Goal: Information Seeking & Learning: Stay updated

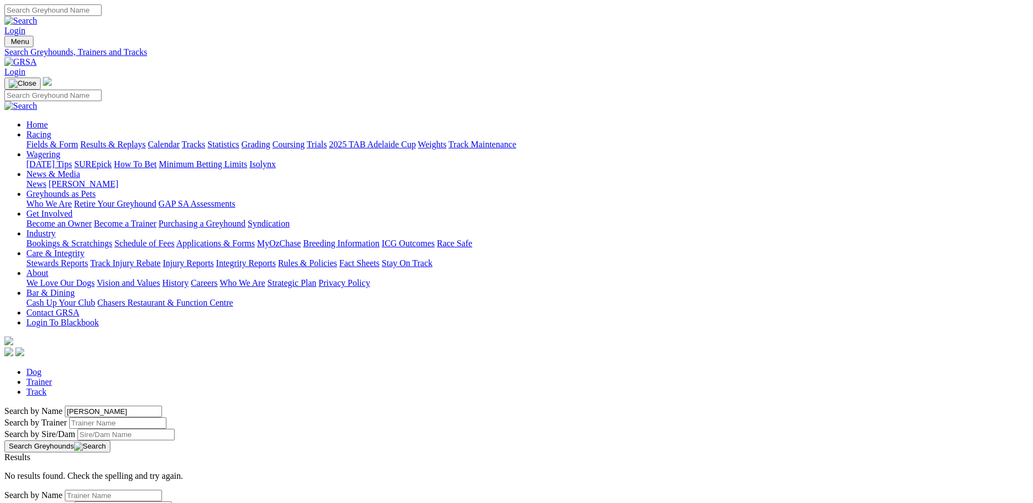
click at [118, 179] on link "[PERSON_NAME]" at bounding box center [83, 183] width 70 height 9
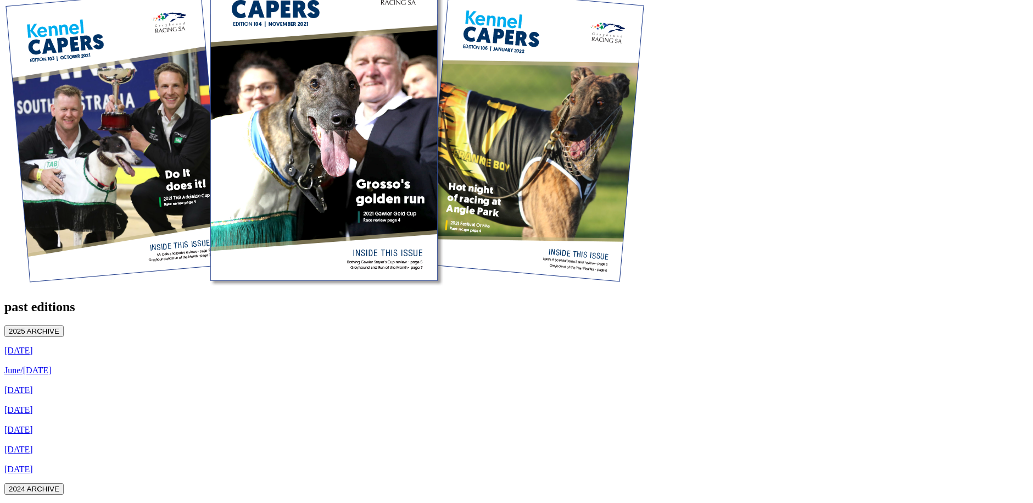
scroll to position [494, 0]
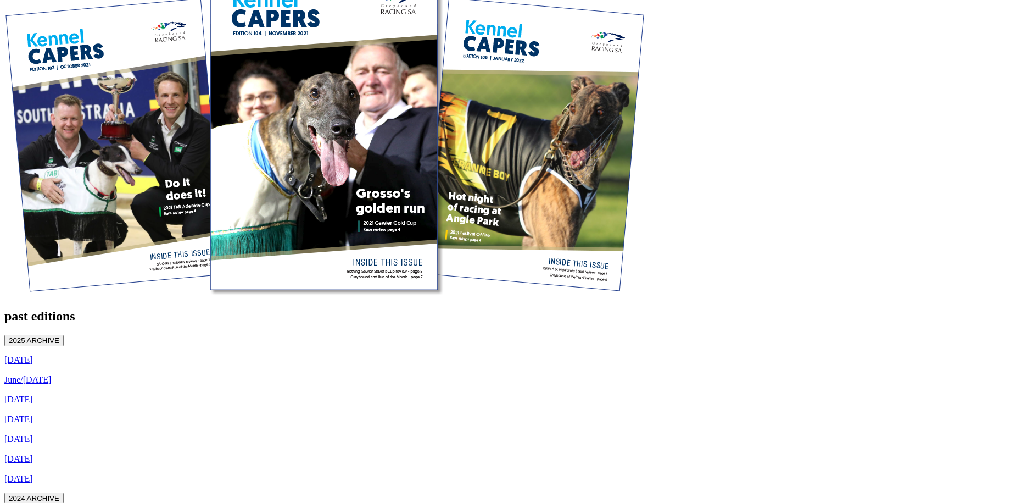
click at [64, 492] on button "2024 ARCHIVE" at bounding box center [33, 498] width 59 height 12
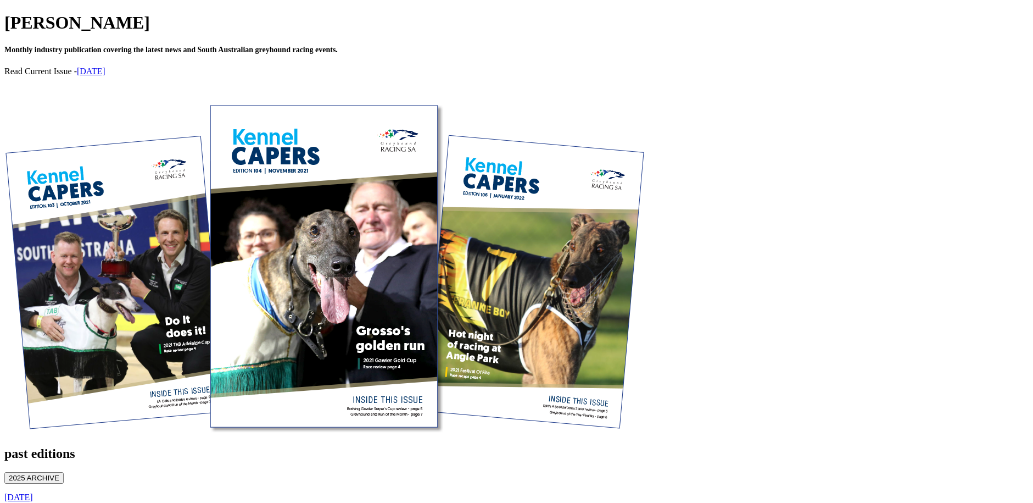
scroll to position [385, 0]
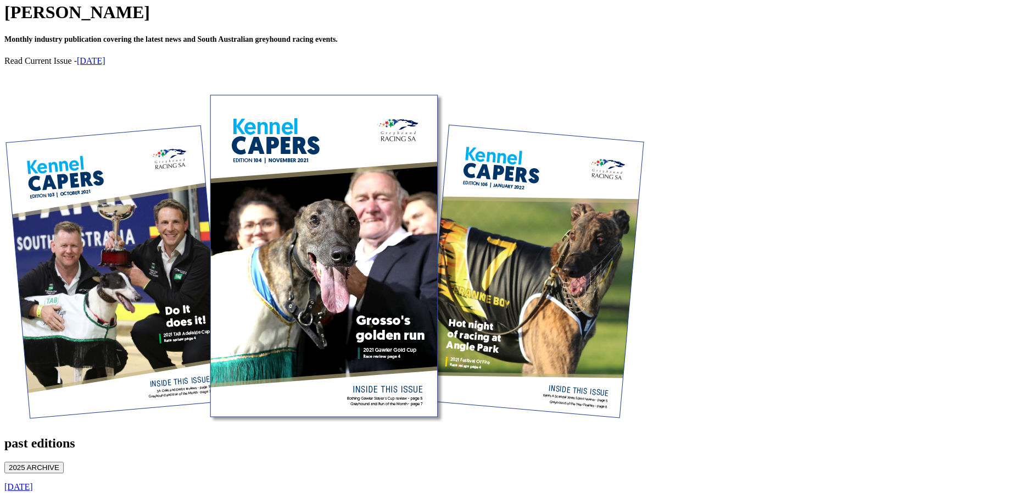
scroll to position [385, 0]
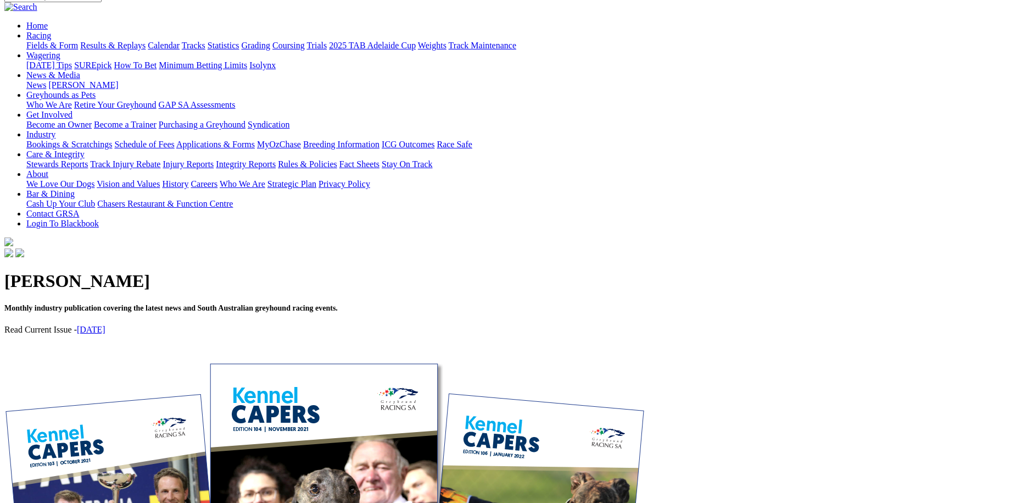
scroll to position [330, 0]
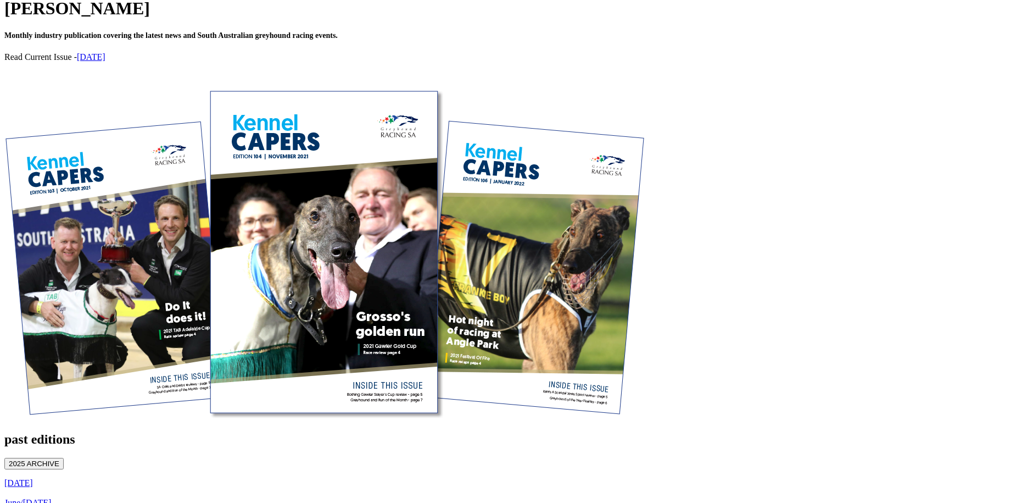
scroll to position [385, 0]
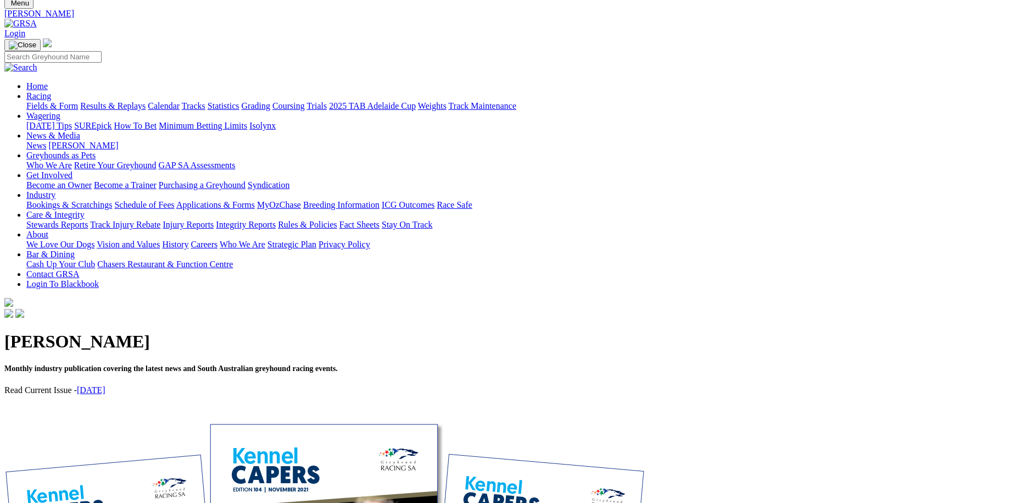
scroll to position [385, 0]
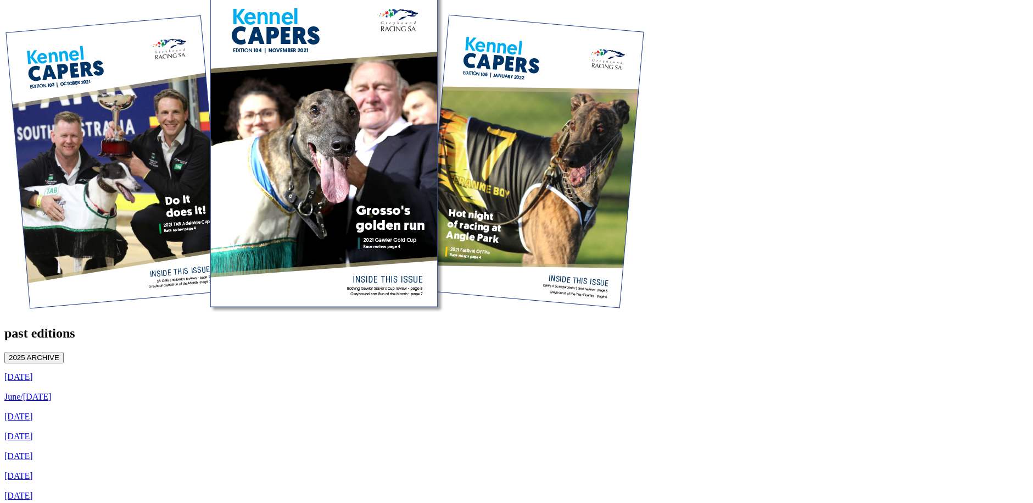
scroll to position [494, 0]
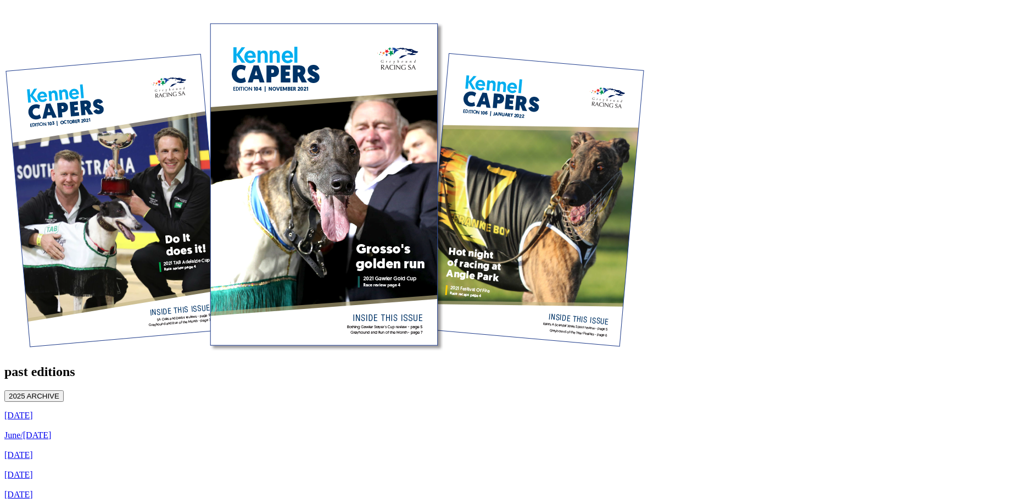
scroll to position [439, 0]
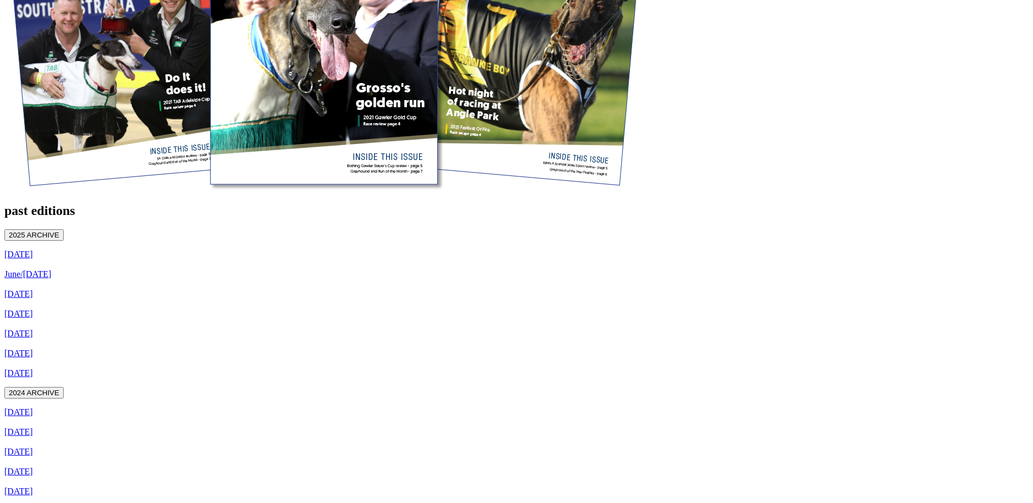
scroll to position [604, 0]
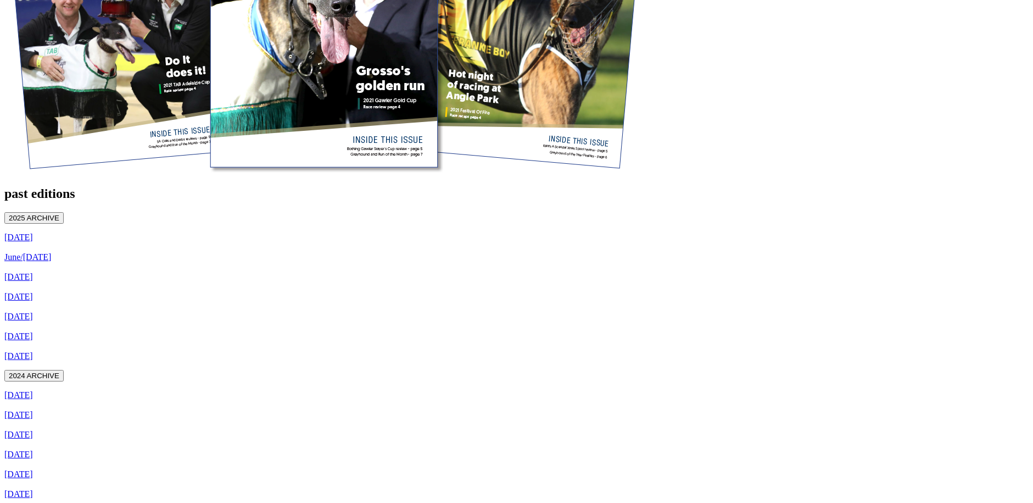
scroll to position [543, 0]
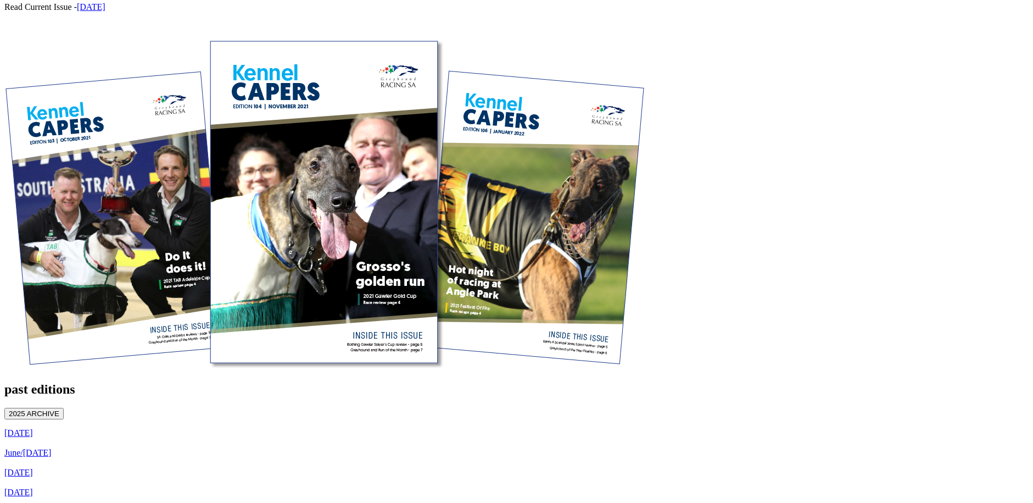
scroll to position [439, 0]
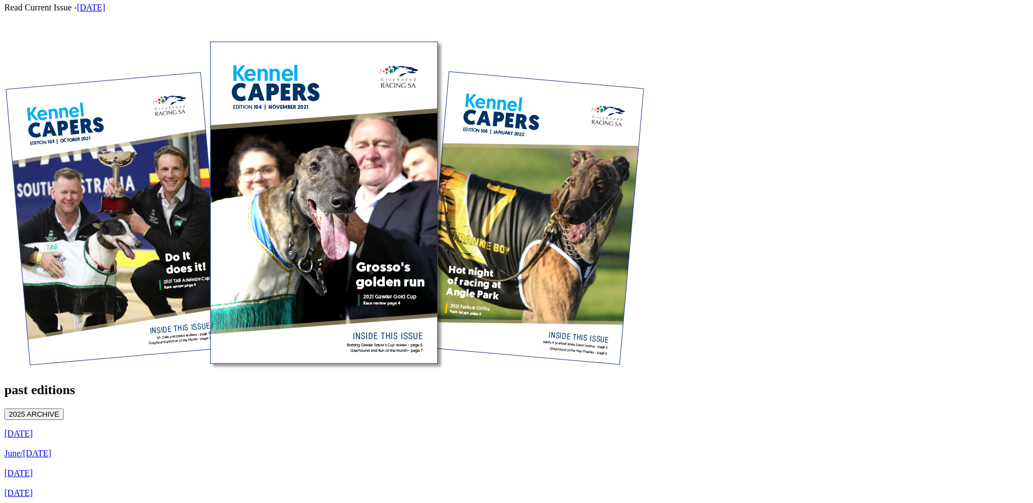
scroll to position [439, 0]
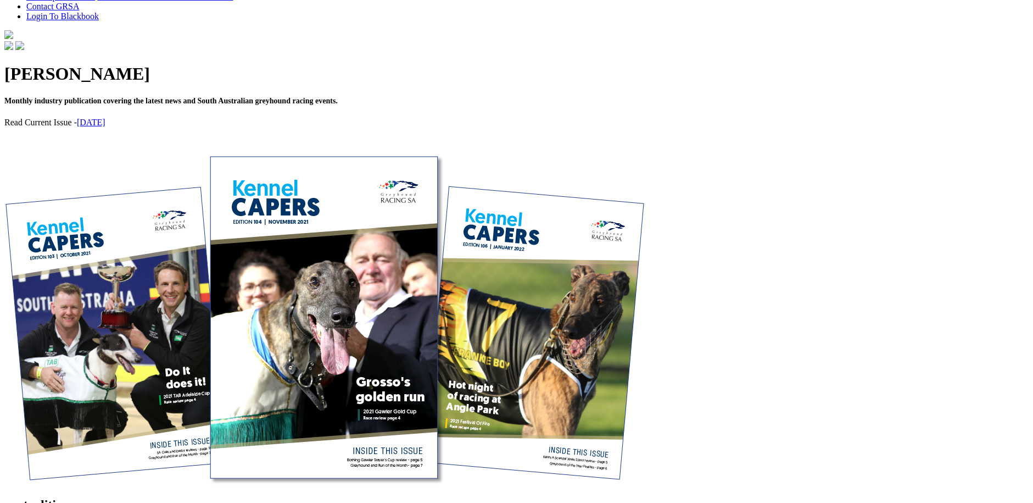
scroll to position [549, 0]
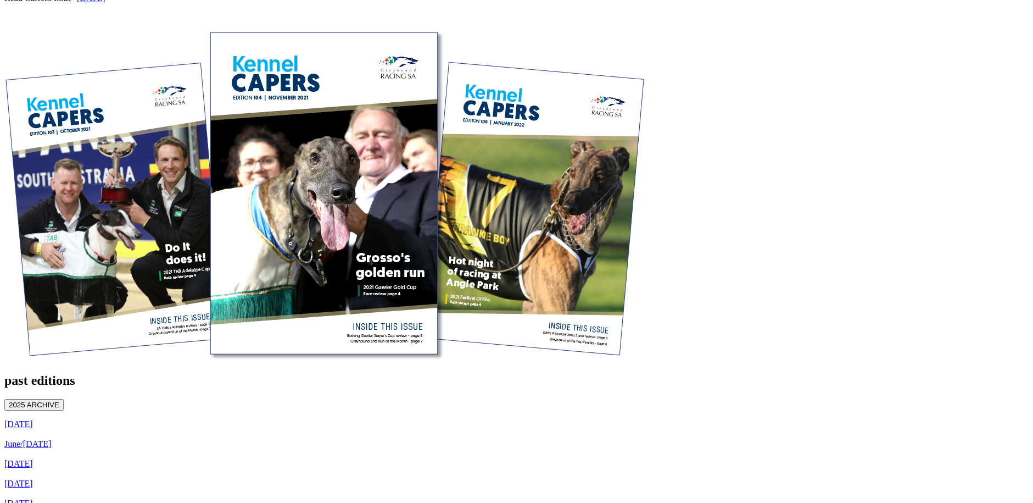
scroll to position [439, 0]
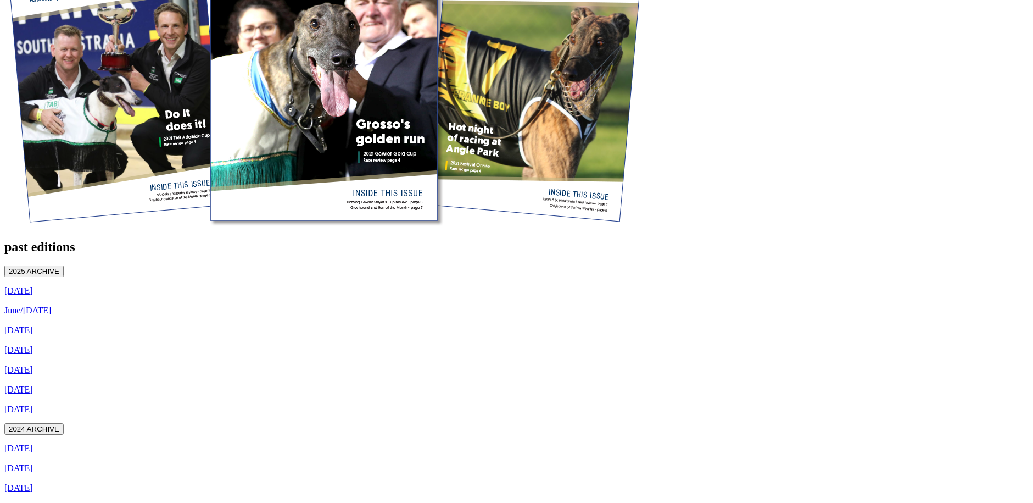
scroll to position [565, 0]
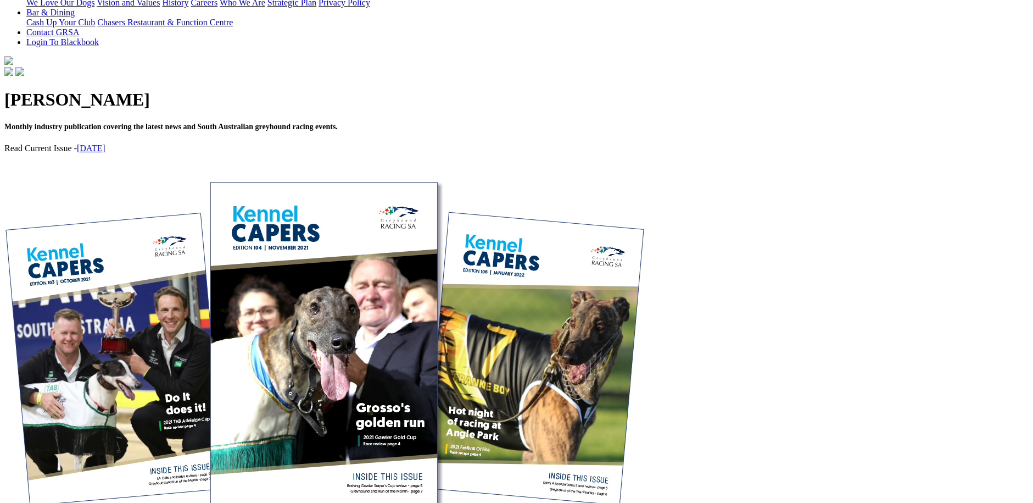
scroll to position [330, 0]
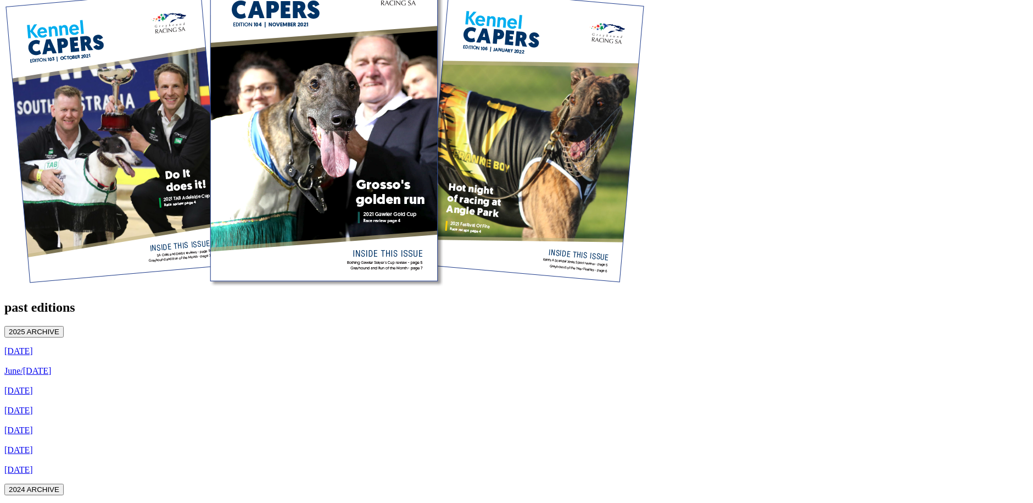
scroll to position [494, 0]
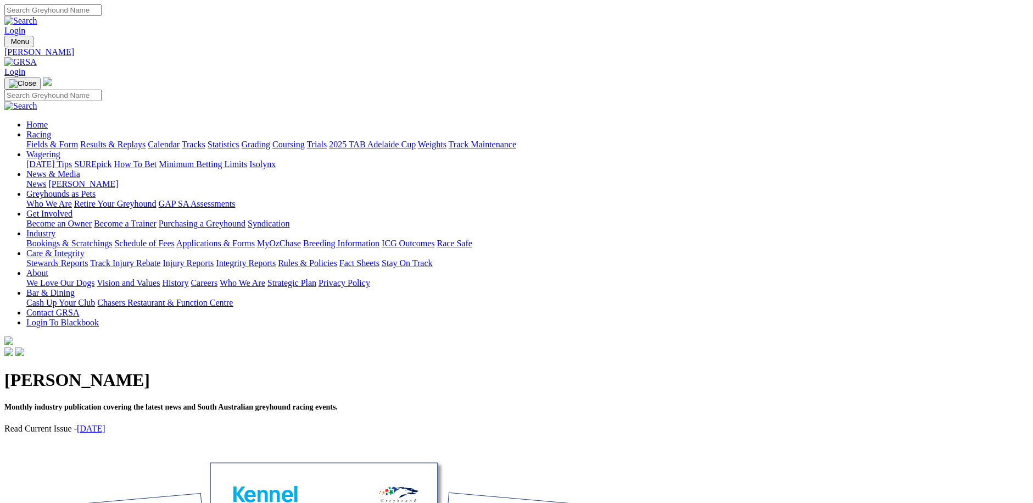
click at [85, 248] on link "Care & Integrity" at bounding box center [55, 252] width 58 height 9
click at [276, 258] on link "Integrity Reports" at bounding box center [246, 262] width 60 height 9
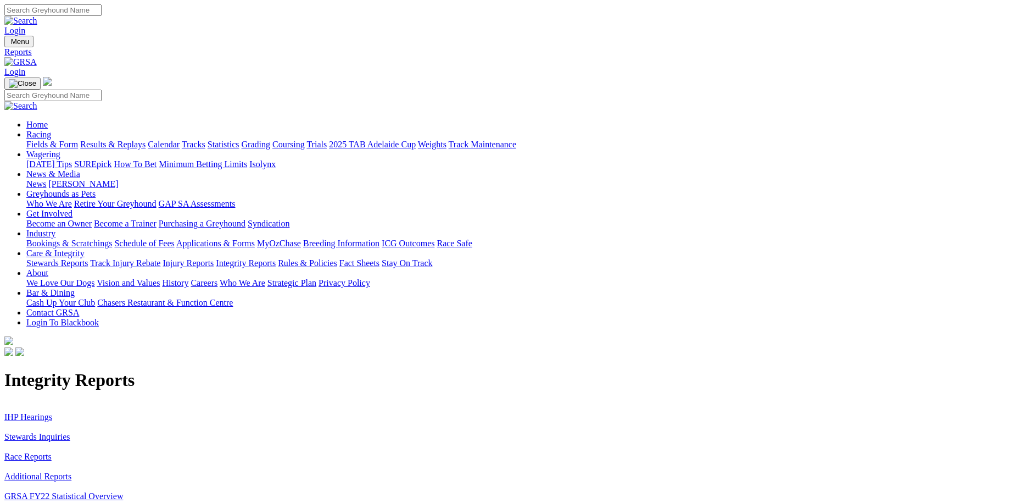
click at [70, 432] on link "Stewards Inquiries" at bounding box center [37, 436] width 66 height 9
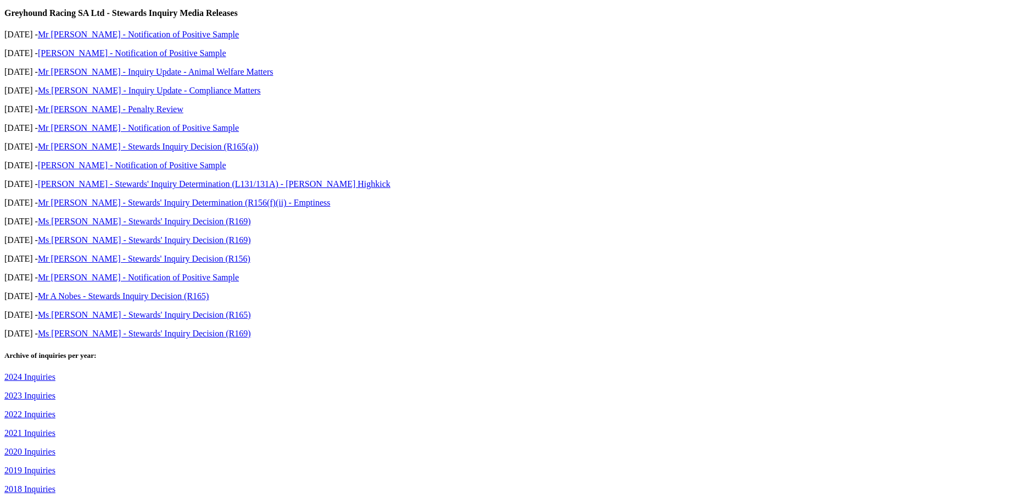
scroll to position [439, 0]
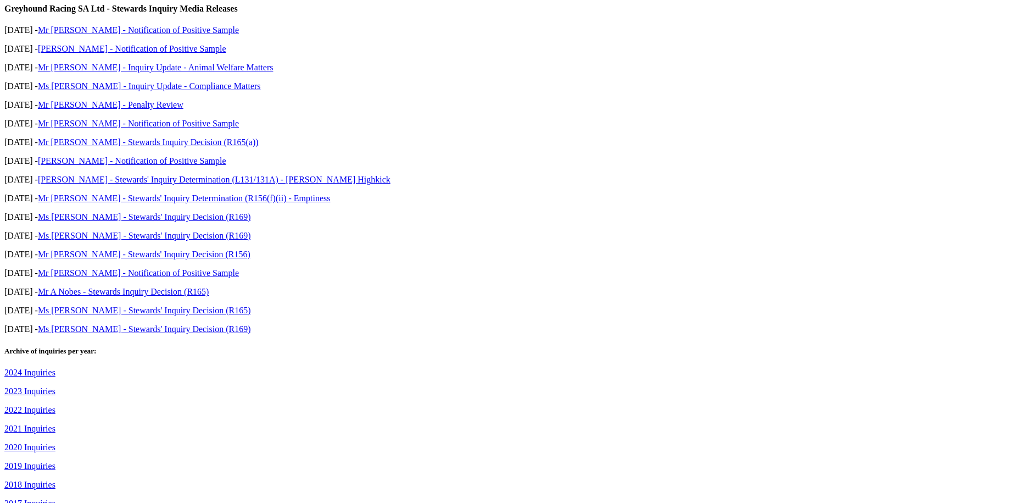
click at [55, 386] on link "2023 Inquiries" at bounding box center [29, 390] width 51 height 9
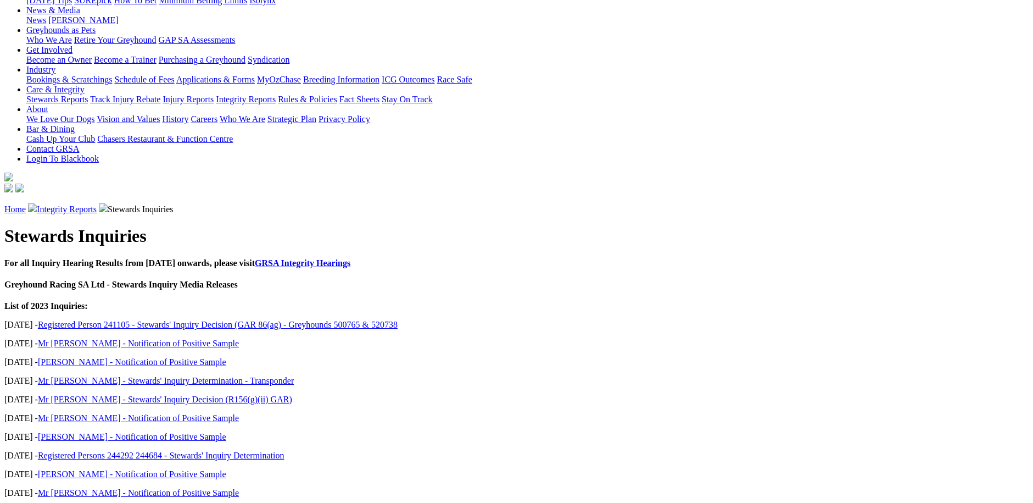
scroll to position [165, 0]
click at [263, 449] on link "Registered Persons 244292 244684 - Stewards' Inquiry Determination" at bounding box center [161, 453] width 247 height 9
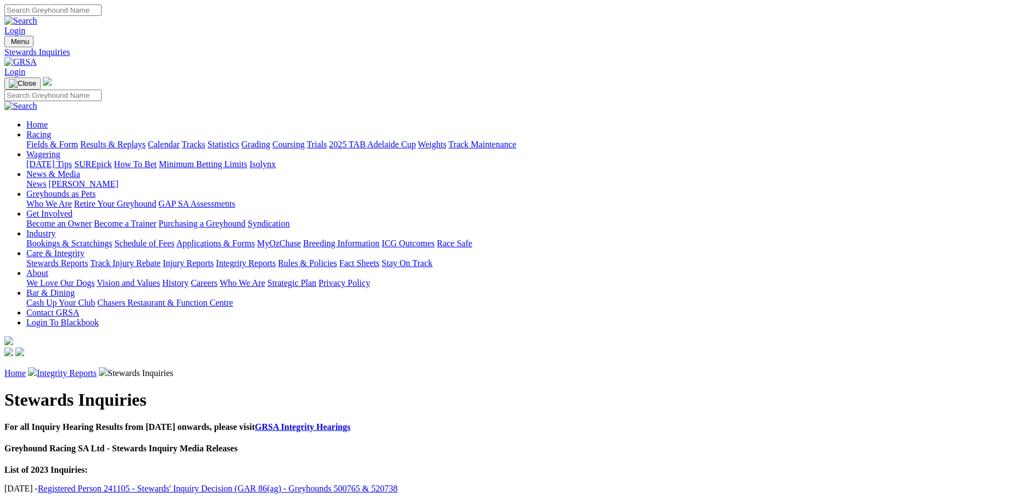
click at [292, 483] on link "Registered Person 241105 - Stewards' Inquiry Decision (GAR 86(ag) - Greyhounds …" at bounding box center [218, 487] width 360 height 9
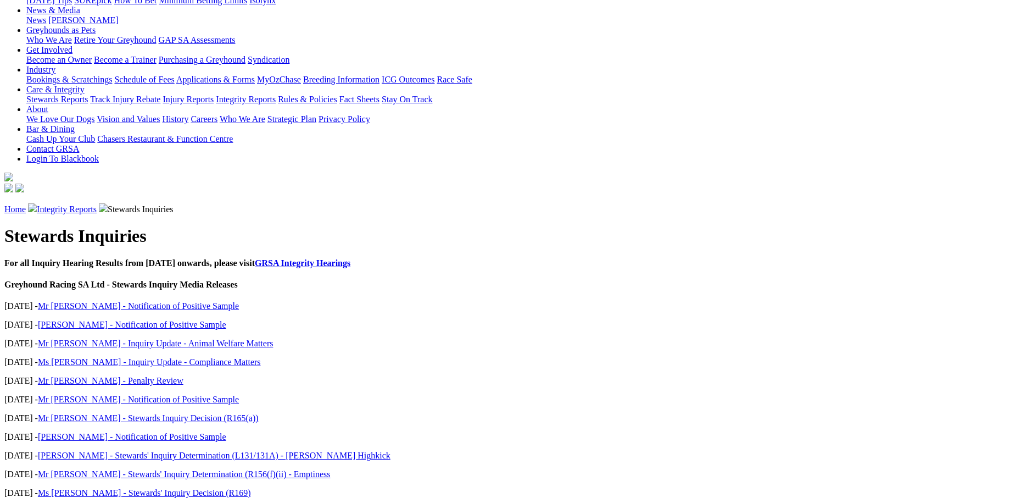
scroll to position [165, 0]
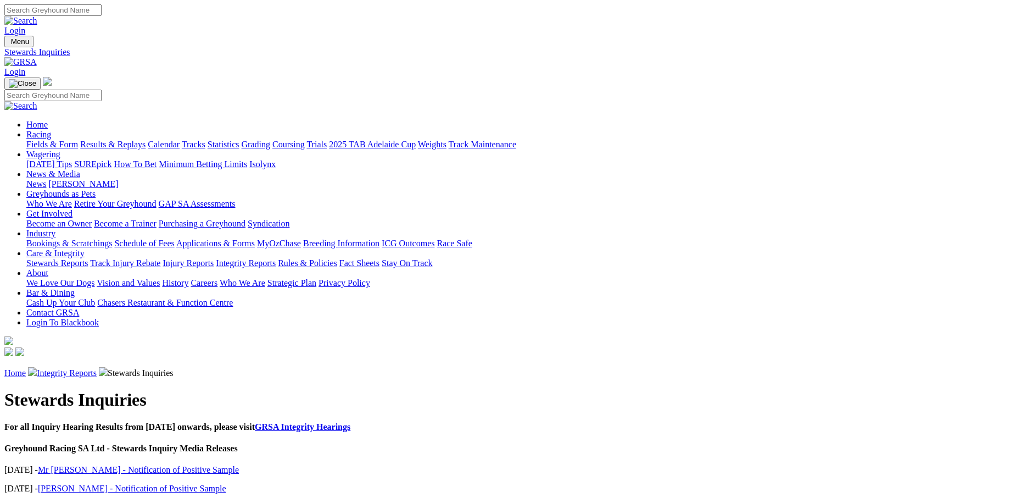
click at [239, 465] on link "Mr [PERSON_NAME] - Notification of Positive Sample" at bounding box center [138, 469] width 201 height 9
click at [264, 502] on link "Mr [PERSON_NAME] - Inquiry Update - Animal Welfare Matters" at bounding box center [156, 506] width 236 height 9
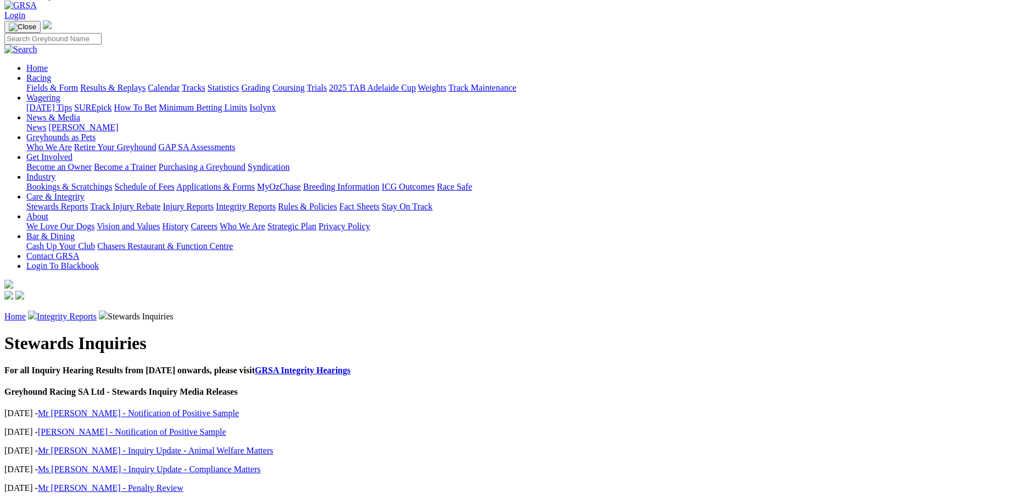
scroll to position [83, 0]
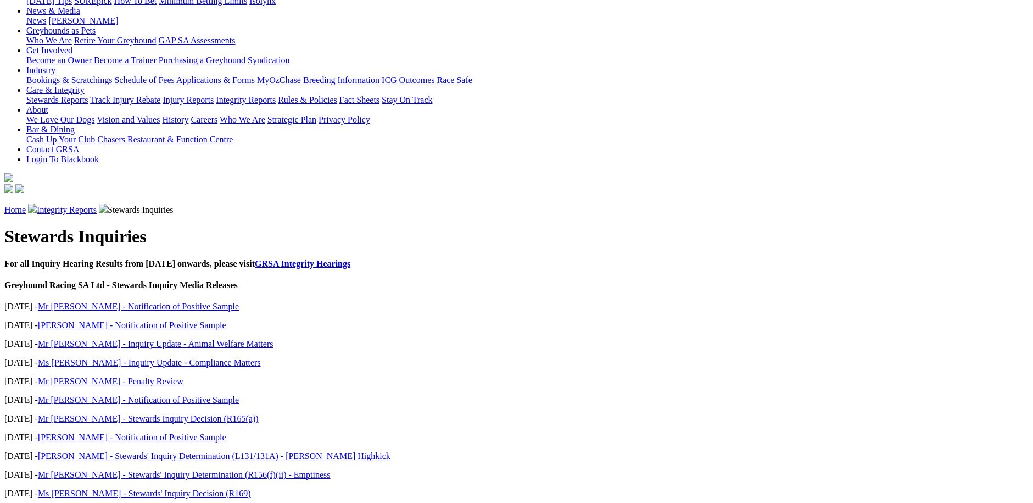
scroll to position [165, 0]
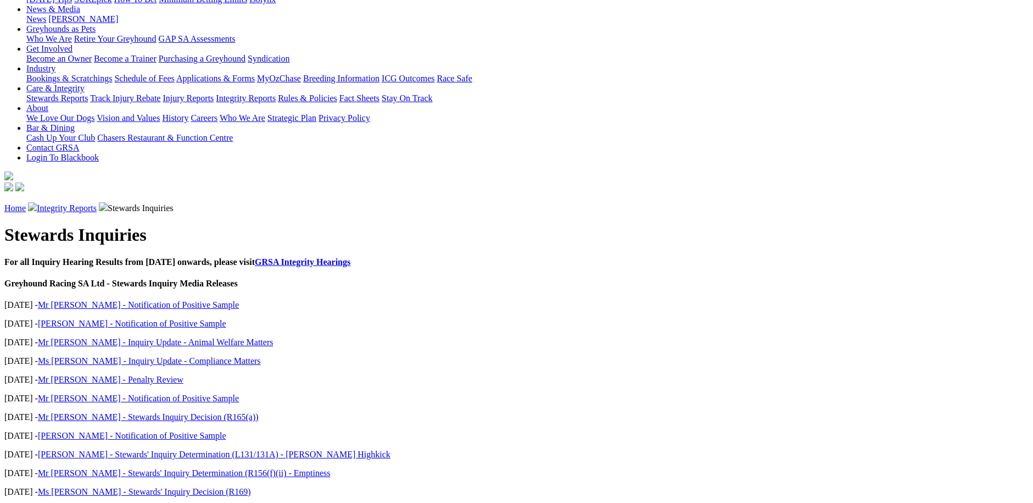
click at [251, 502] on link "Ms [PERSON_NAME] - Stewards' Inquiry Decision (R169)" at bounding box center [144, 509] width 213 height 9
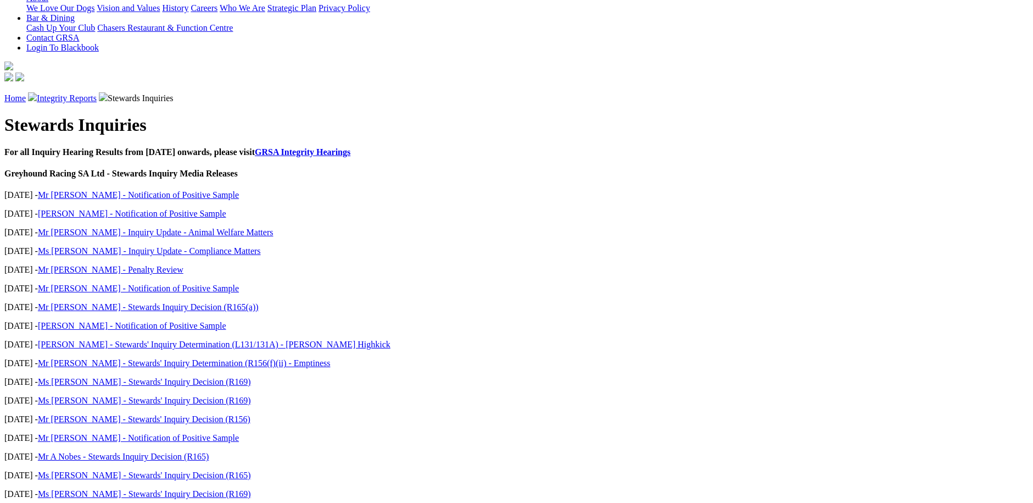
scroll to position [220, 0]
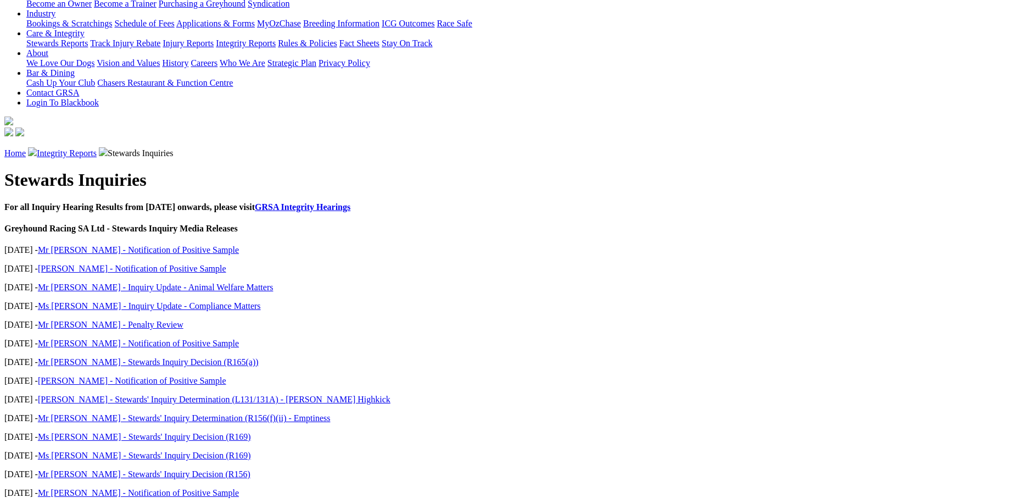
click at [239, 301] on link "Ms [PERSON_NAME] - Inquiry Update - Compliance Matters" at bounding box center [149, 305] width 223 height 9
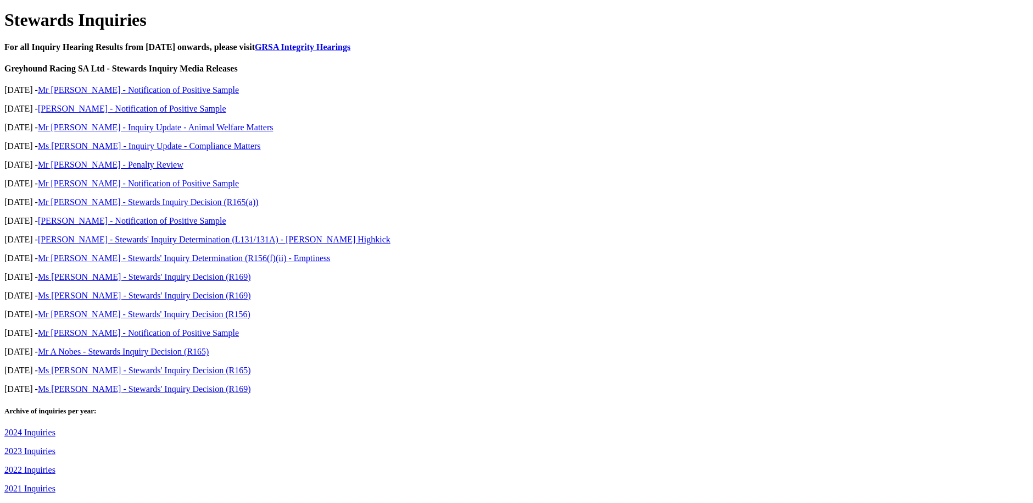
scroll to position [385, 0]
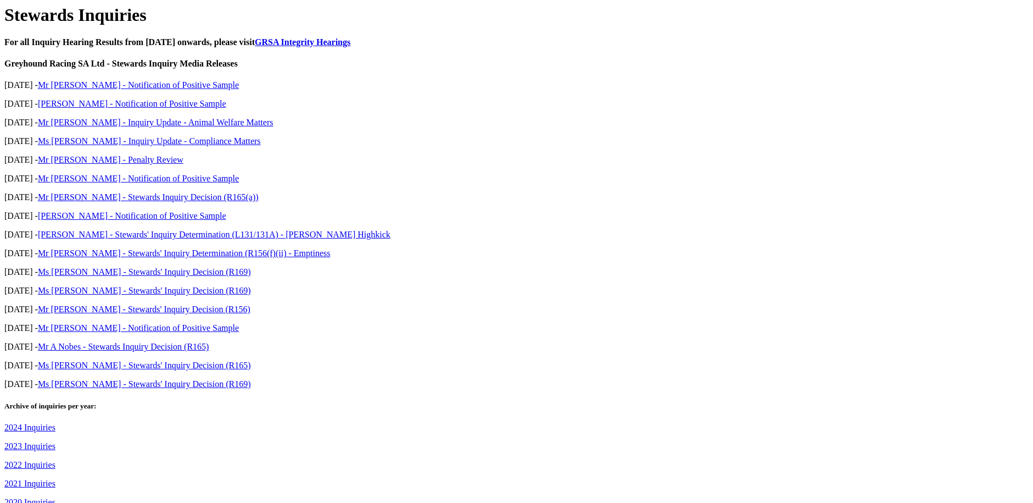
click at [55, 422] on link "2024 Inquiries" at bounding box center [29, 426] width 51 height 9
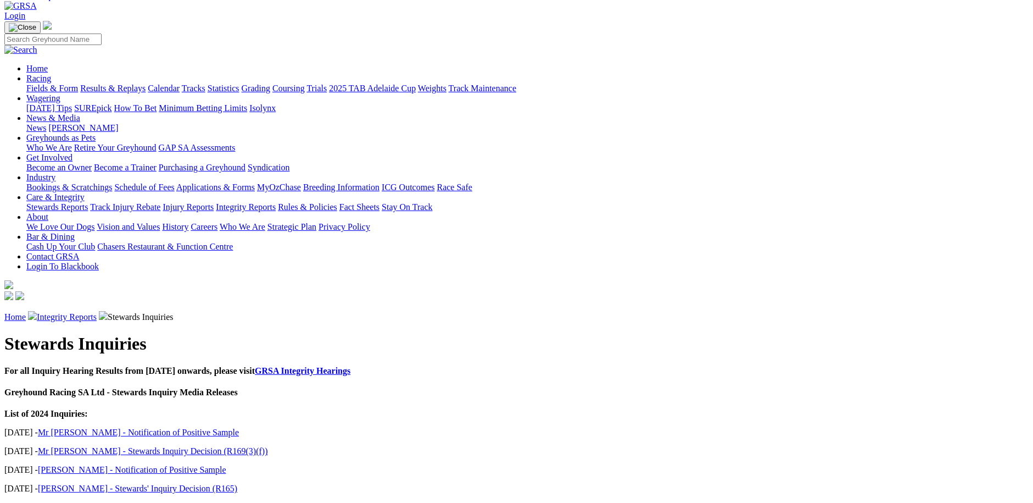
scroll to position [110, 0]
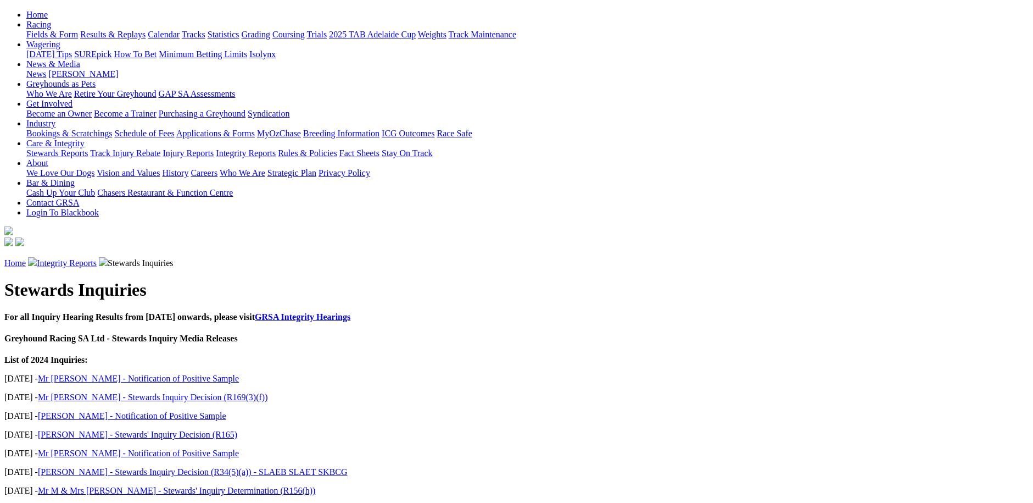
click at [268, 392] on link "Mr [PERSON_NAME] - Stewards Inquiry Decision (R169(3)(f))" at bounding box center [153, 396] width 230 height 9
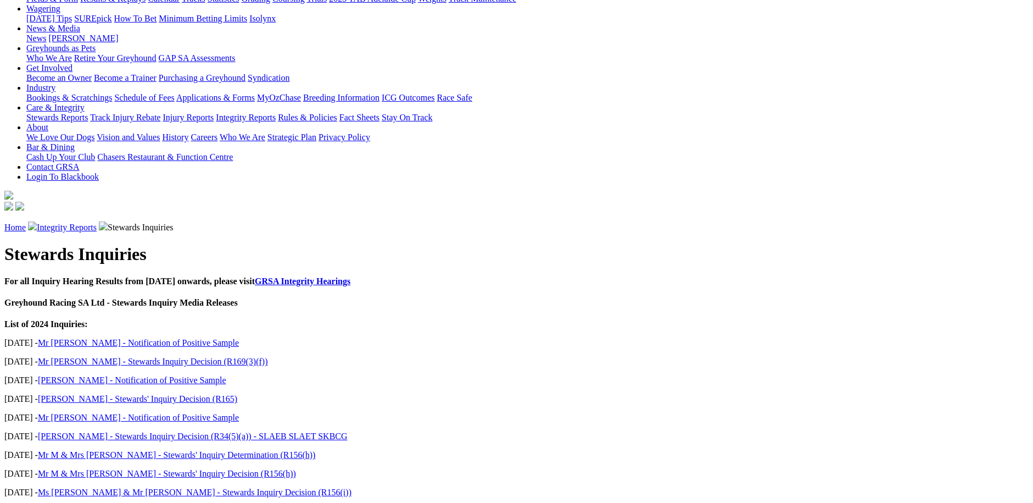
scroll to position [165, 0]
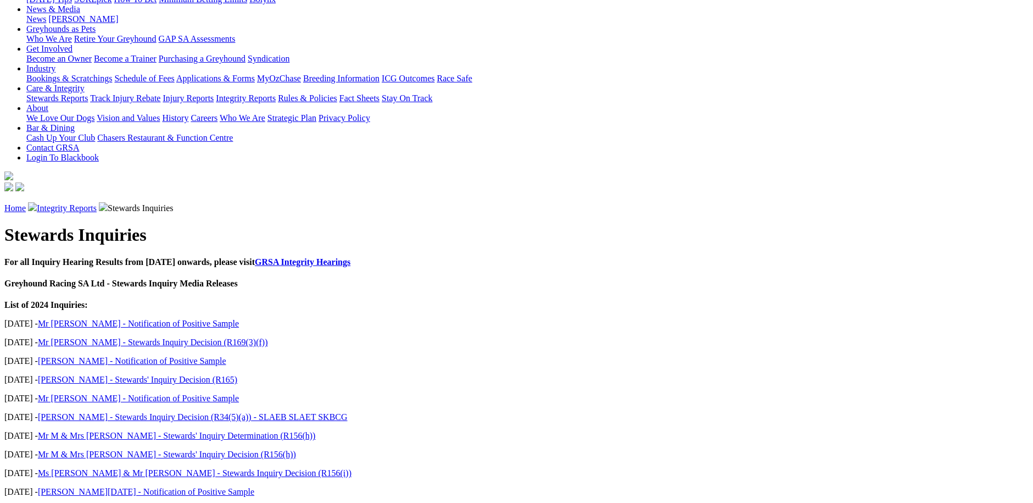
click at [286, 468] on link "Ms T Cattermole & Mr P Smith - Stewards Inquiry Decision (R156(i))" at bounding box center [195, 472] width 314 height 9
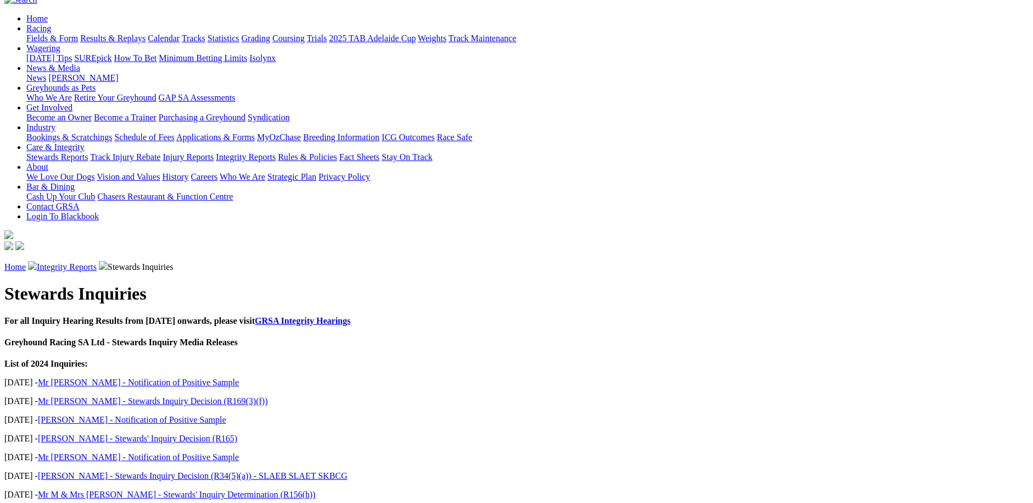
scroll to position [110, 0]
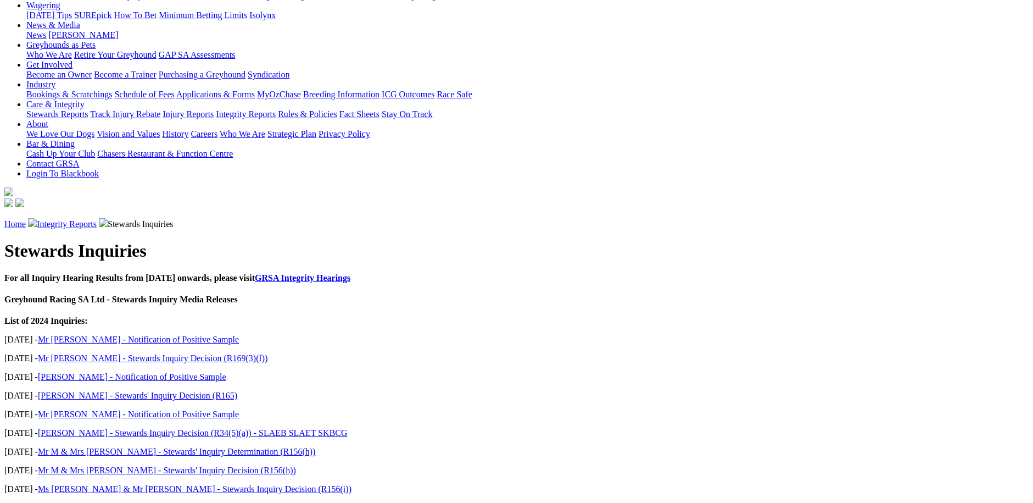
scroll to position [165, 0]
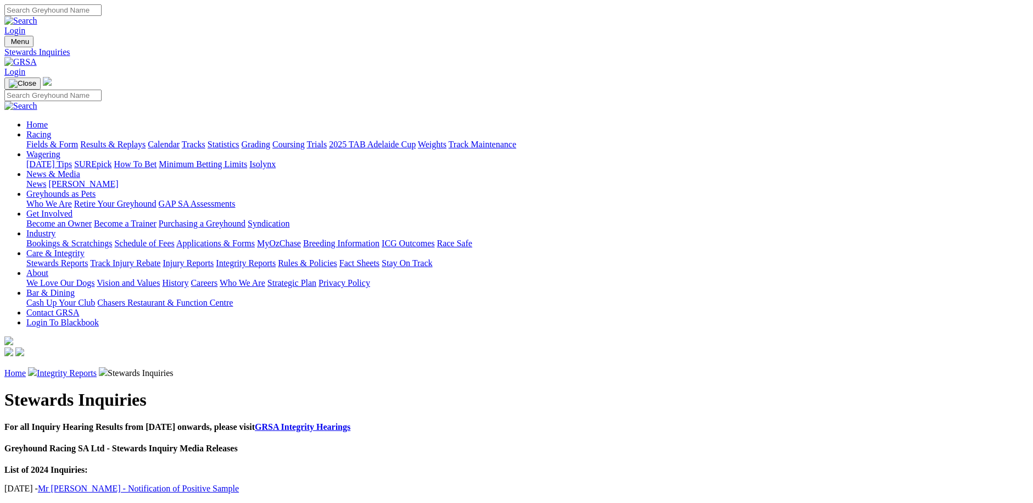
click at [88, 258] on link "Stewards Reports" at bounding box center [57, 262] width 62 height 9
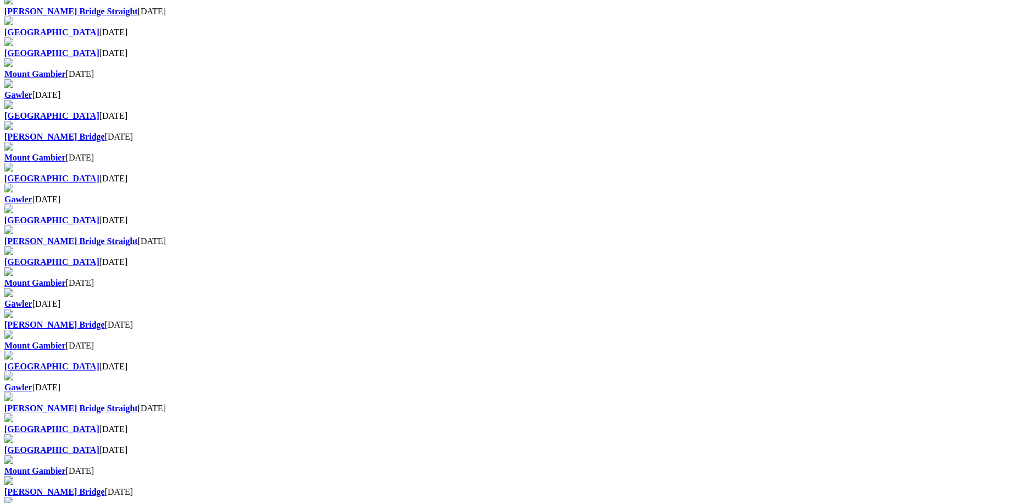
scroll to position [774, 0]
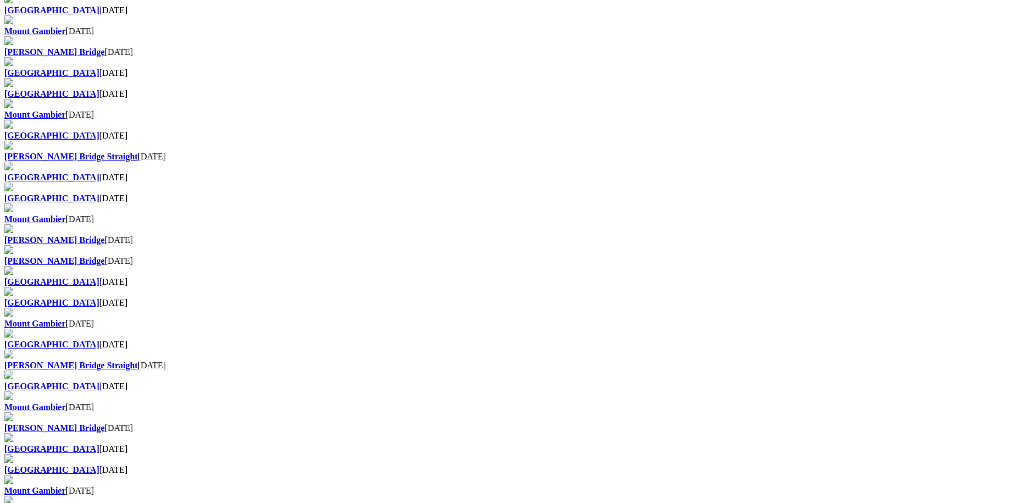
scroll to position [714, 0]
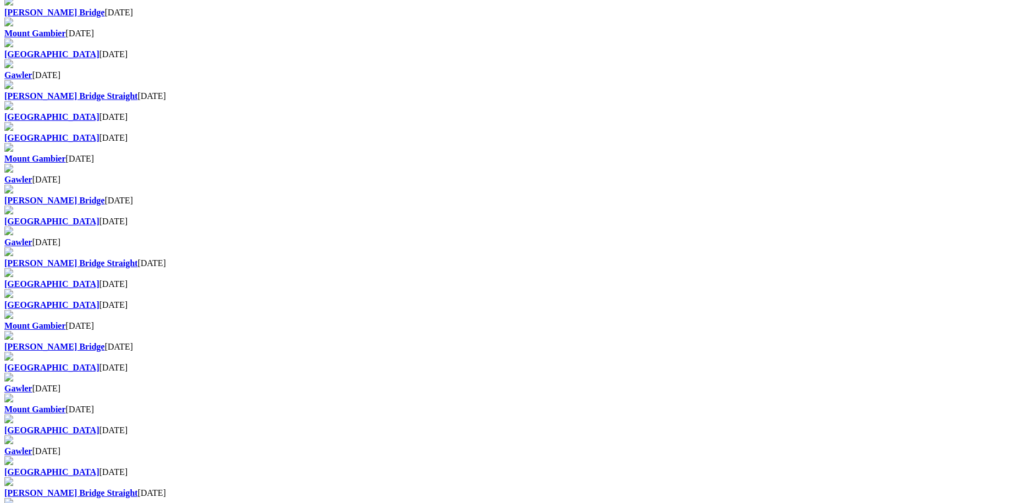
scroll to position [549, 0]
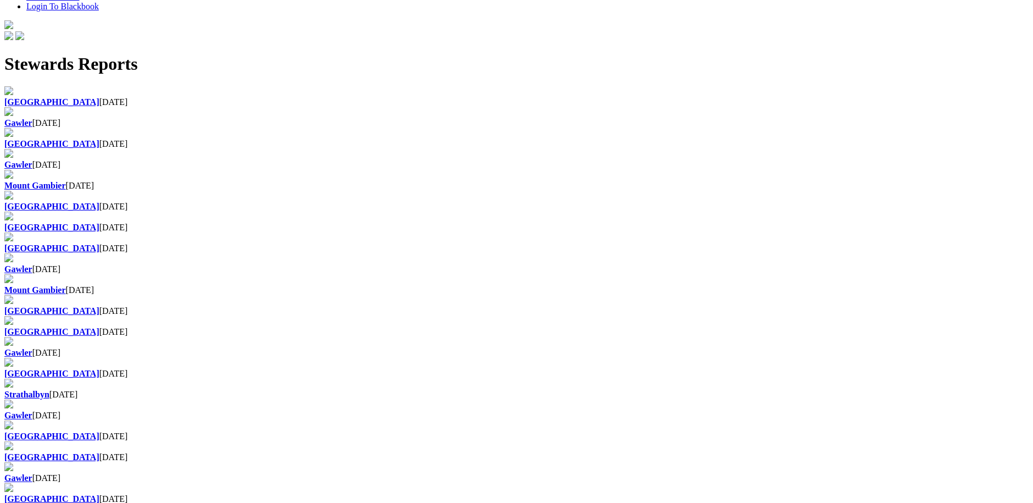
scroll to position [385, 0]
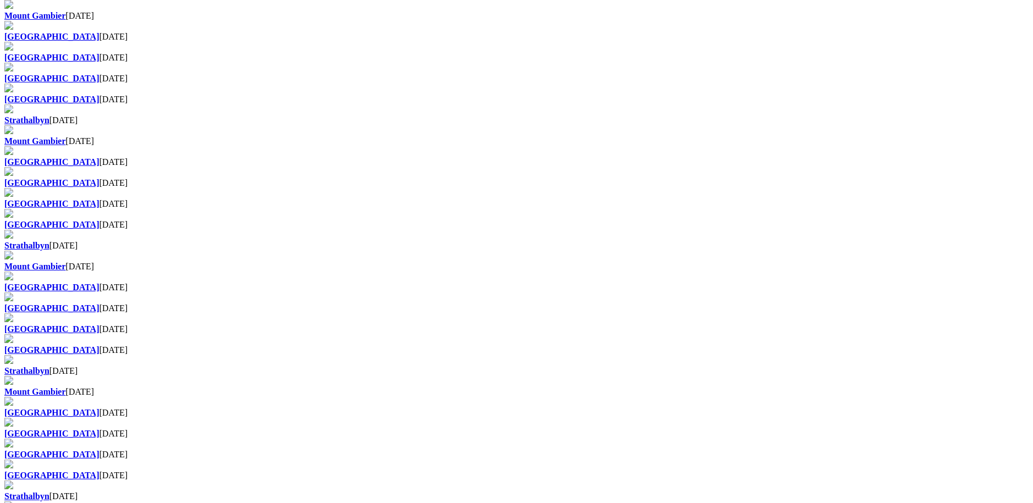
scroll to position [549, 0]
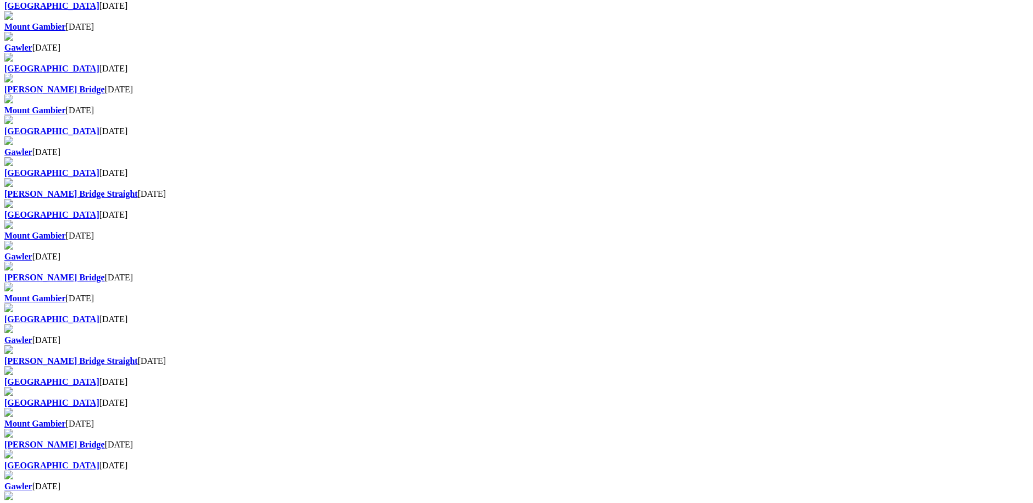
scroll to position [549, 0]
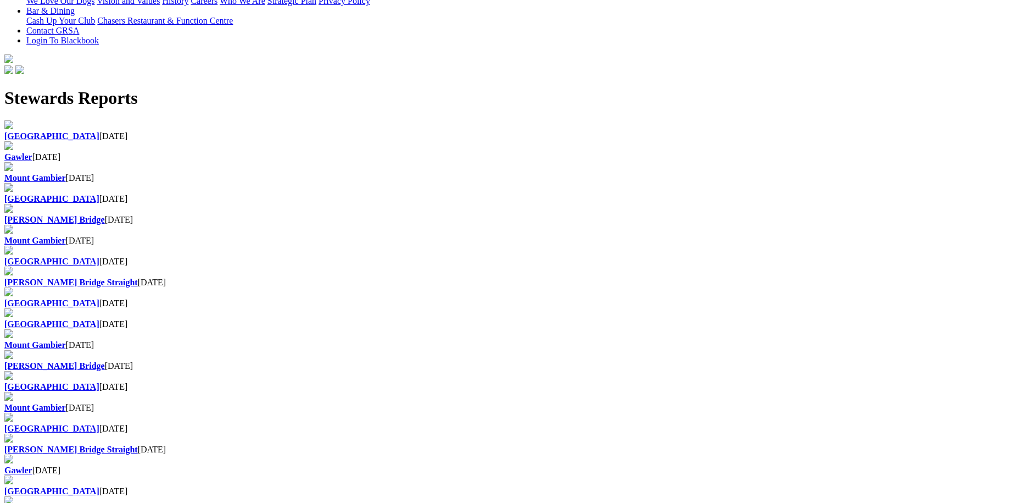
scroll to position [604, 0]
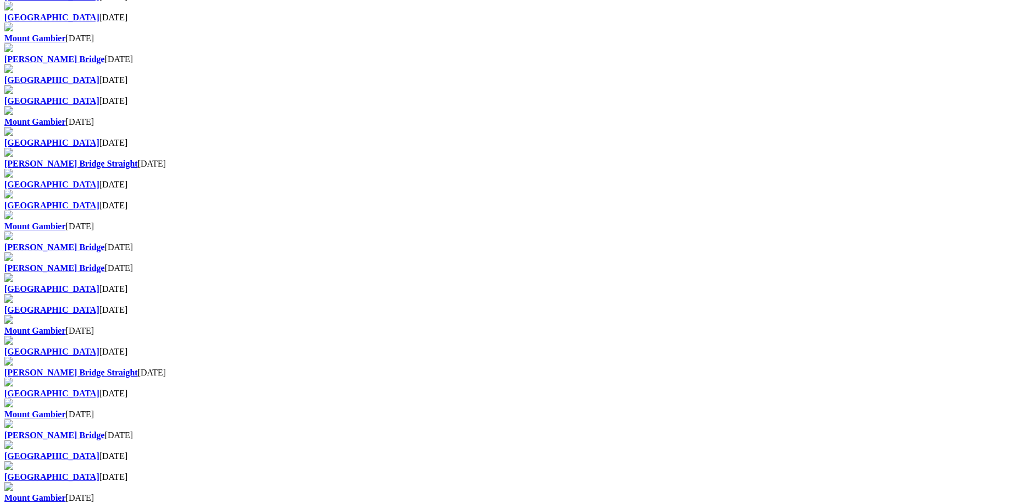
scroll to position [659, 0]
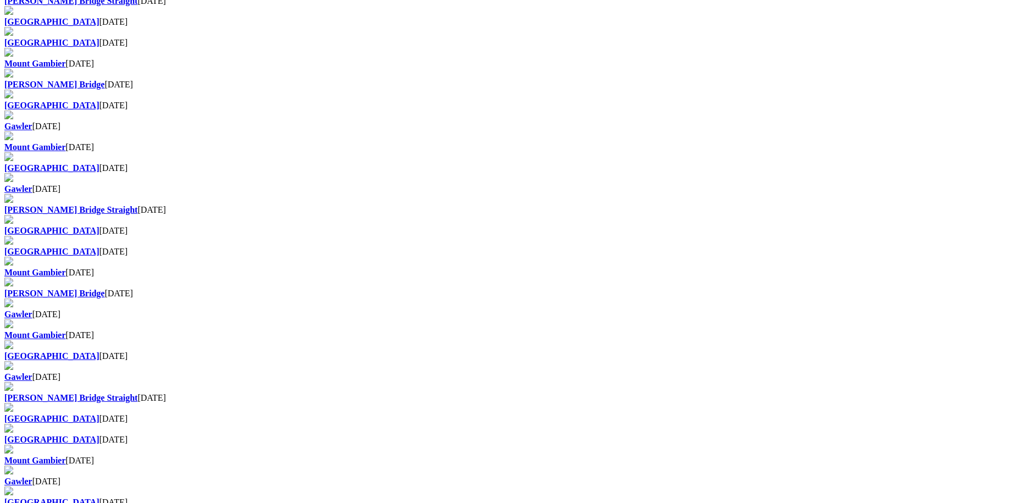
scroll to position [749, 0]
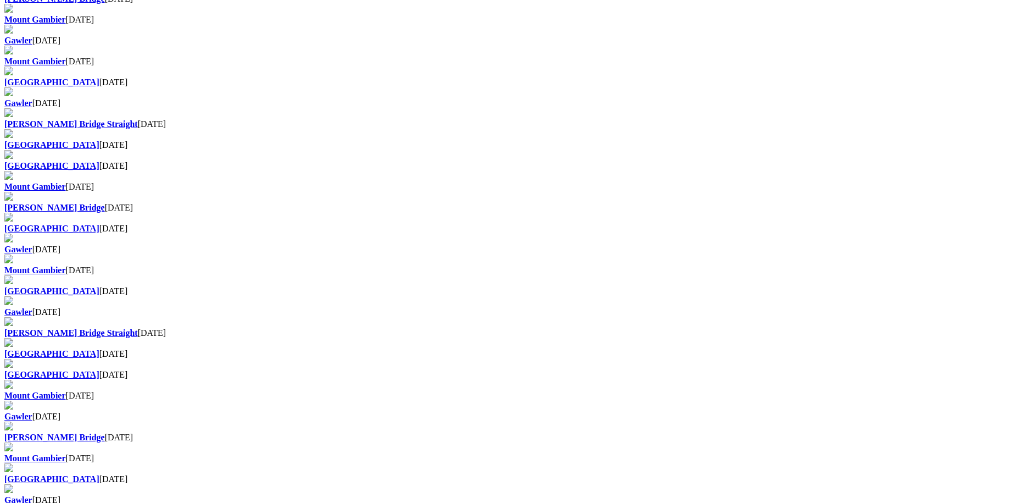
scroll to position [675, 0]
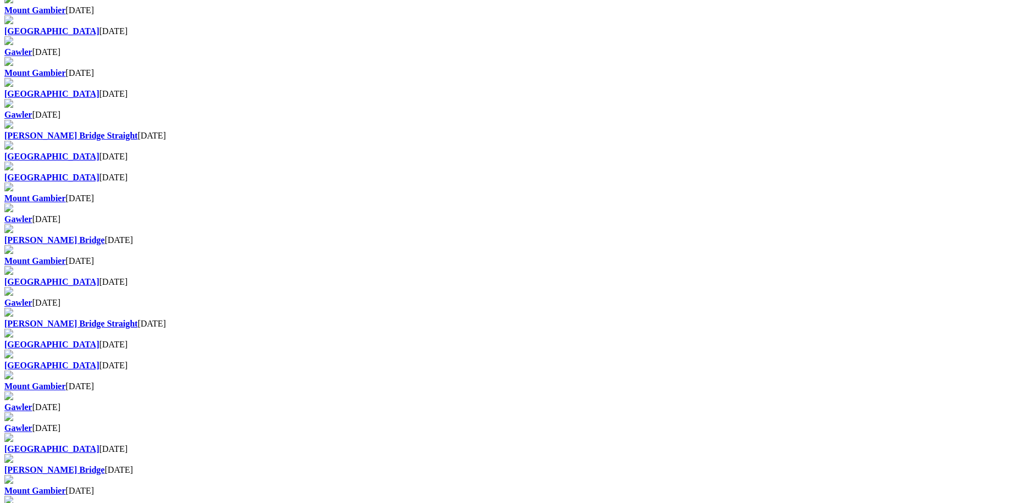
scroll to position [675, 0]
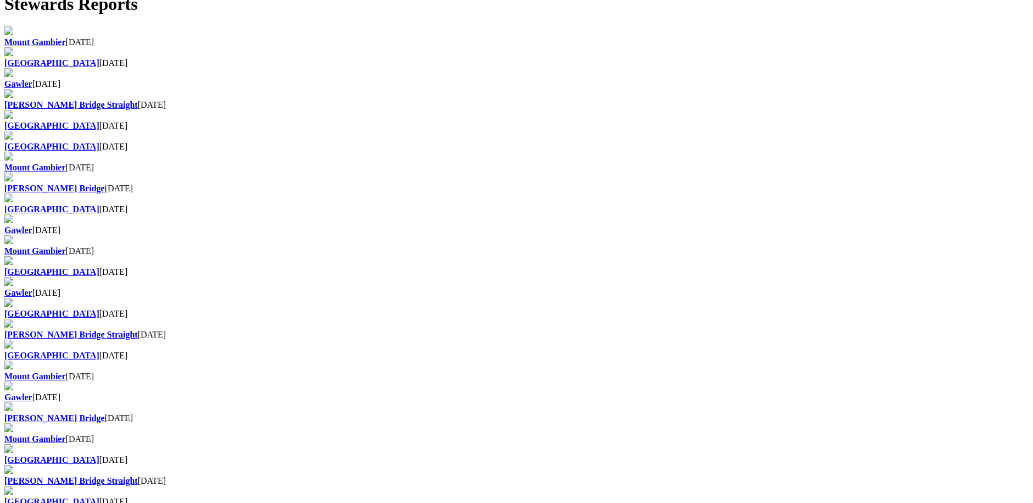
scroll to position [549, 0]
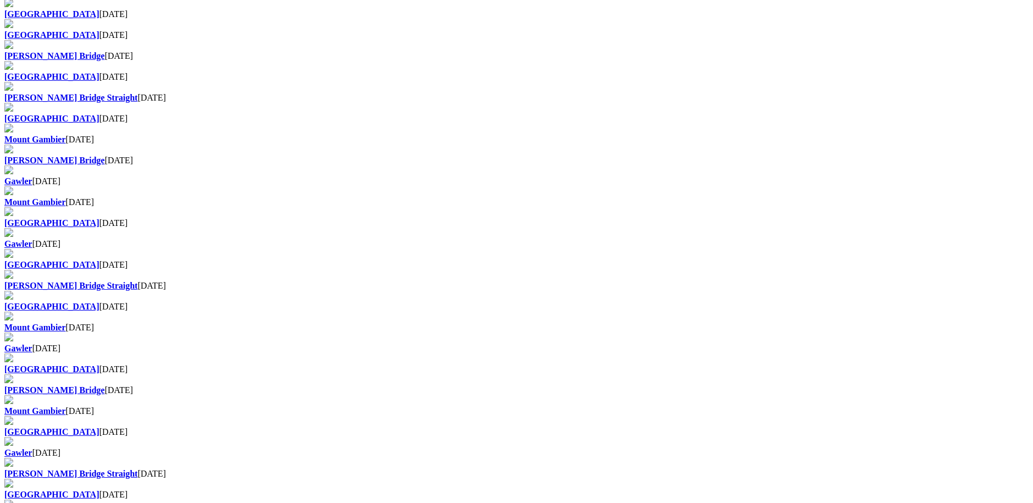
scroll to position [549, 0]
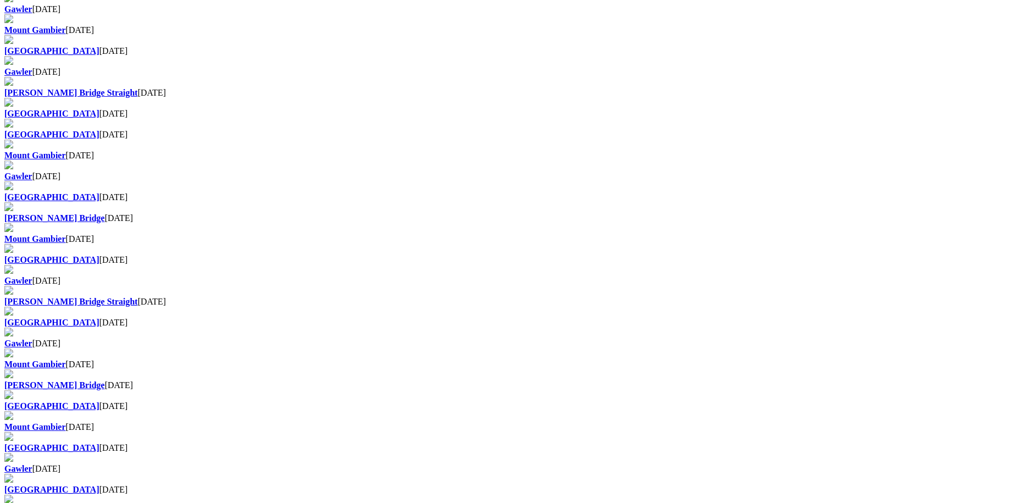
scroll to position [714, 0]
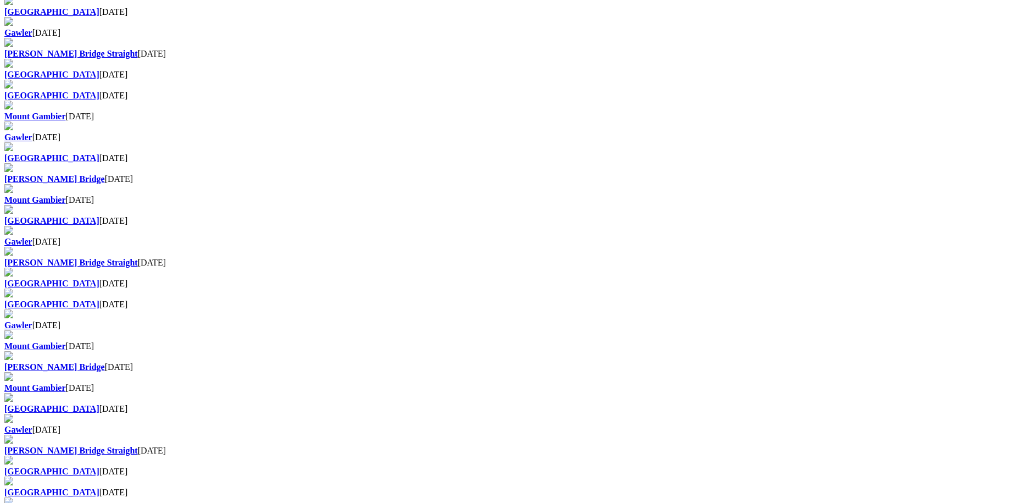
scroll to position [659, 0]
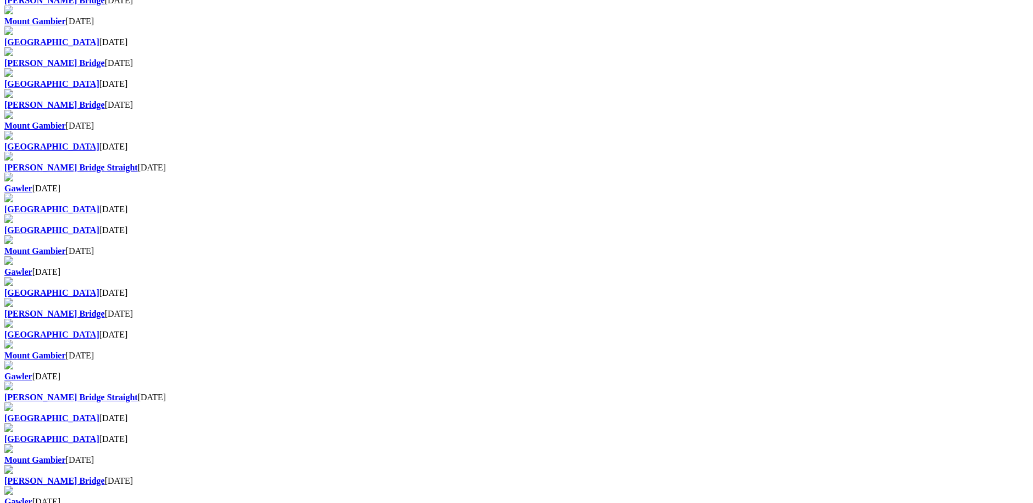
scroll to position [659, 0]
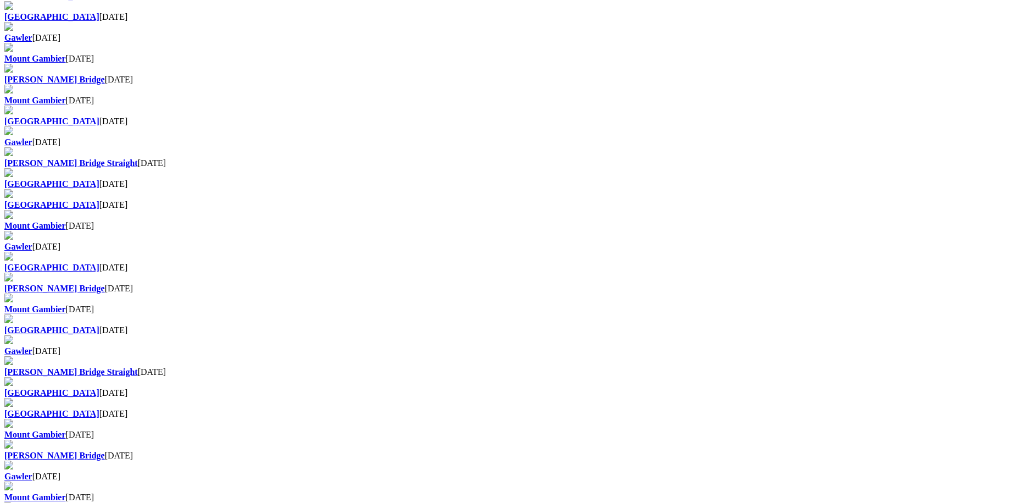
scroll to position [549, 0]
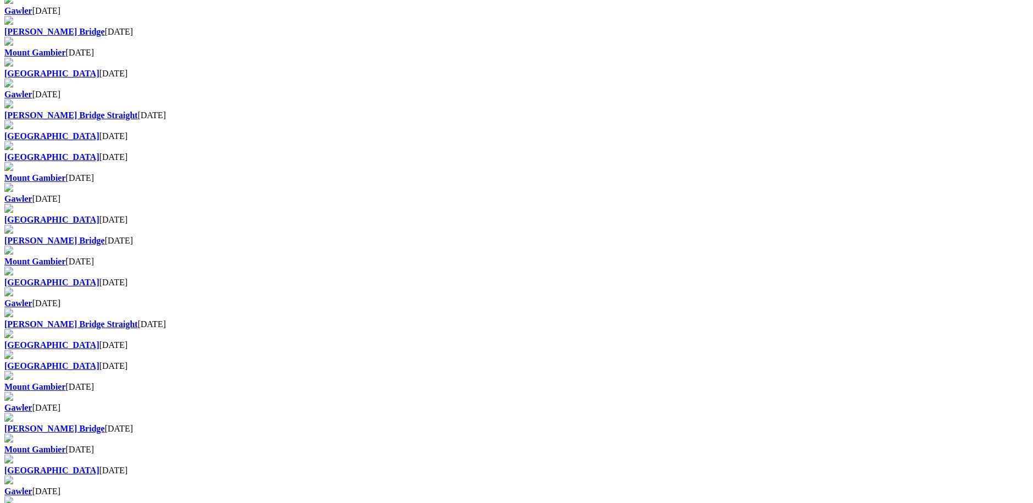
scroll to position [549, 0]
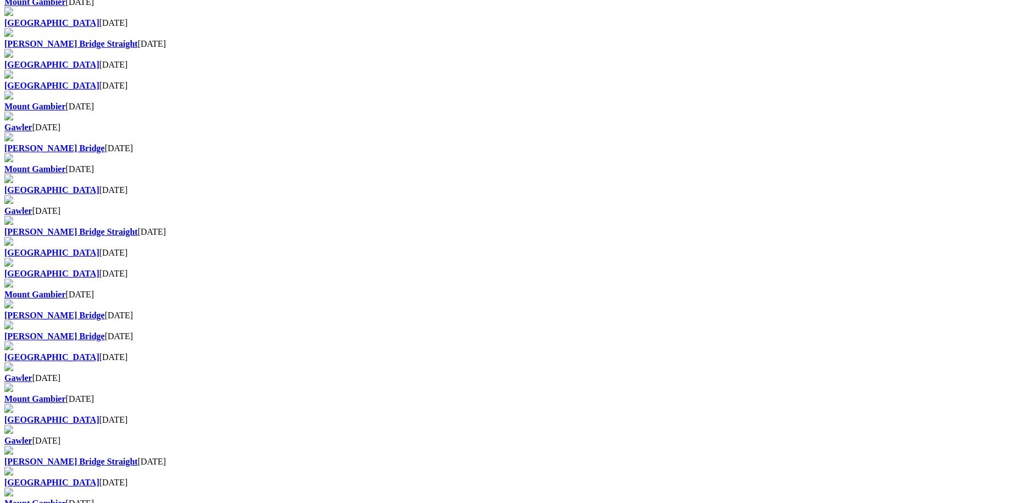
scroll to position [659, 0]
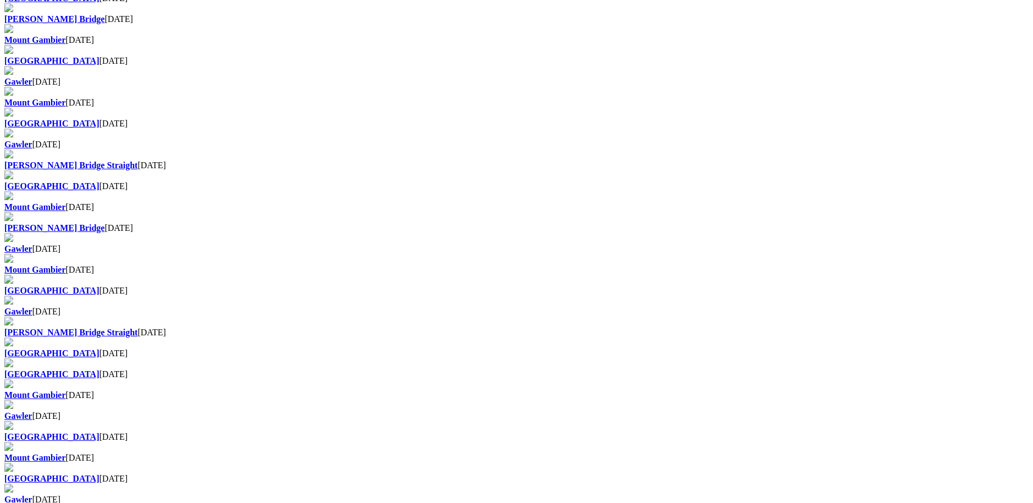
scroll to position [714, 0]
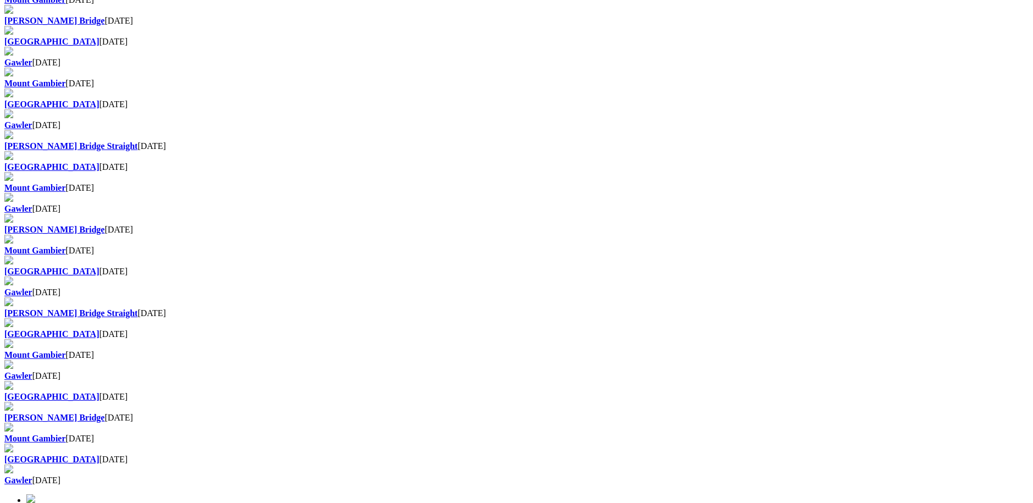
scroll to position [645, 0]
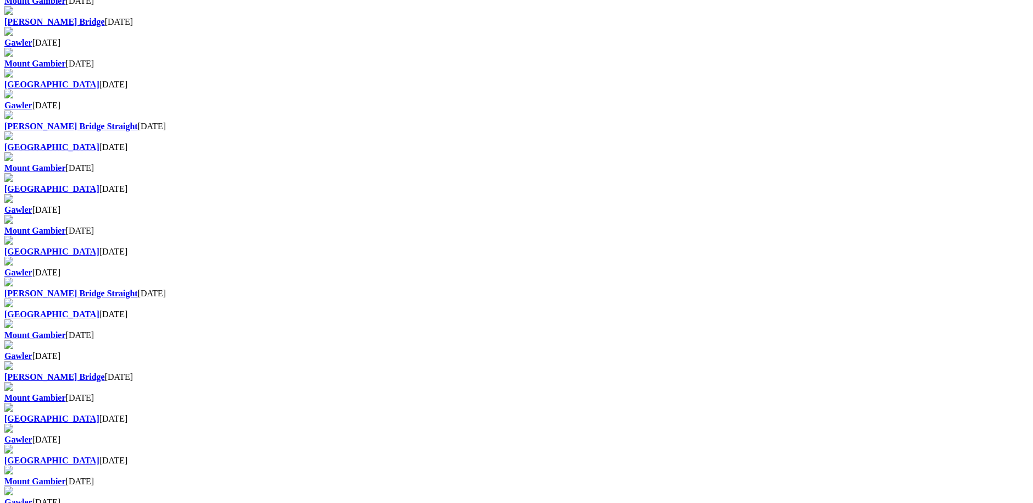
scroll to position [659, 0]
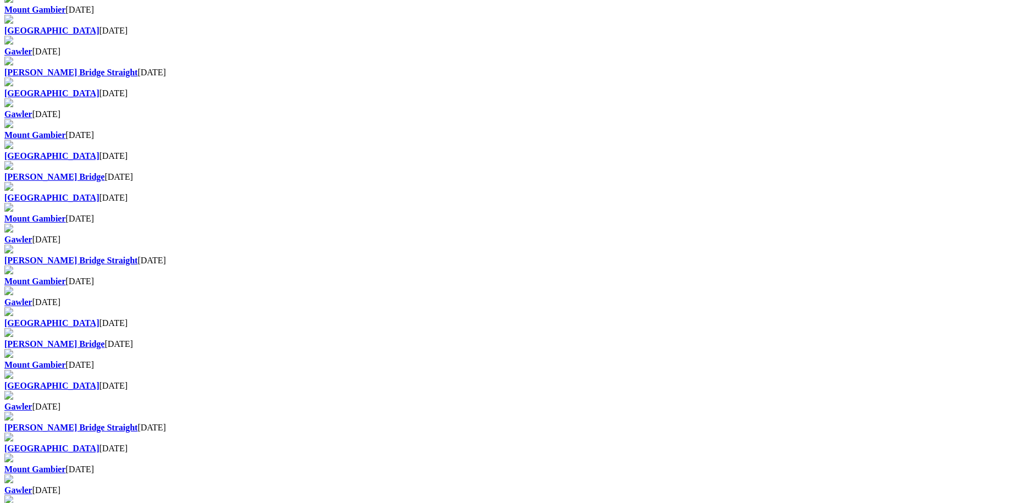
scroll to position [549, 0]
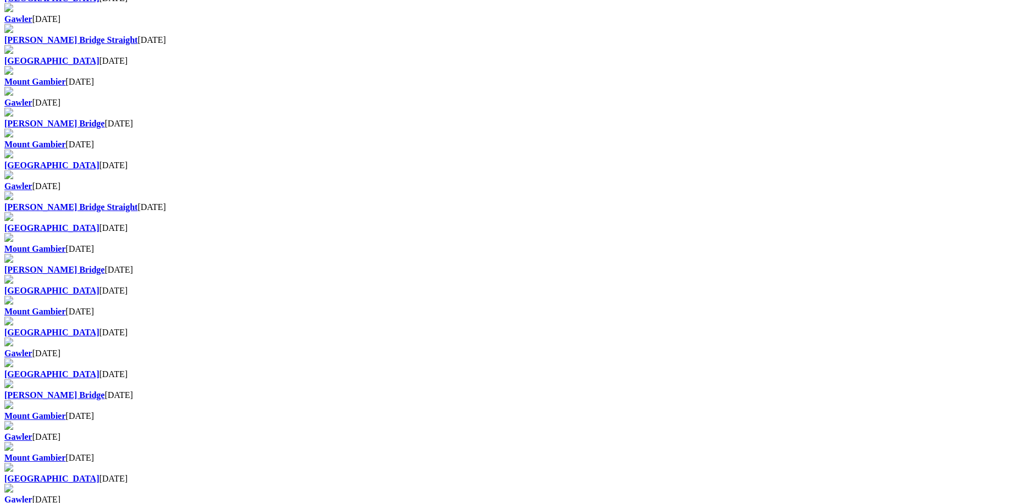
scroll to position [609, 0]
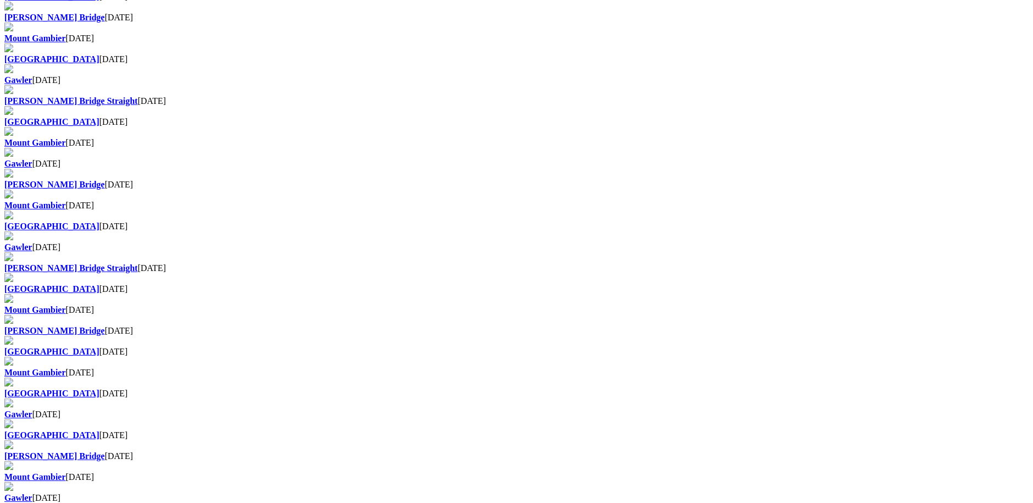
scroll to position [549, 0]
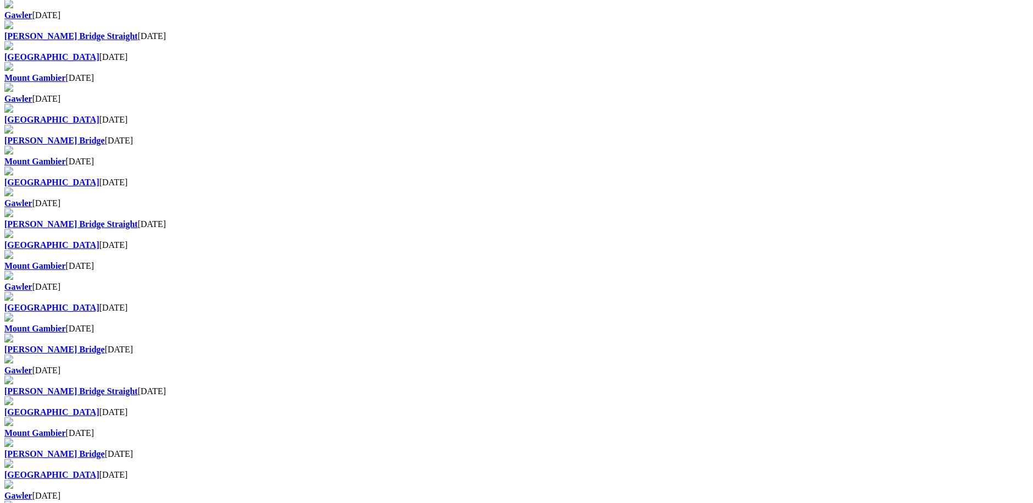
scroll to position [549, 0]
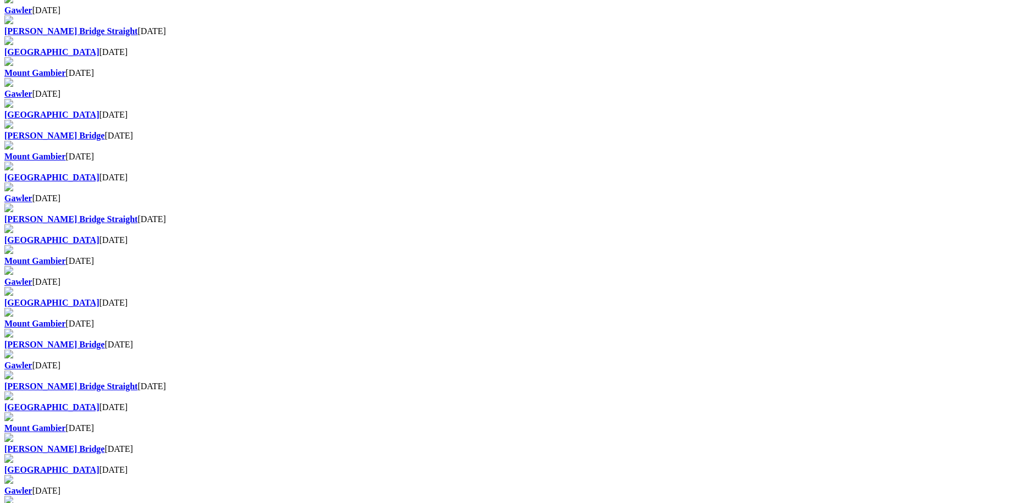
scroll to position [549, 0]
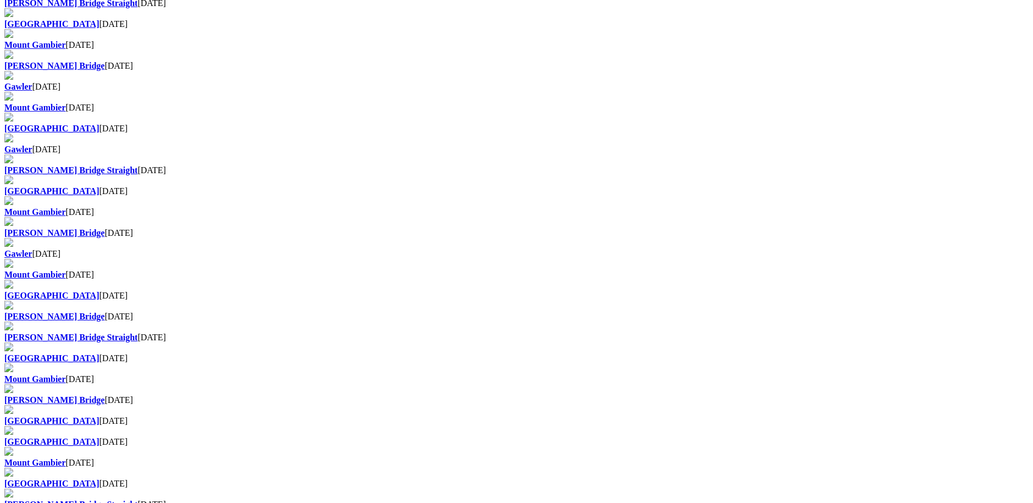
scroll to position [549, 0]
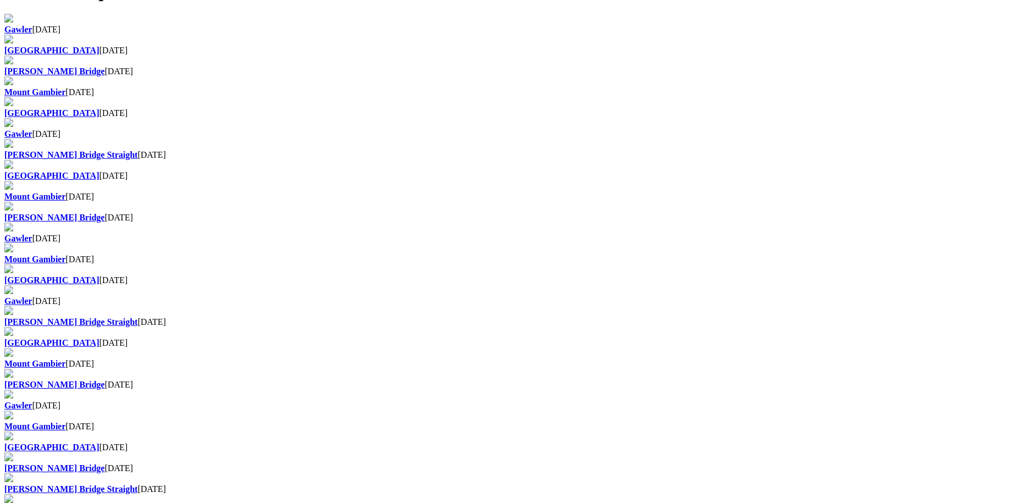
scroll to position [604, 0]
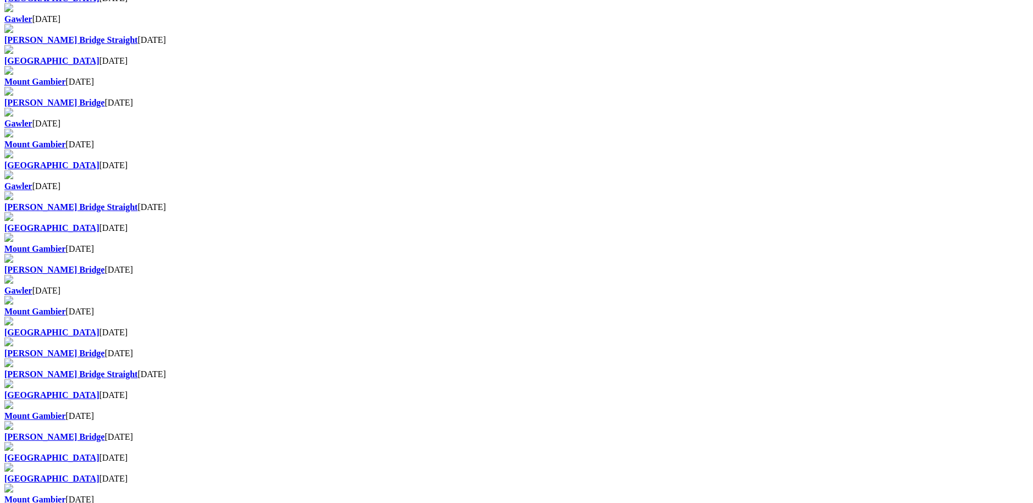
scroll to position [549, 0]
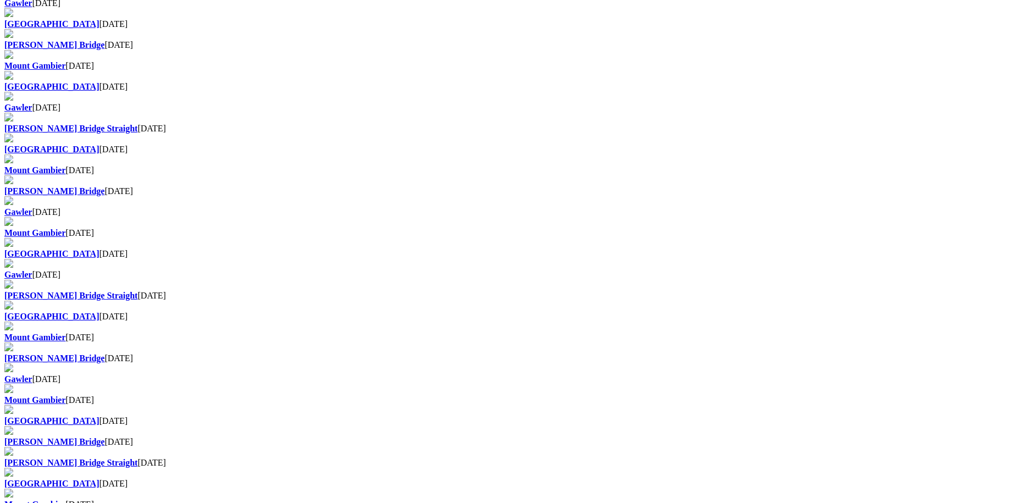
scroll to position [439, 0]
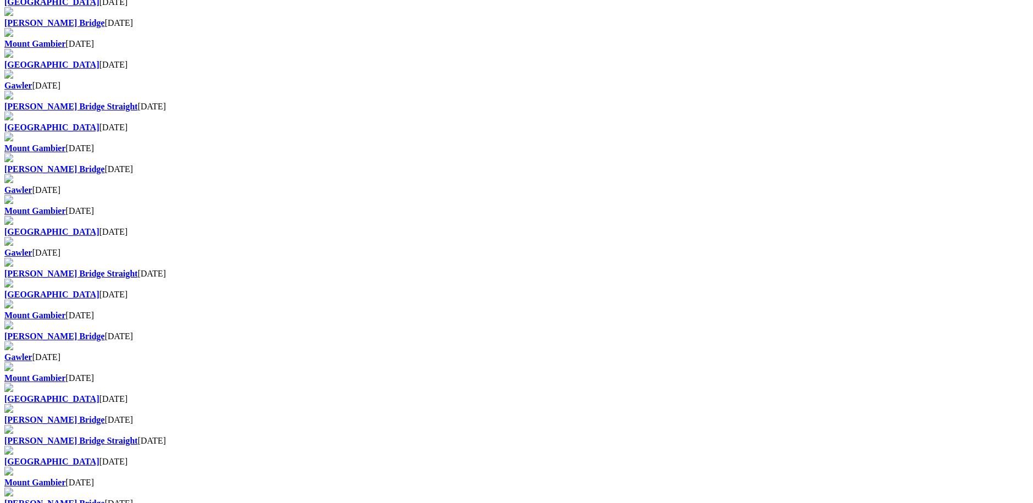
scroll to position [439, 0]
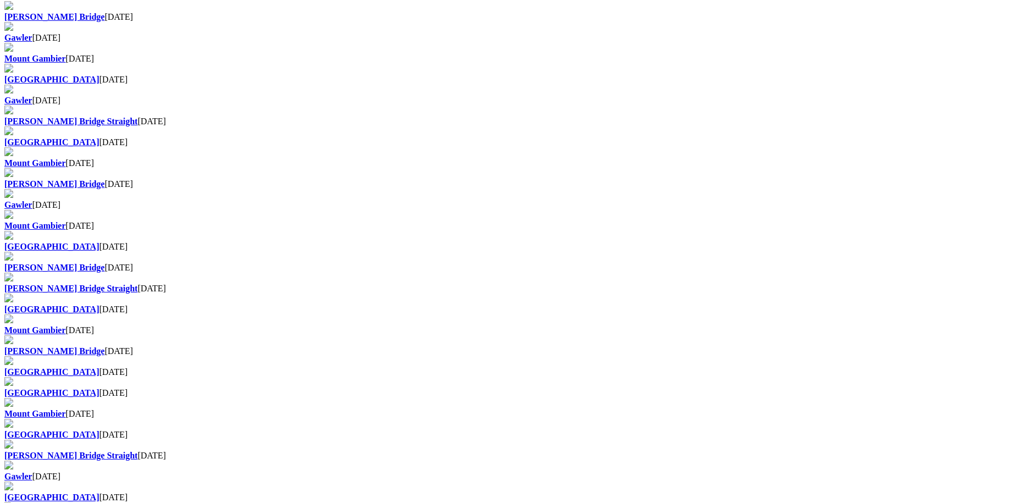
scroll to position [604, 0]
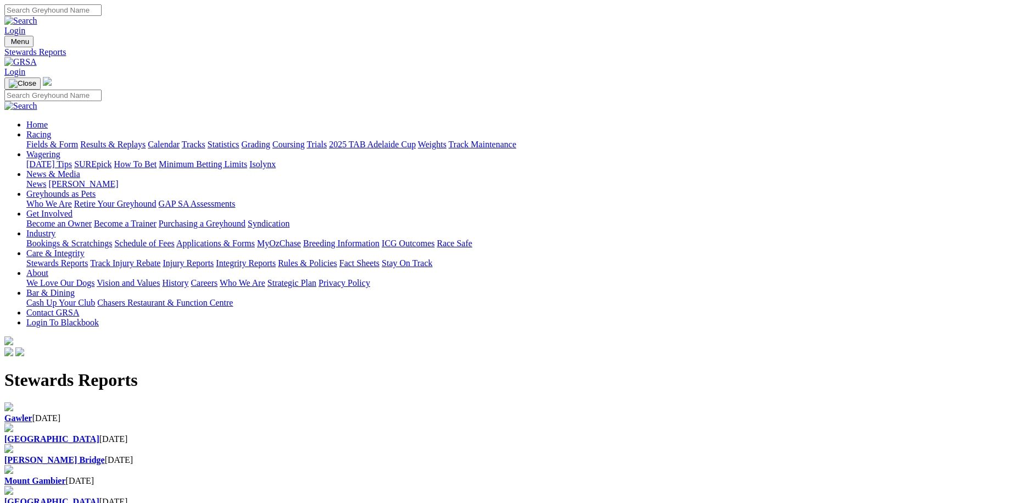
click at [99, 434] on b "[GEOGRAPHIC_DATA]" at bounding box center [51, 438] width 95 height 9
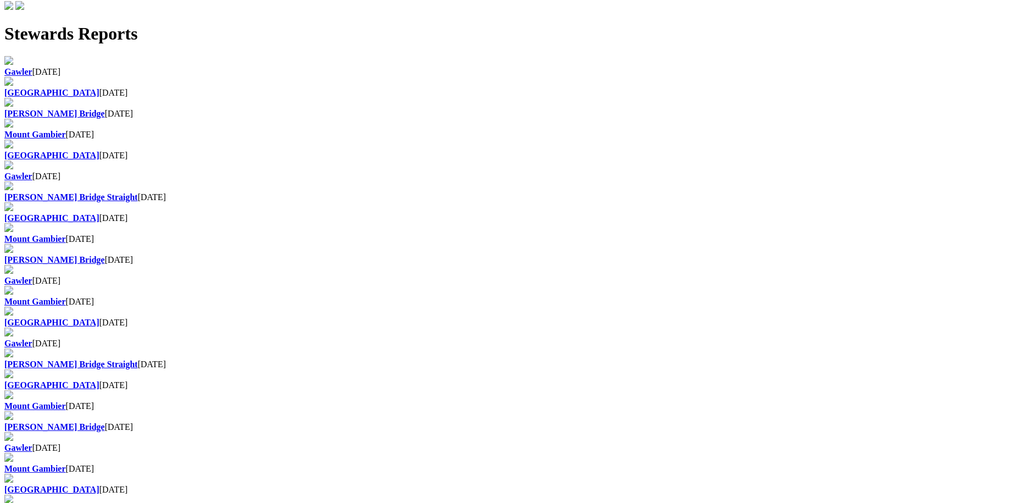
scroll to position [418, 0]
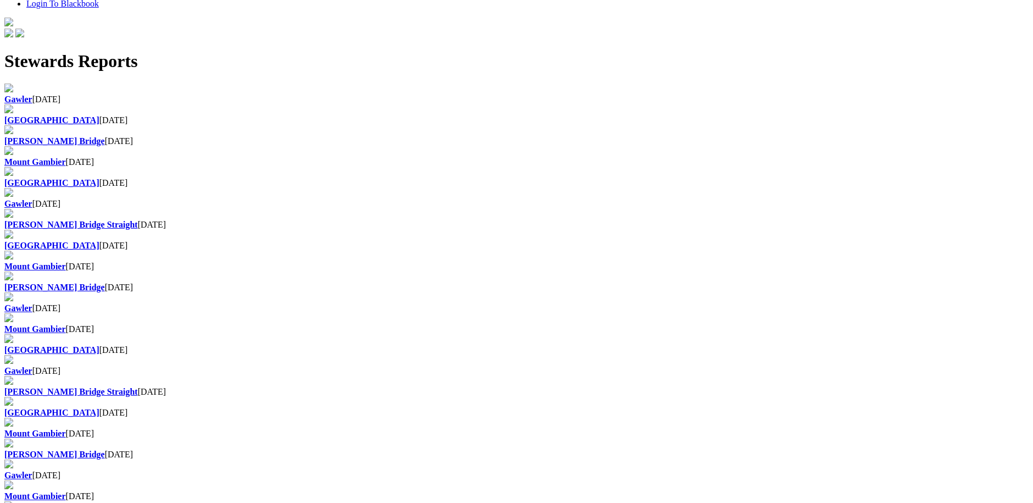
scroll to position [330, 0]
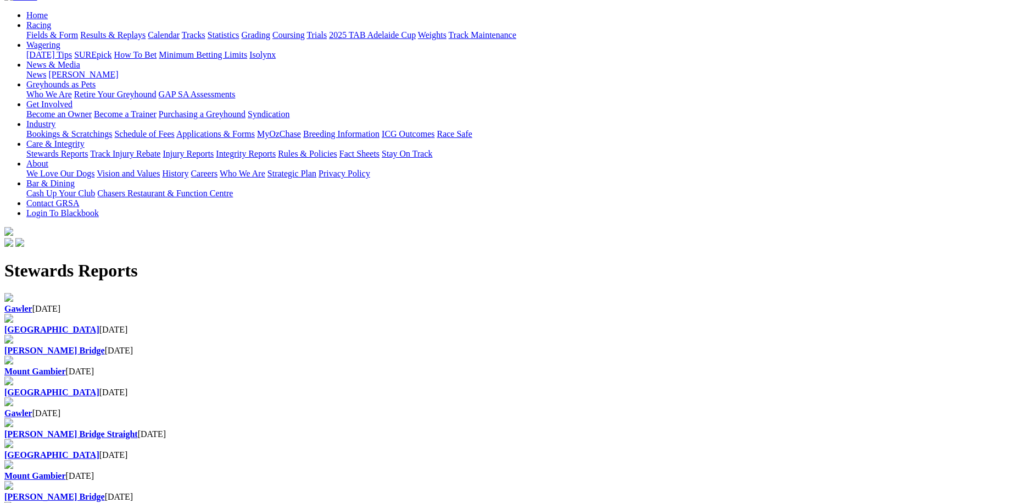
scroll to position [165, 0]
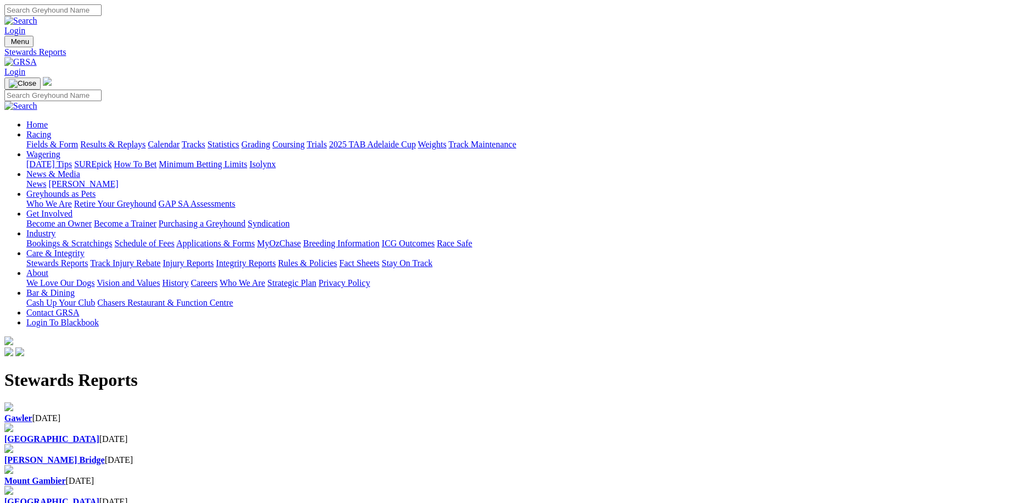
click at [99, 497] on b "[GEOGRAPHIC_DATA]" at bounding box center [51, 501] width 95 height 9
click at [221, 413] on div "Gawler 17 Sep 2023" at bounding box center [516, 418] width 1025 height 10
click at [360, 434] on div "[GEOGRAPHIC_DATA] [DATE]" at bounding box center [516, 439] width 1025 height 10
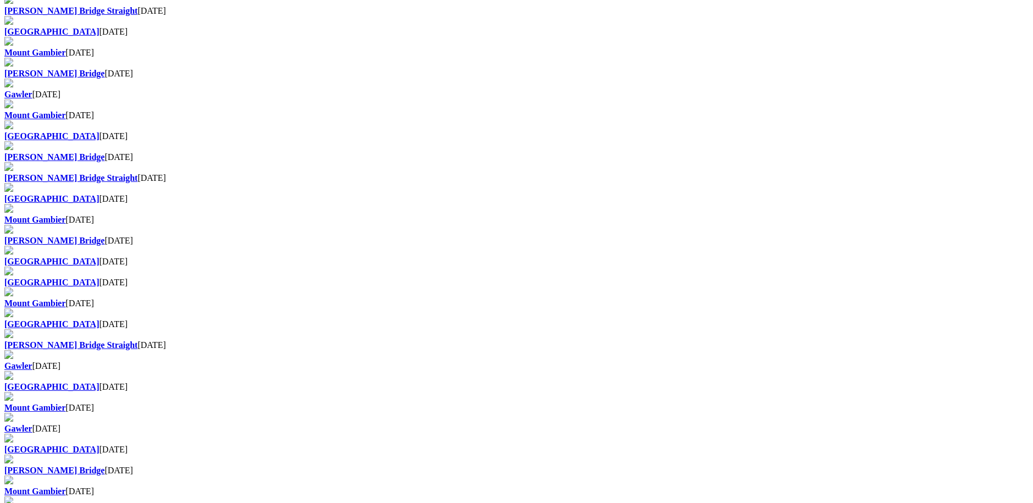
scroll to position [575, 0]
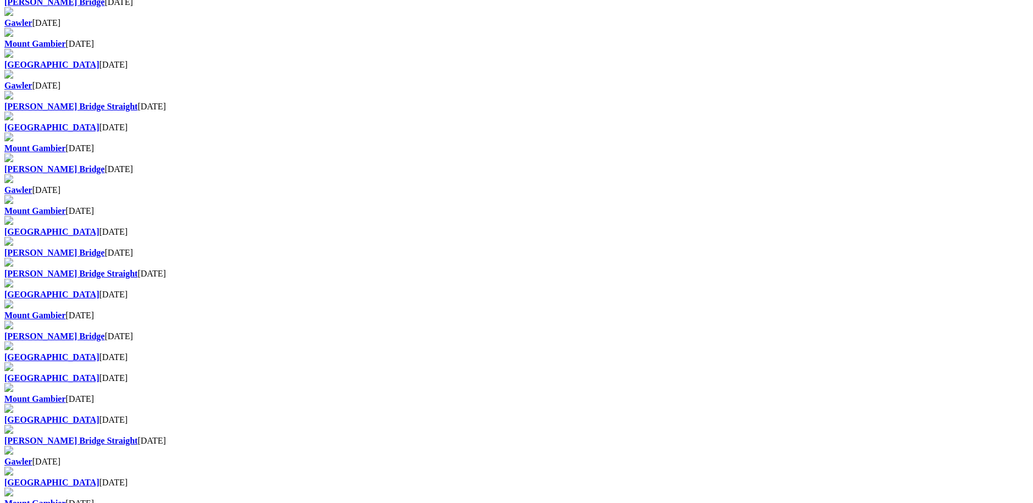
scroll to position [604, 0]
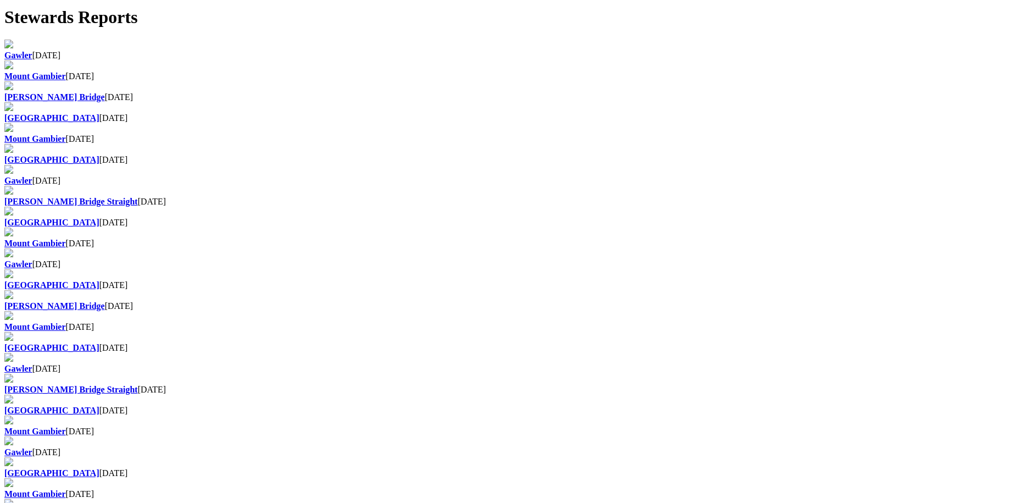
scroll to position [385, 0]
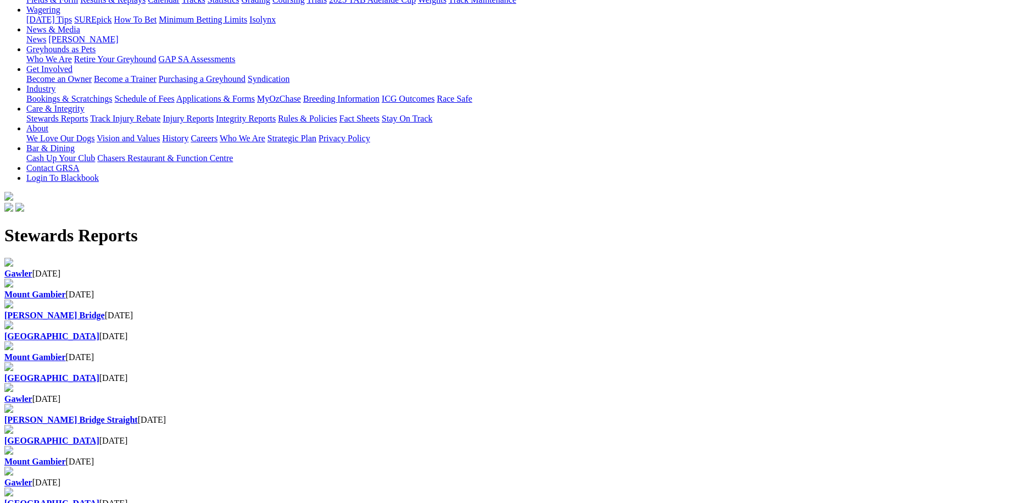
scroll to position [220, 0]
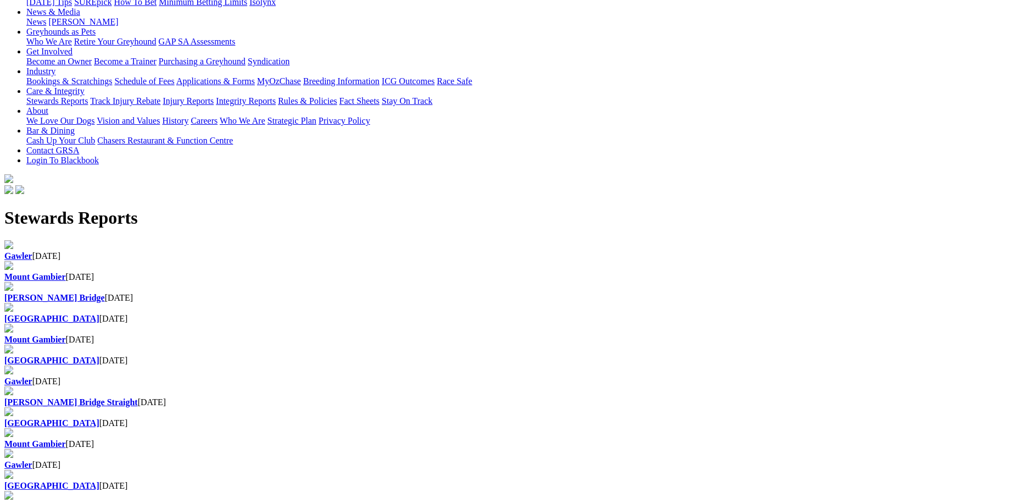
scroll to position [220, 0]
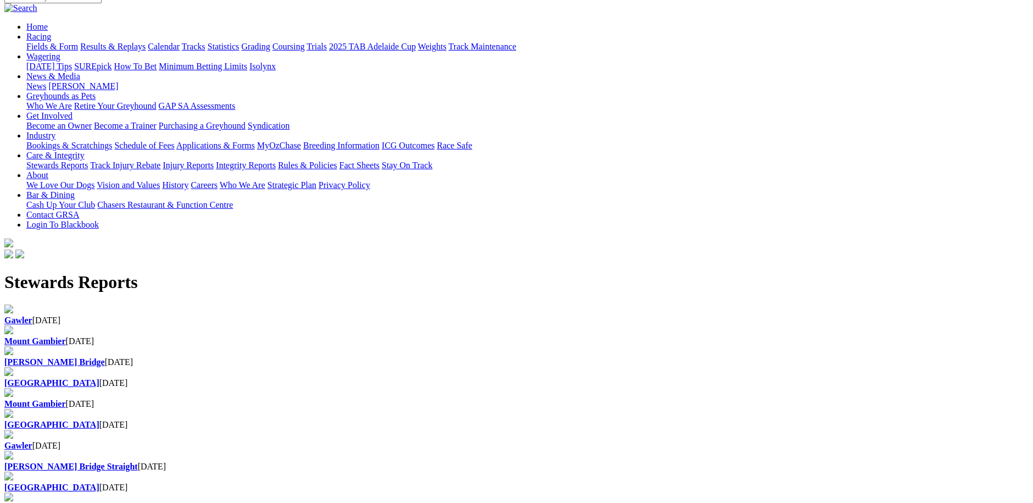
scroll to position [110, 0]
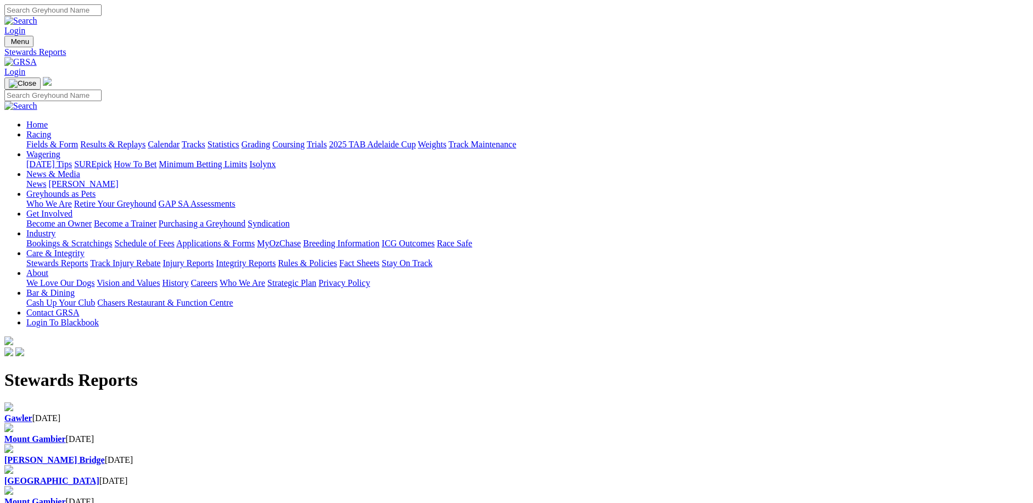
click at [99, 476] on b "[GEOGRAPHIC_DATA]" at bounding box center [51, 480] width 95 height 9
click at [204, 413] on div "Gawler 23 Oct 2023" at bounding box center [516, 418] width 1025 height 10
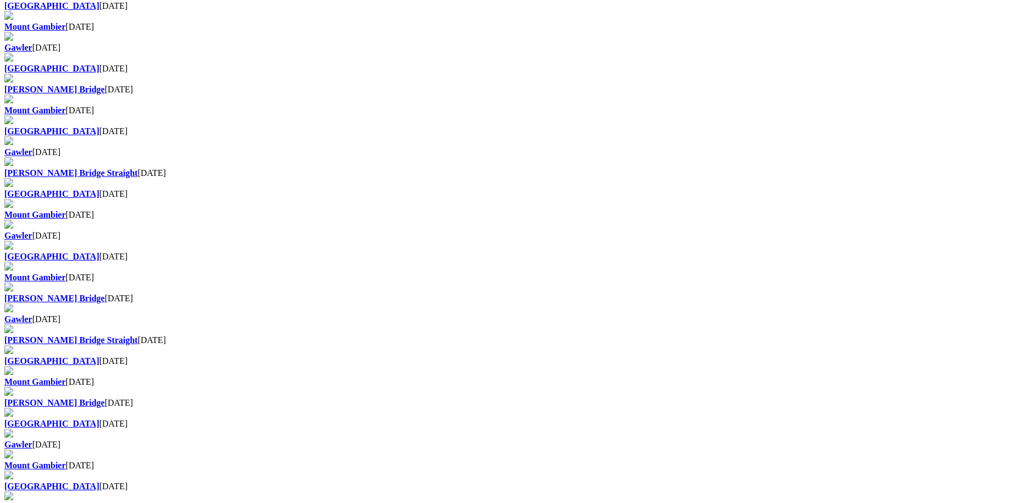
scroll to position [604, 0]
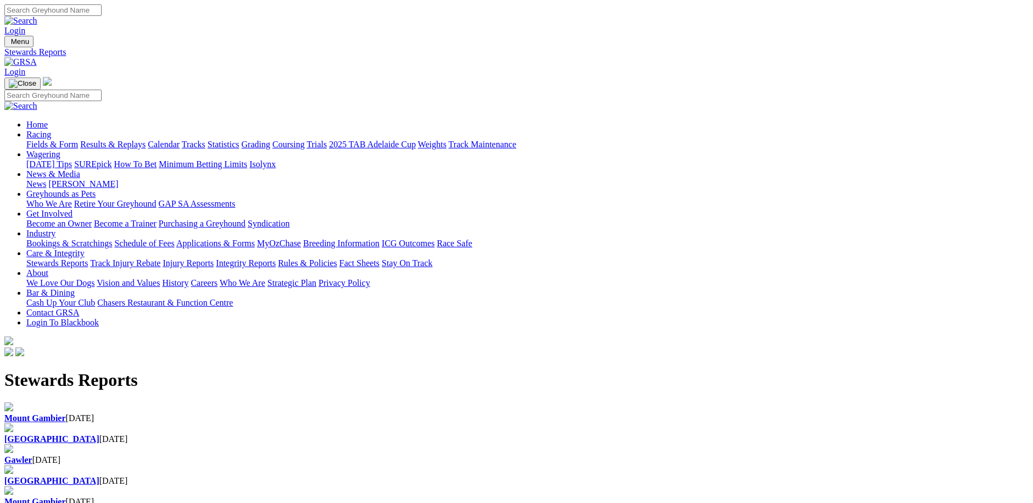
click at [341, 434] on div "Angle Park [DATE]" at bounding box center [516, 439] width 1025 height 10
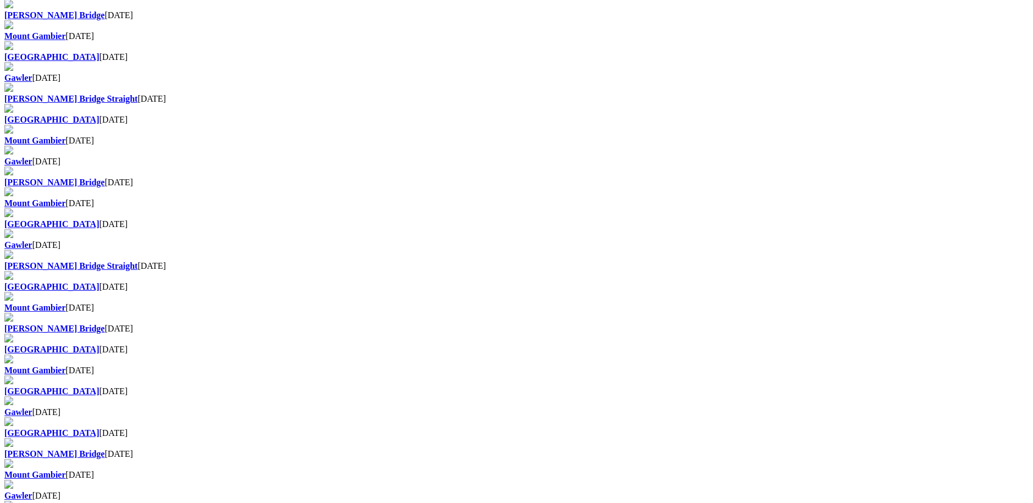
scroll to position [549, 0]
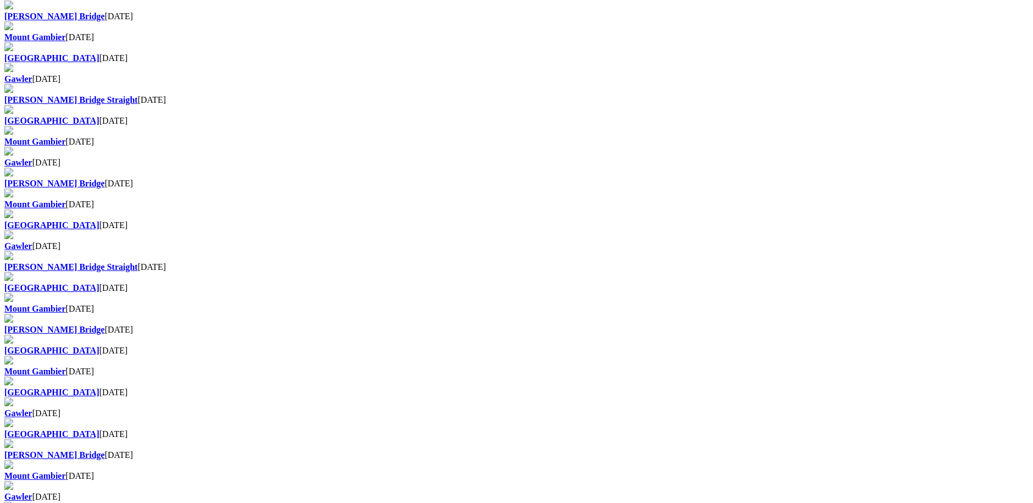
scroll to position [549, 0]
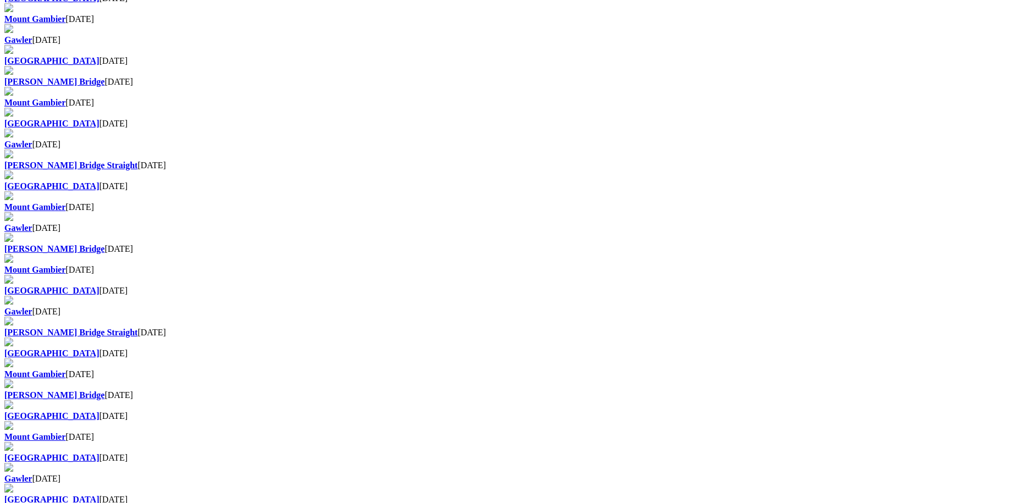
scroll to position [494, 0]
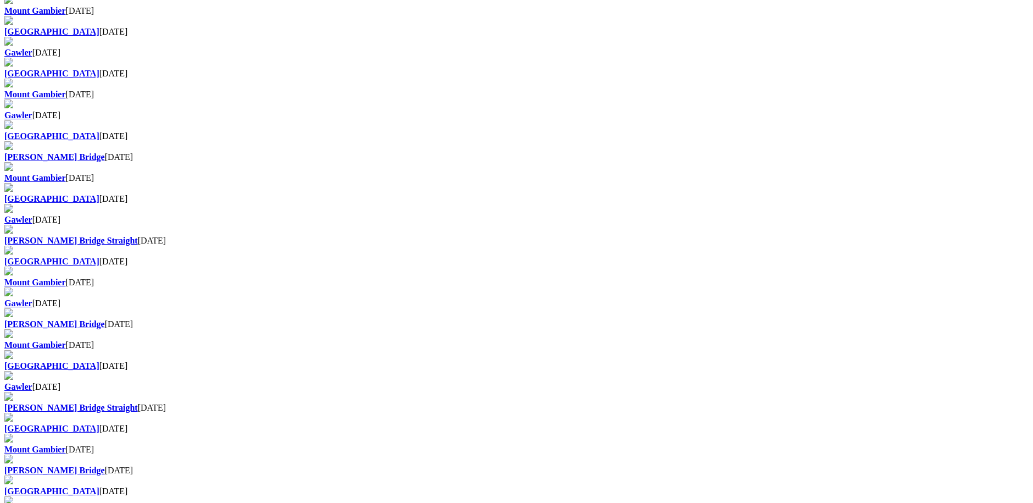
scroll to position [439, 0]
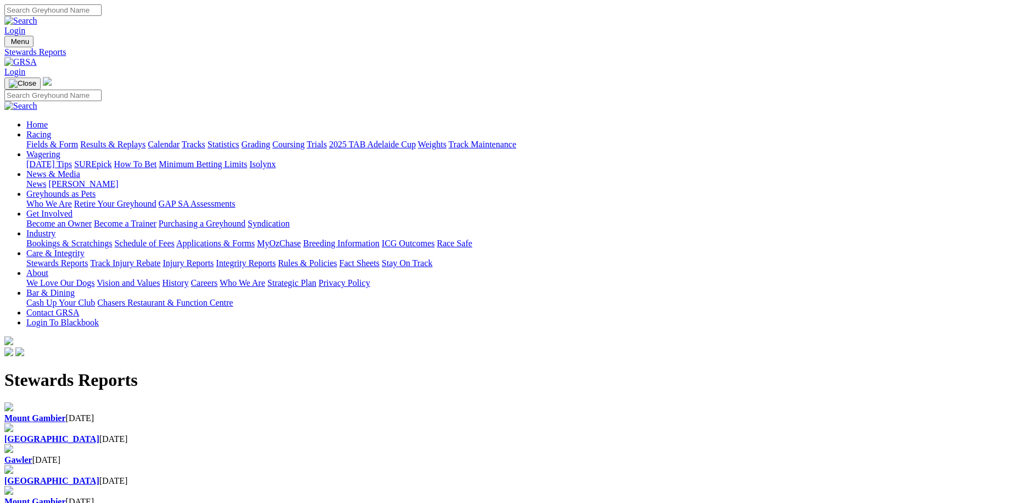
scroll to position [385, 0]
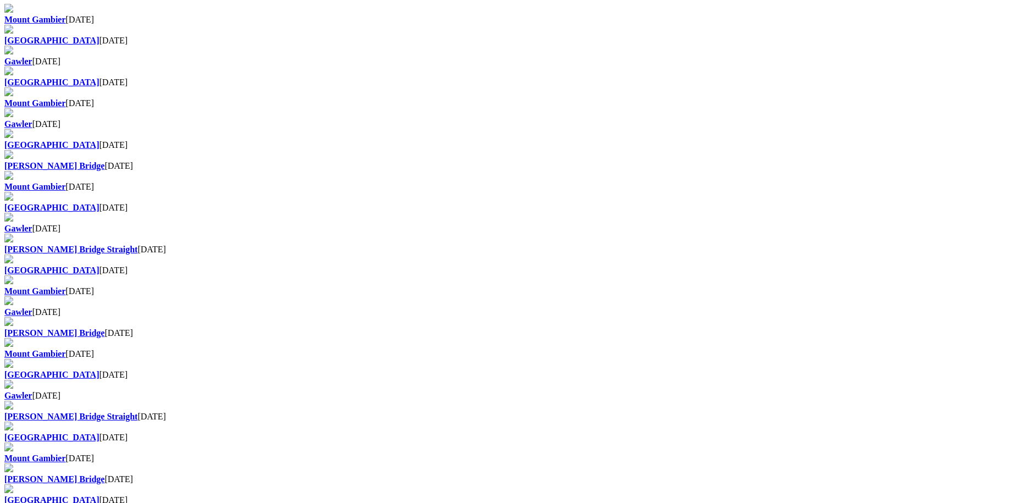
scroll to position [385, 0]
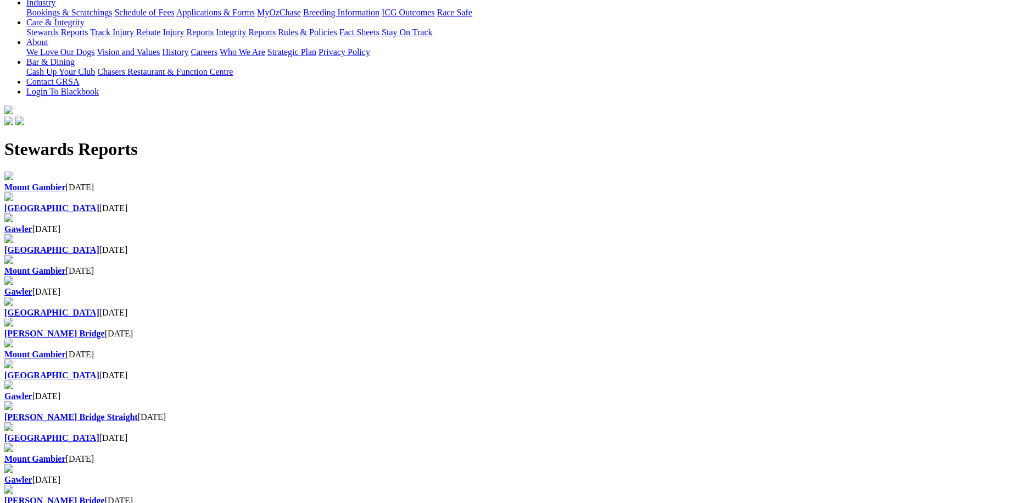
scroll to position [439, 0]
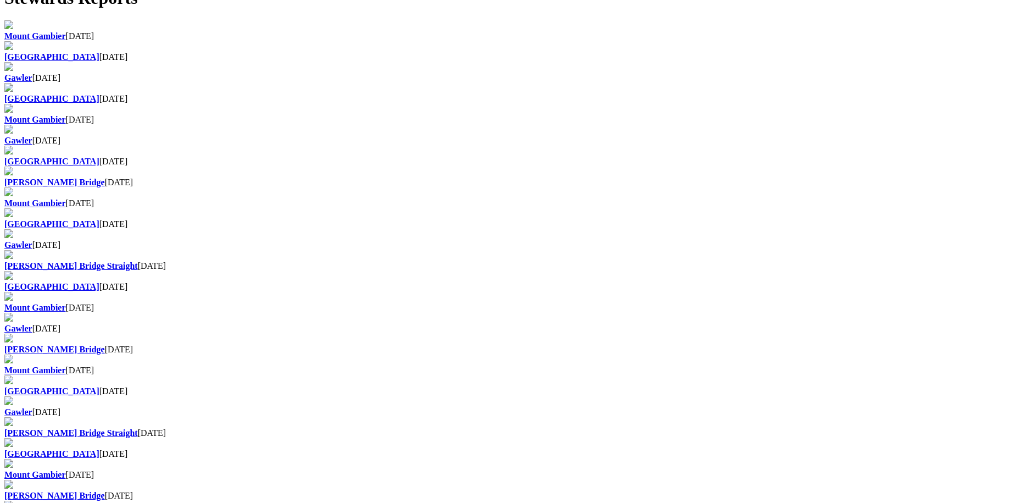
scroll to position [385, 0]
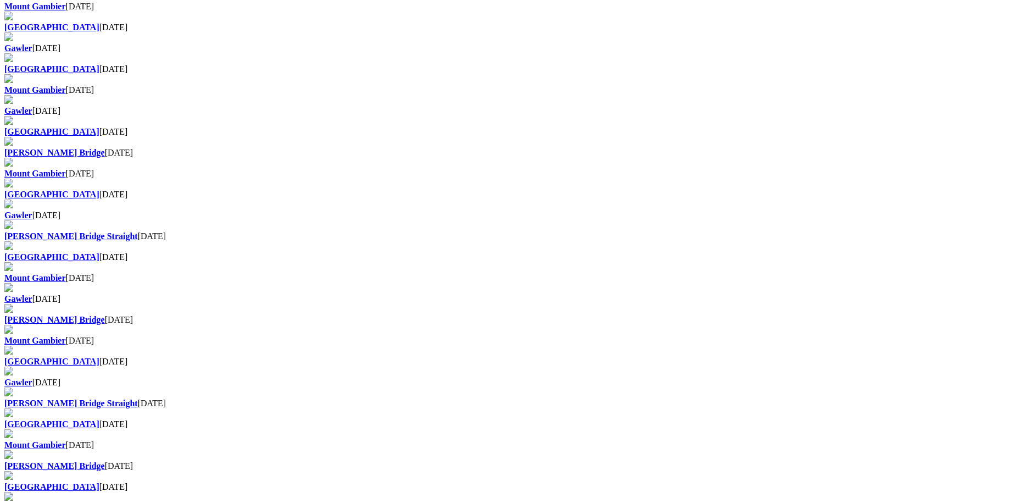
scroll to position [385, 0]
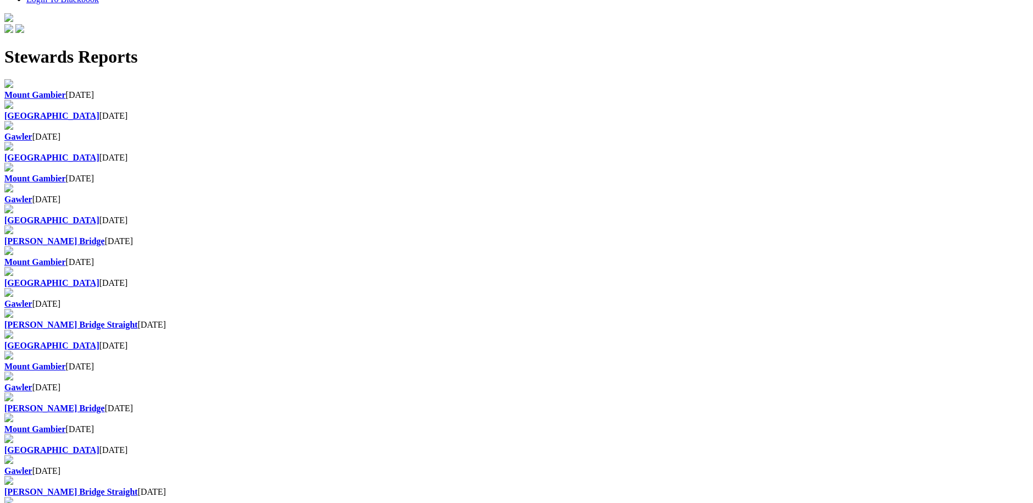
scroll to position [330, 0]
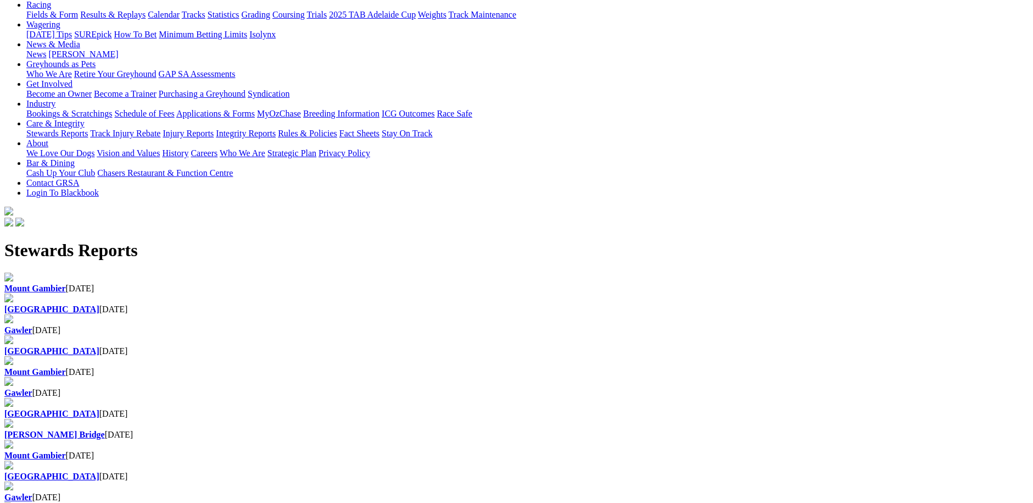
scroll to position [165, 0]
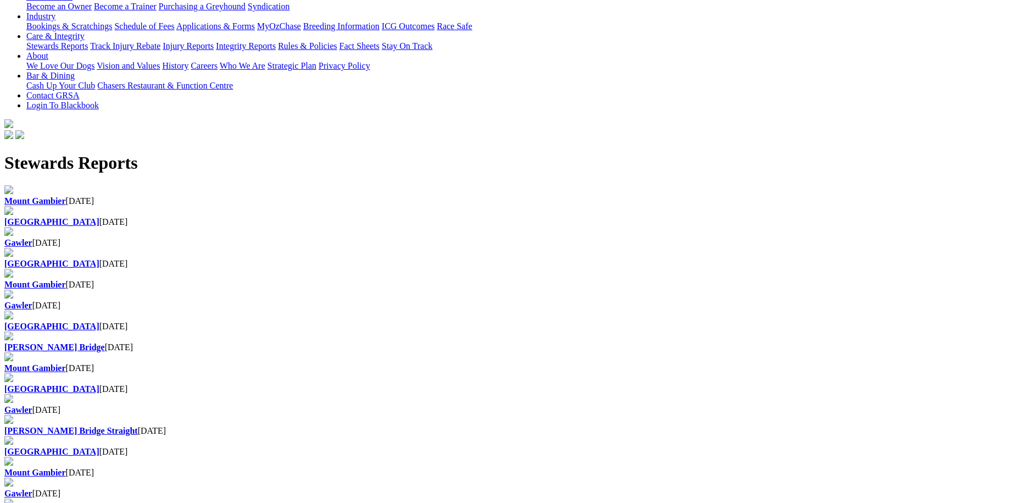
scroll to position [220, 0]
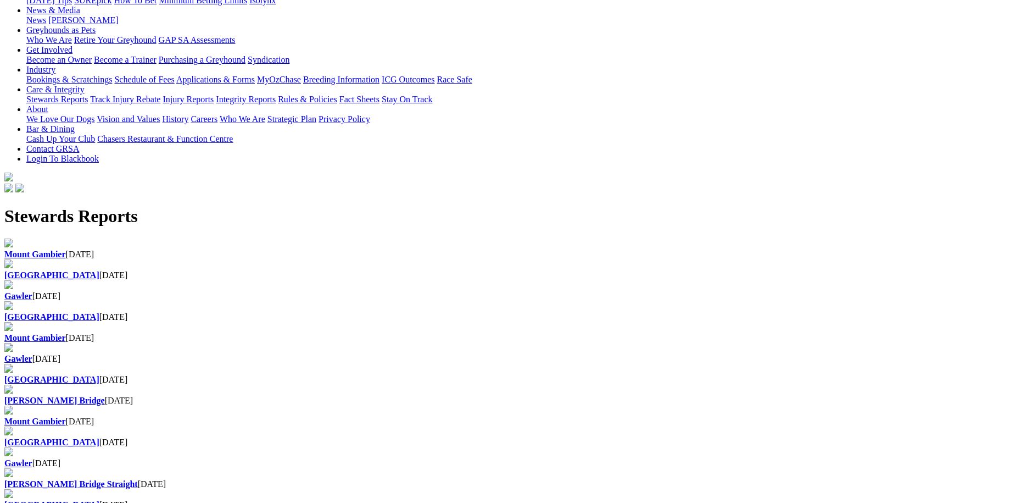
scroll to position [165, 0]
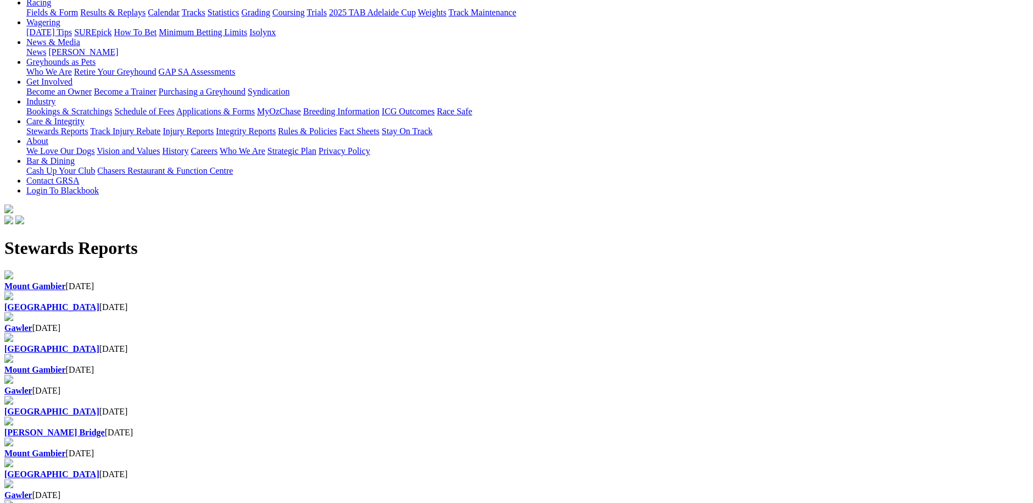
scroll to position [165, 0]
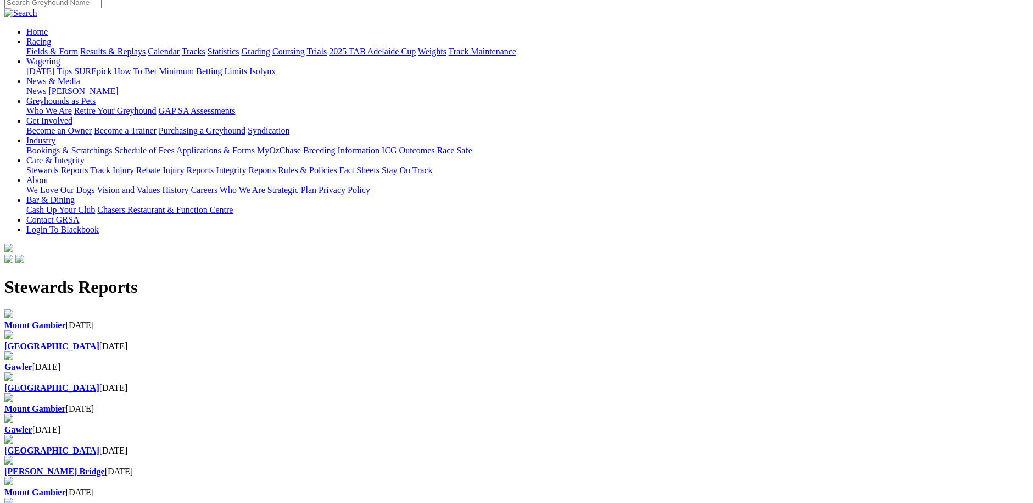
scroll to position [110, 0]
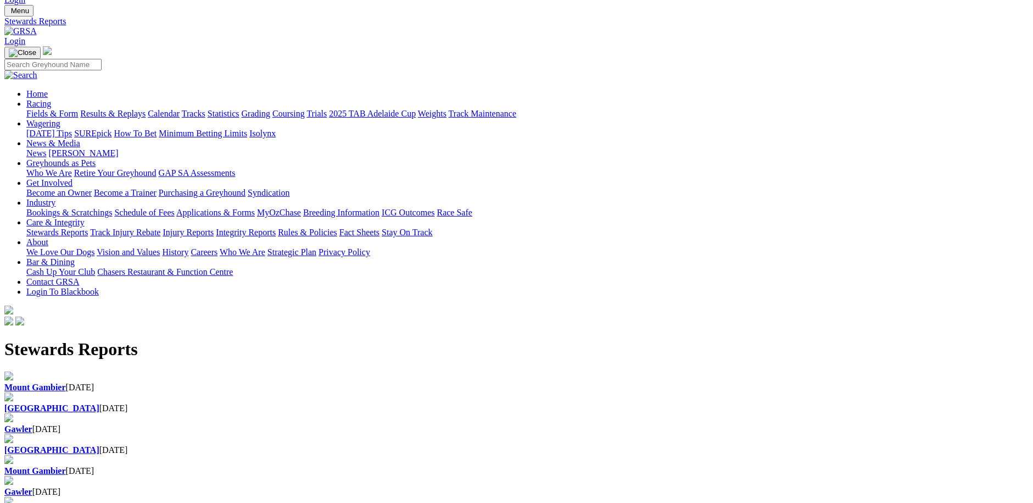
scroll to position [55, 0]
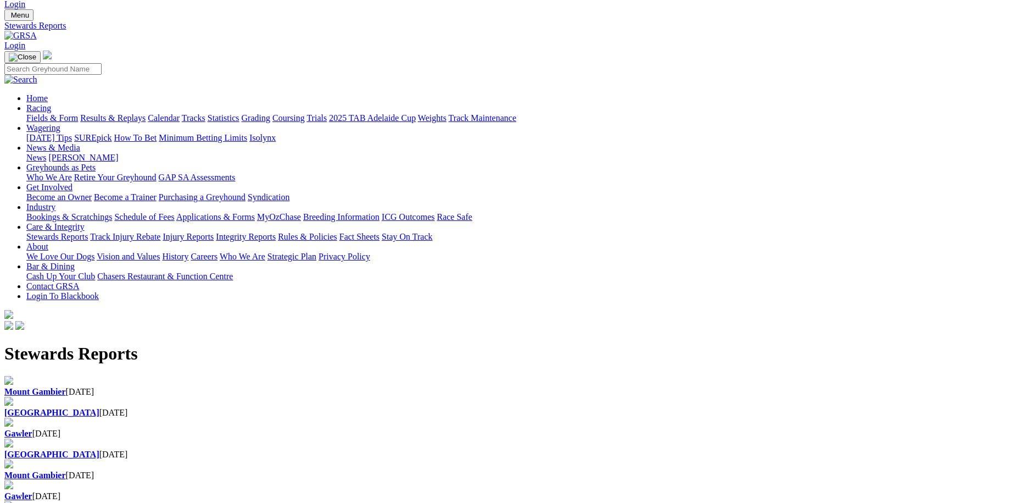
click at [99, 449] on b "[GEOGRAPHIC_DATA]" at bounding box center [51, 453] width 95 height 9
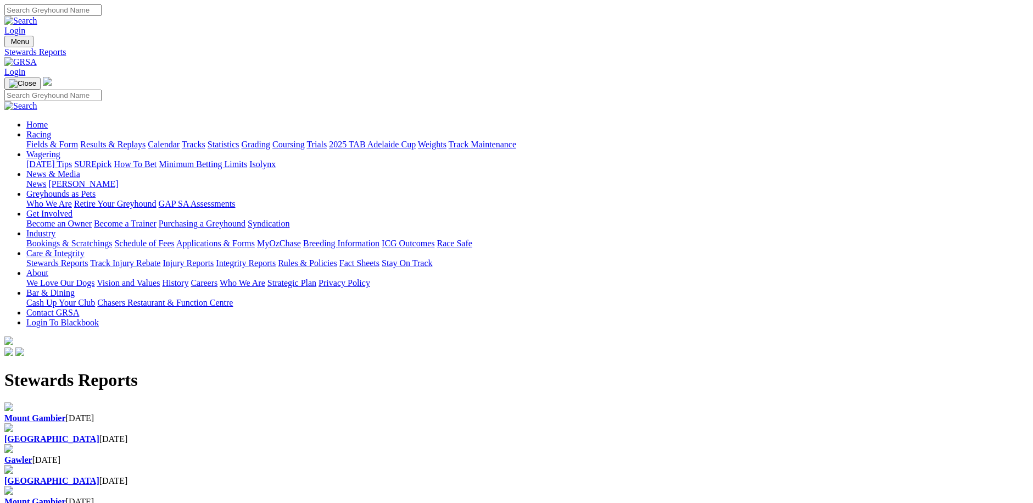
scroll to position [26, 0]
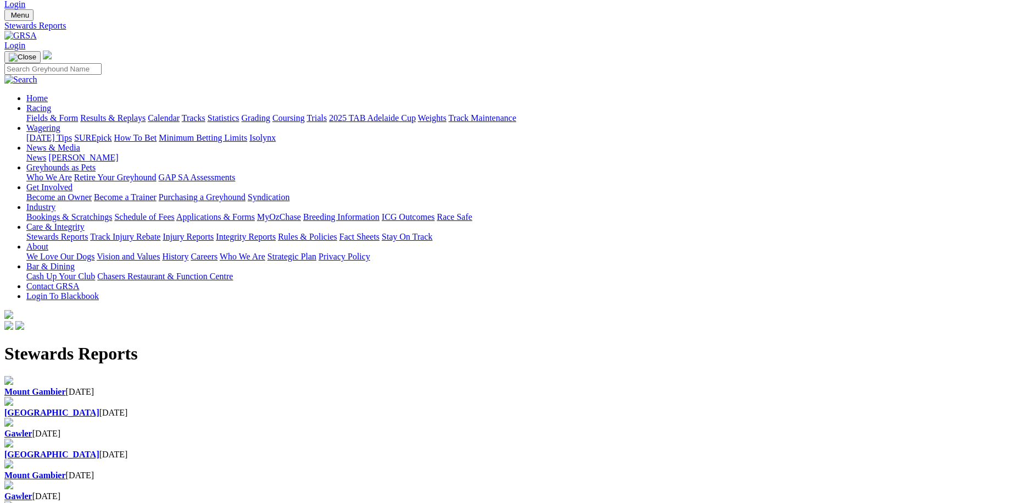
click at [32, 429] on b "Gawler" at bounding box center [18, 433] width 28 height 9
click at [349, 408] on div "Angle Park 30 Nov 2023" at bounding box center [516, 413] width 1025 height 10
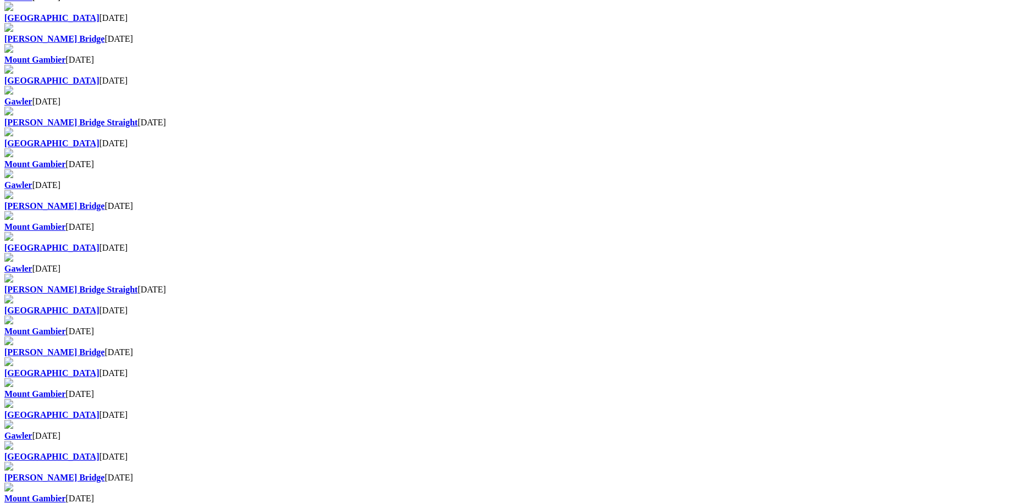
scroll to position [686, 0]
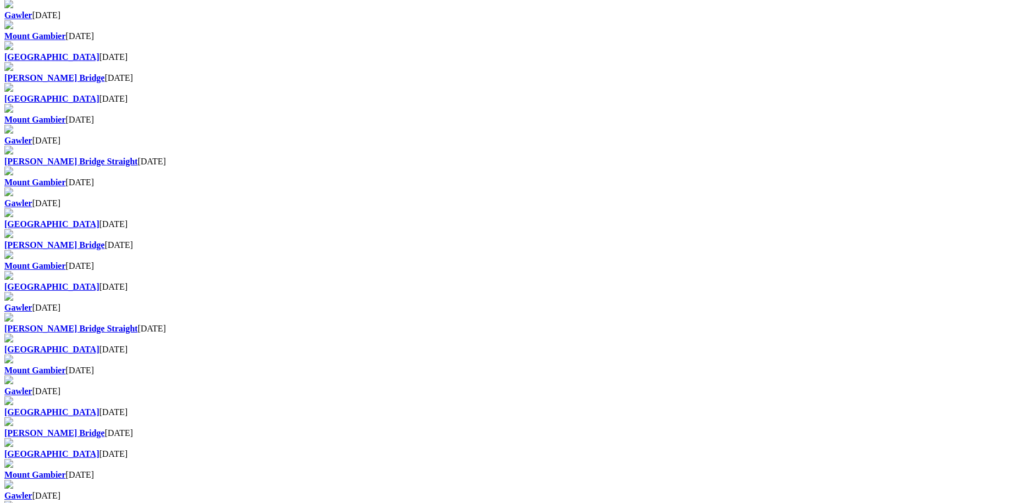
scroll to position [549, 0]
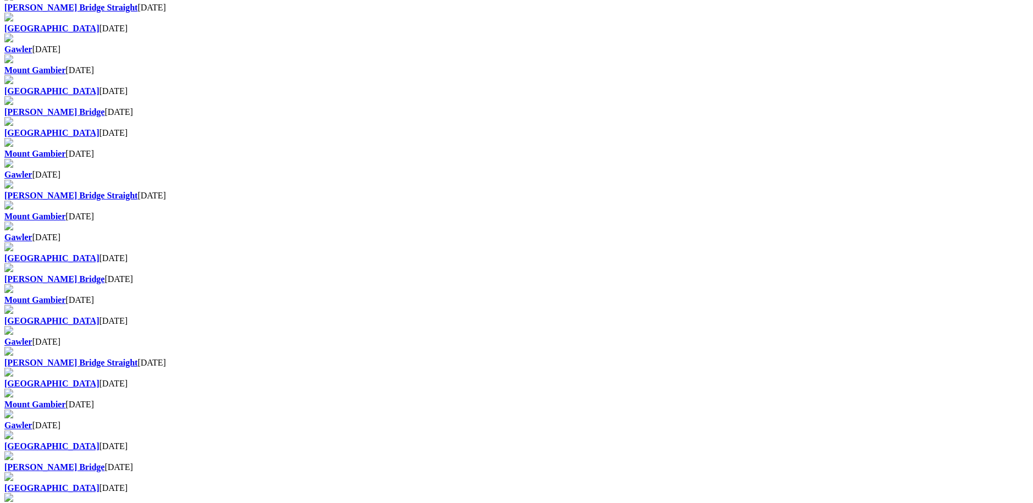
scroll to position [549, 0]
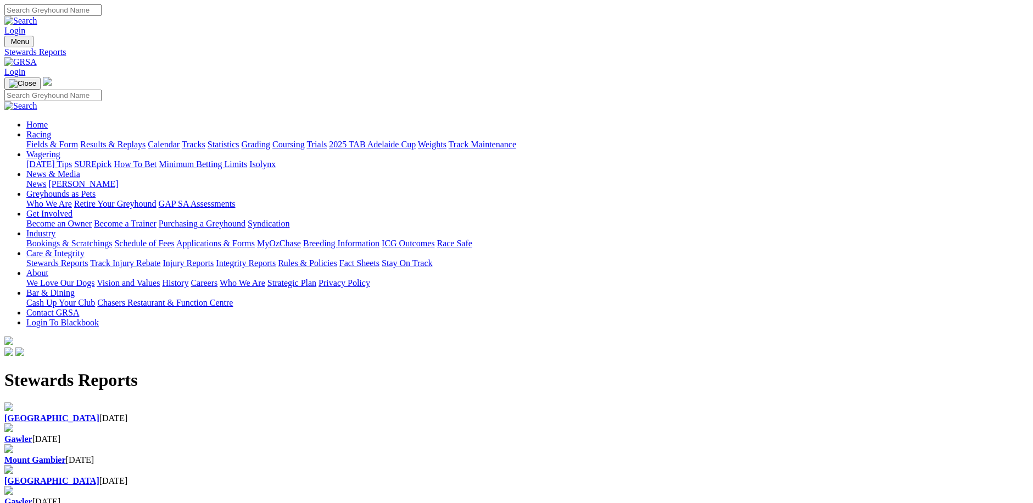
click at [118, 179] on link "[PERSON_NAME]" at bounding box center [83, 183] width 70 height 9
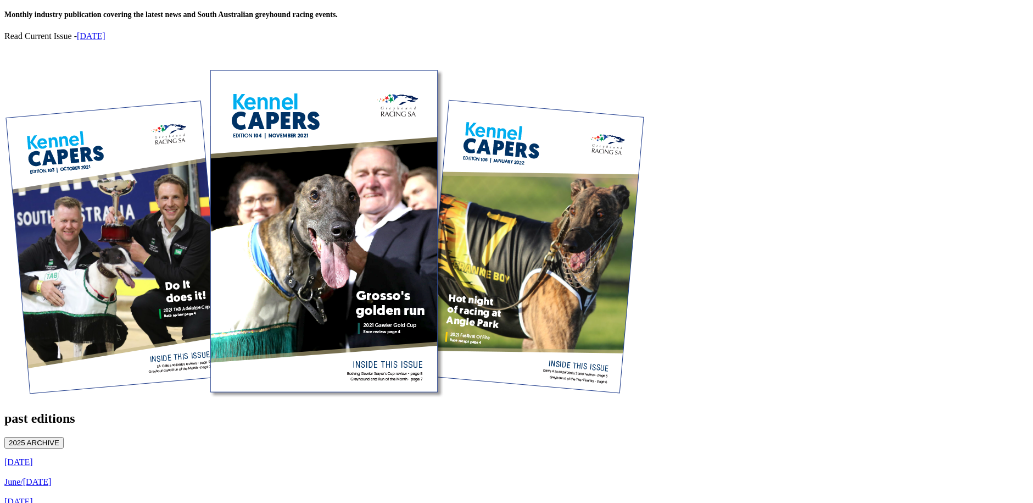
scroll to position [439, 0]
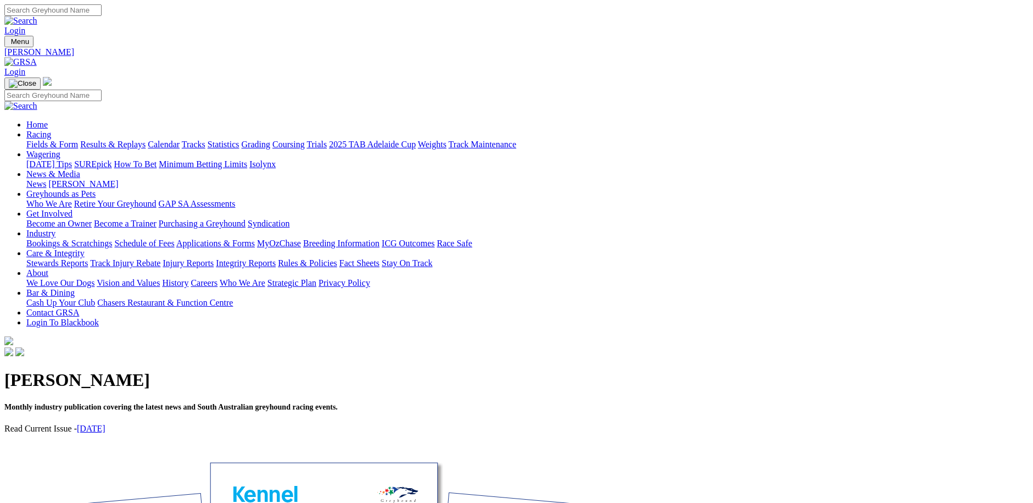
click at [85, 248] on link "Care & Integrity" at bounding box center [55, 252] width 58 height 9
click at [88, 258] on link "Stewards Reports" at bounding box center [57, 262] width 62 height 9
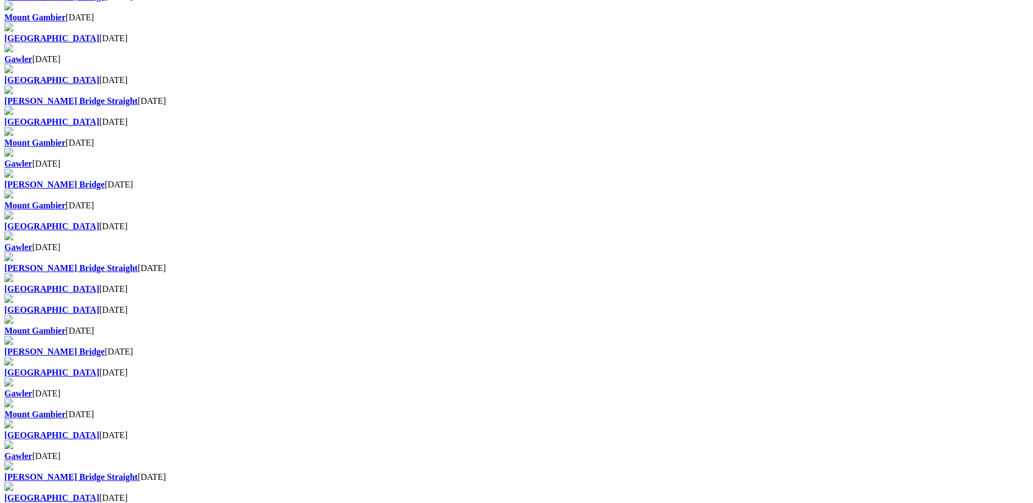
scroll to position [659, 0]
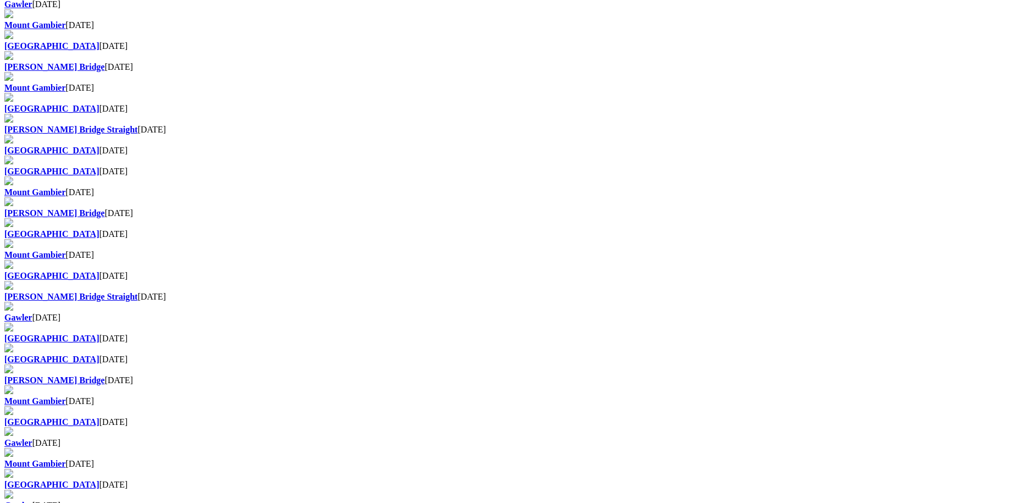
scroll to position [714, 0]
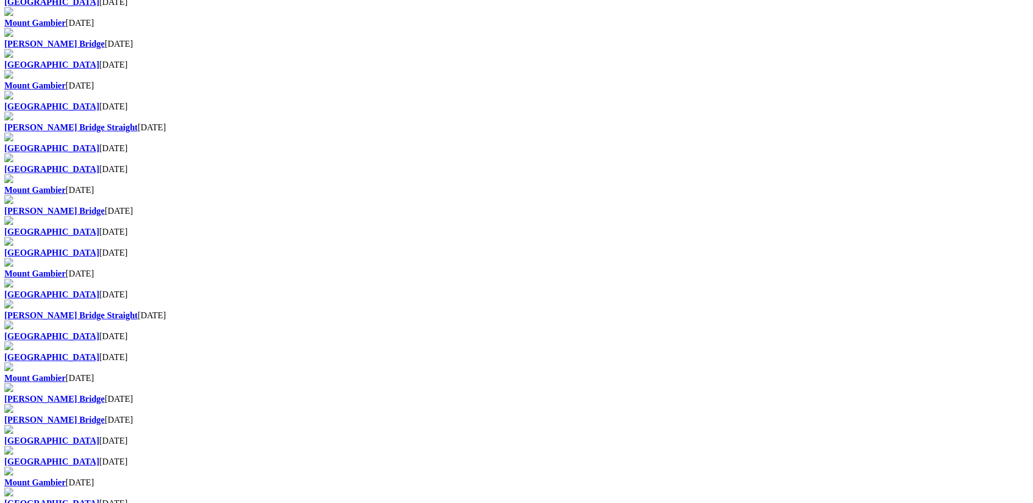
scroll to position [439, 0]
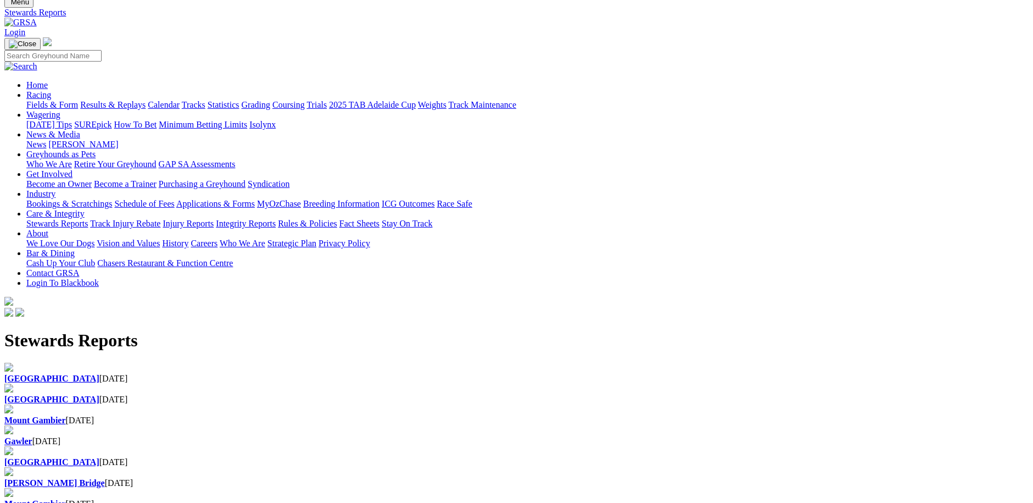
scroll to position [714, 0]
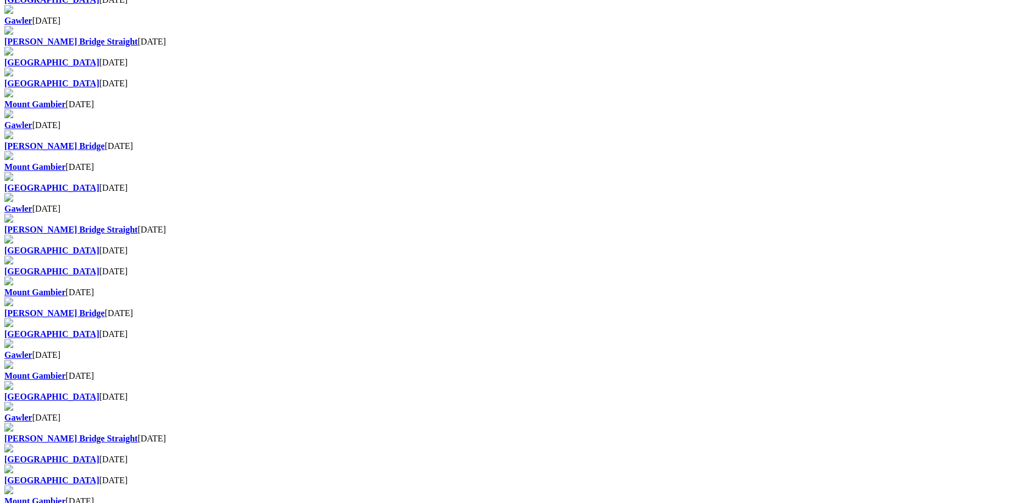
scroll to position [549, 0]
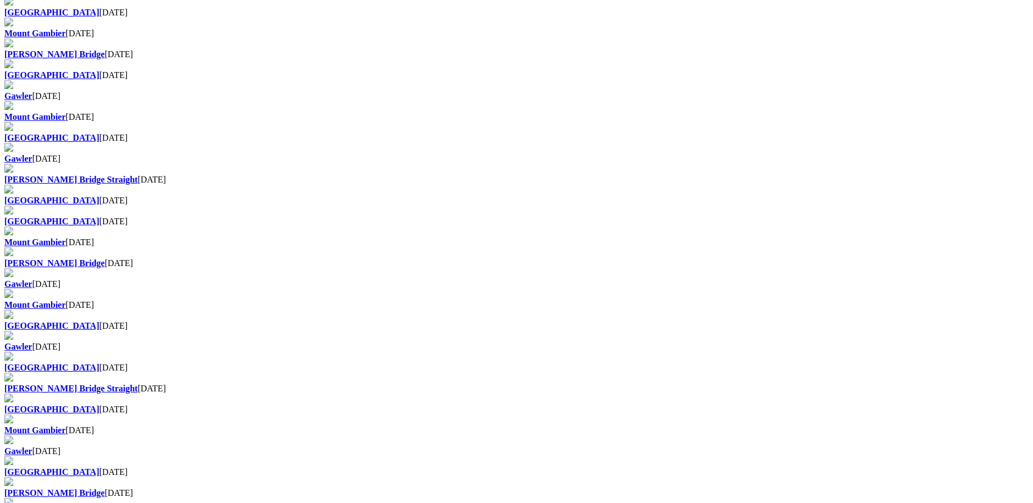
scroll to position [549, 0]
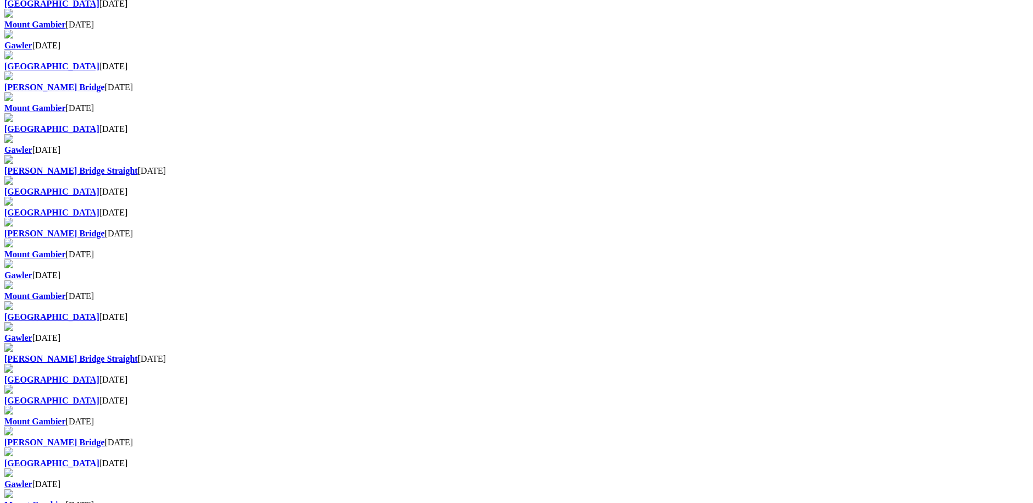
scroll to position [549, 0]
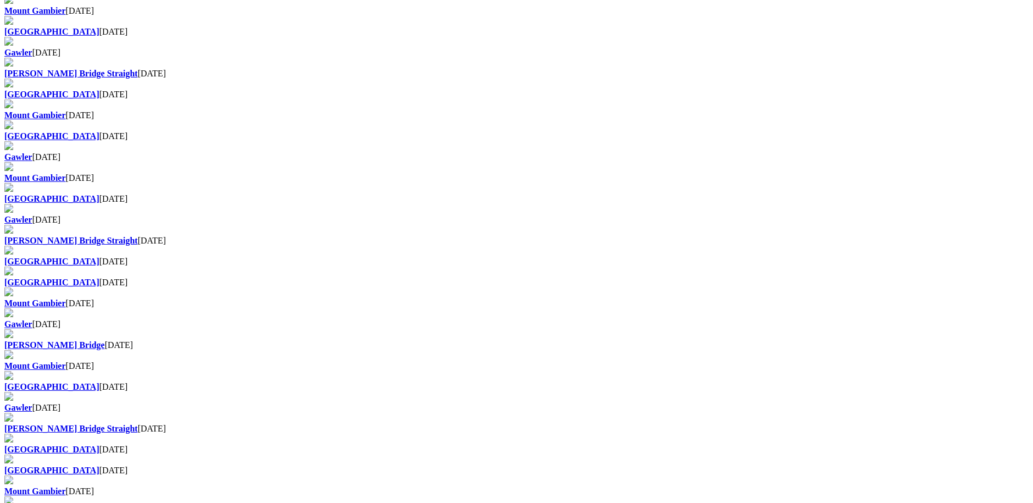
scroll to position [549, 0]
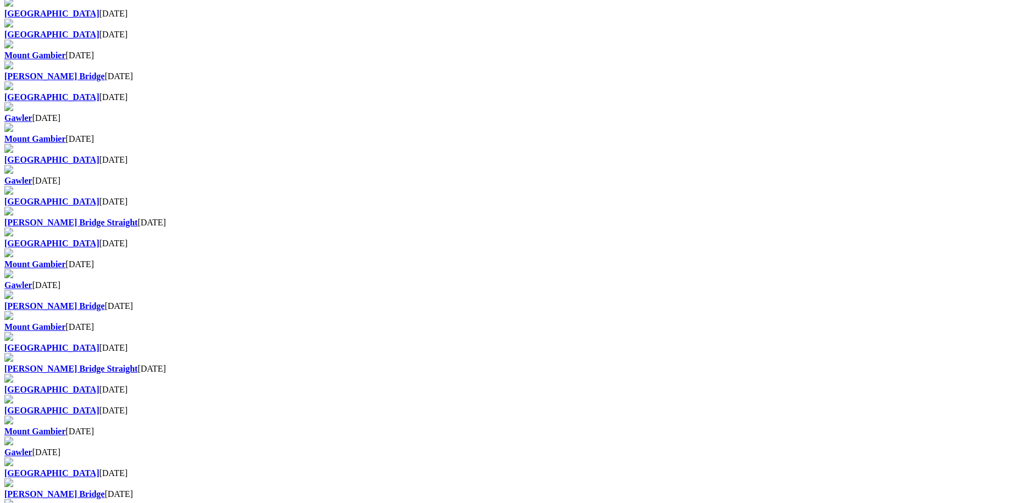
scroll to position [659, 0]
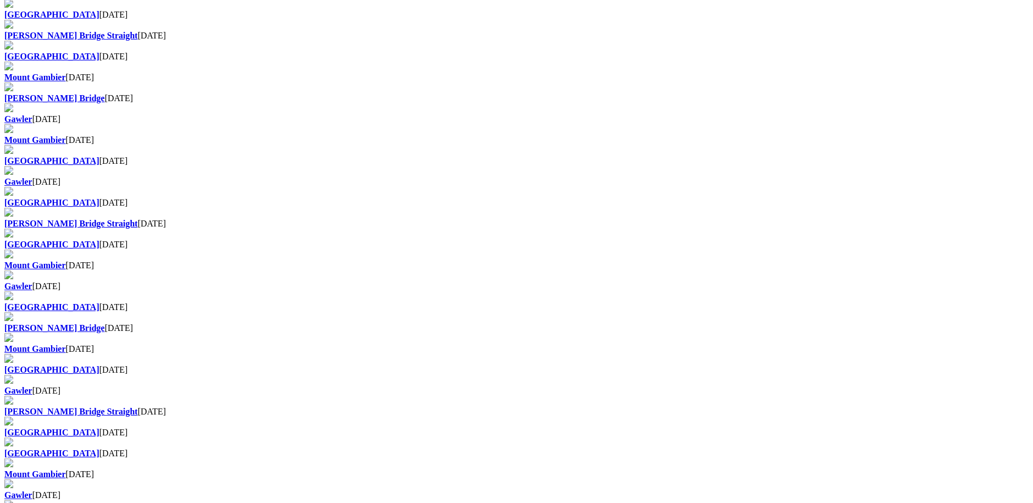
scroll to position [604, 0]
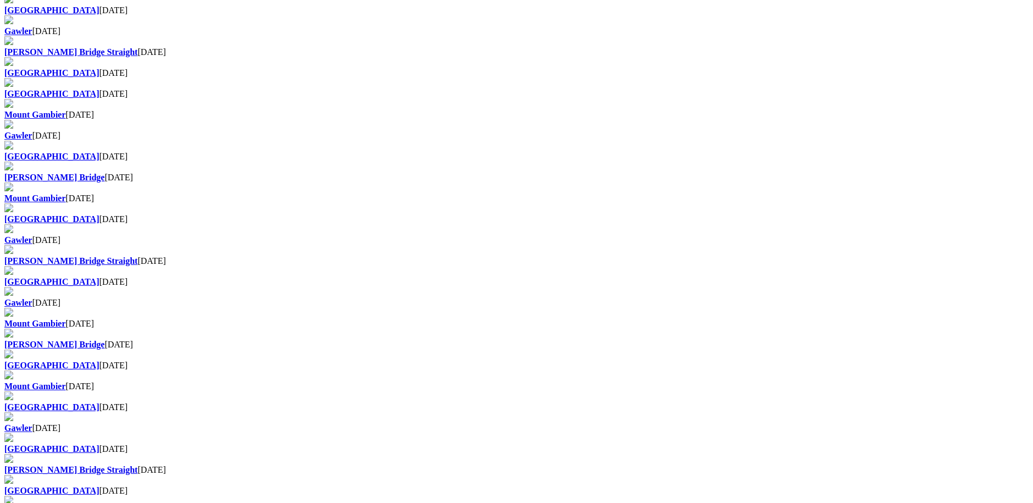
scroll to position [769, 0]
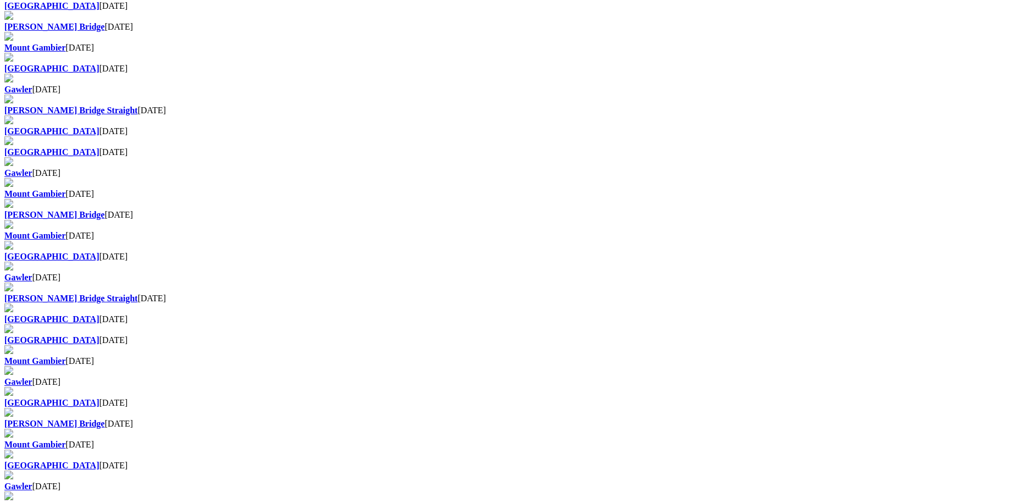
scroll to position [604, 0]
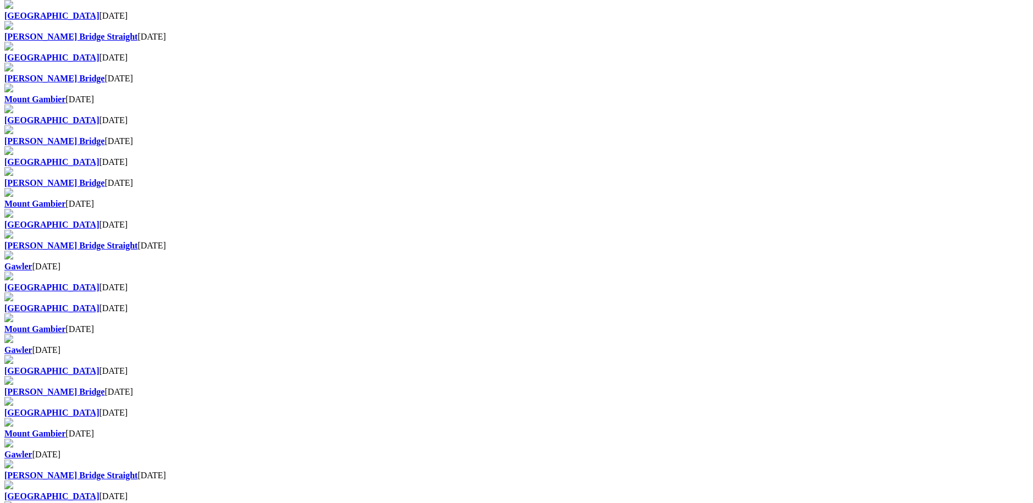
scroll to position [549, 0]
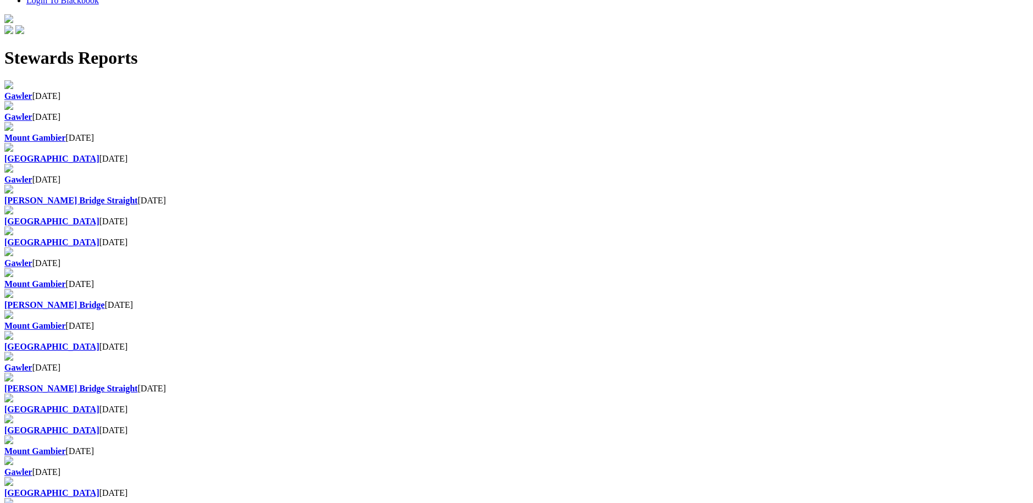
scroll to position [549, 0]
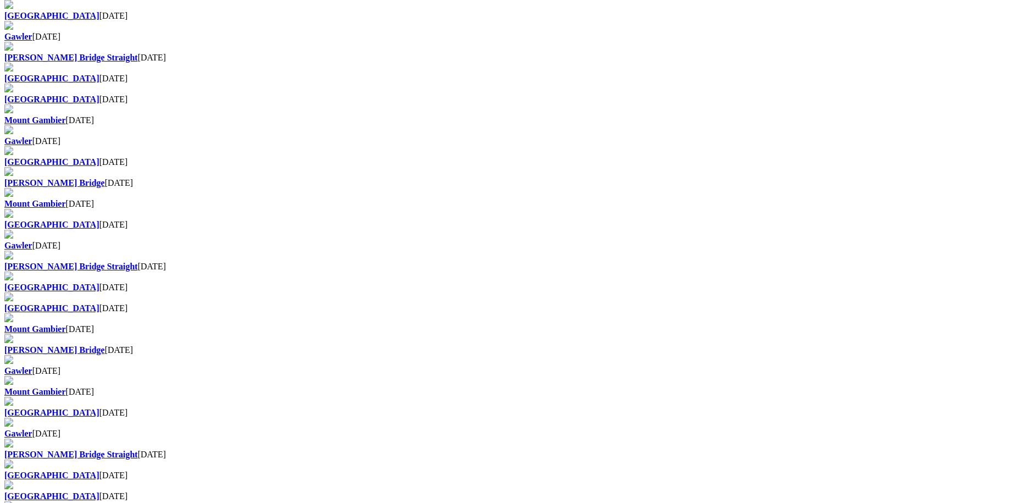
scroll to position [659, 0]
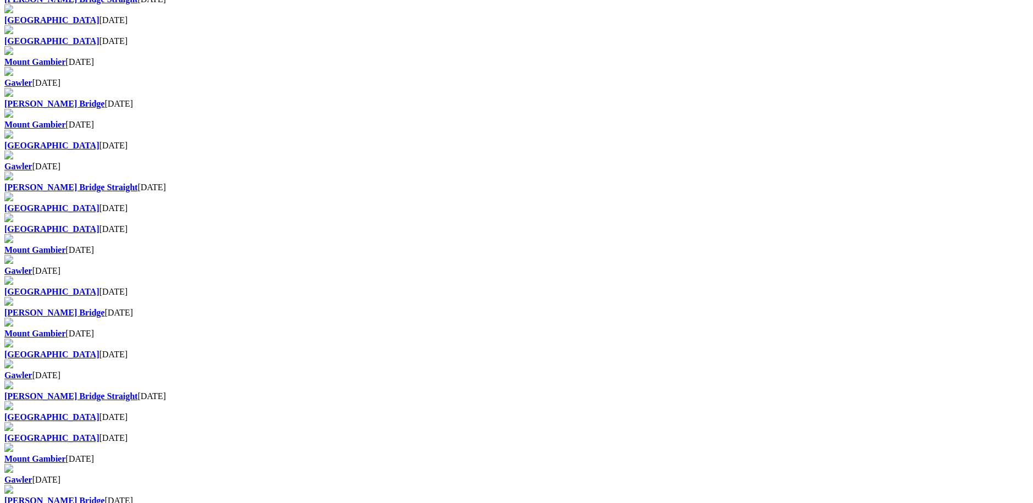
scroll to position [494, 0]
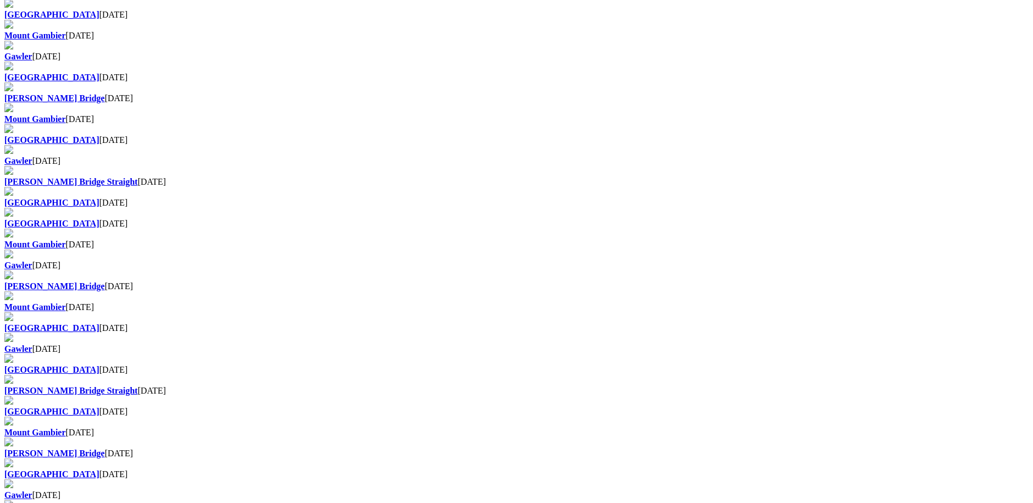
scroll to position [659, 0]
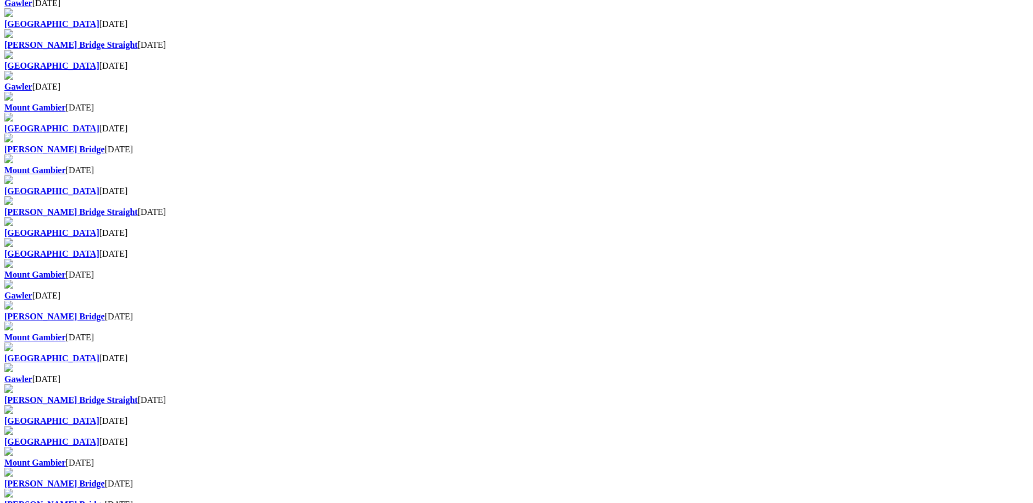
scroll to position [604, 0]
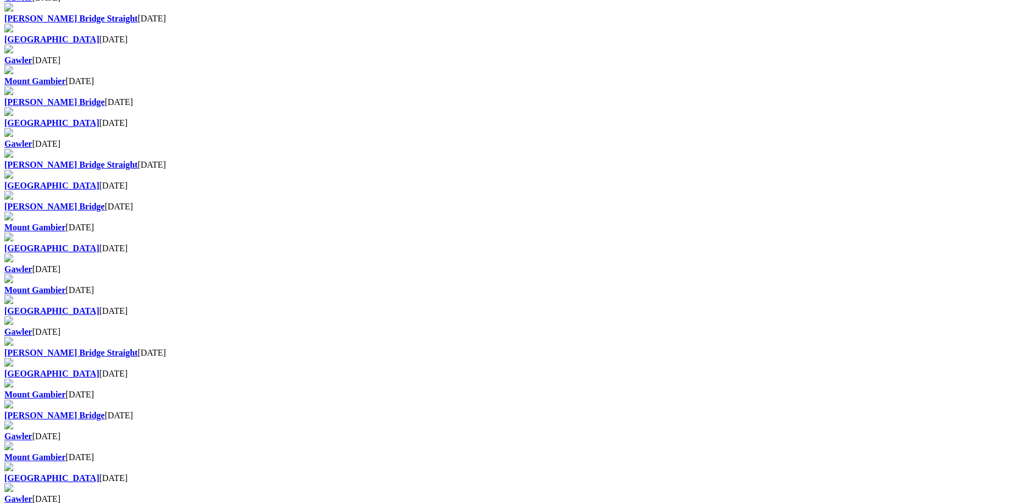
scroll to position [510, 0]
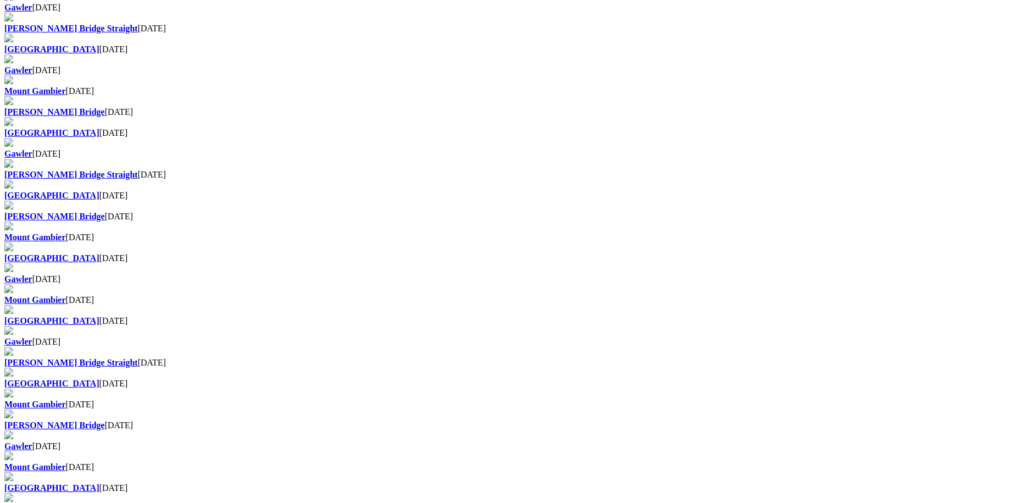
scroll to position [494, 0]
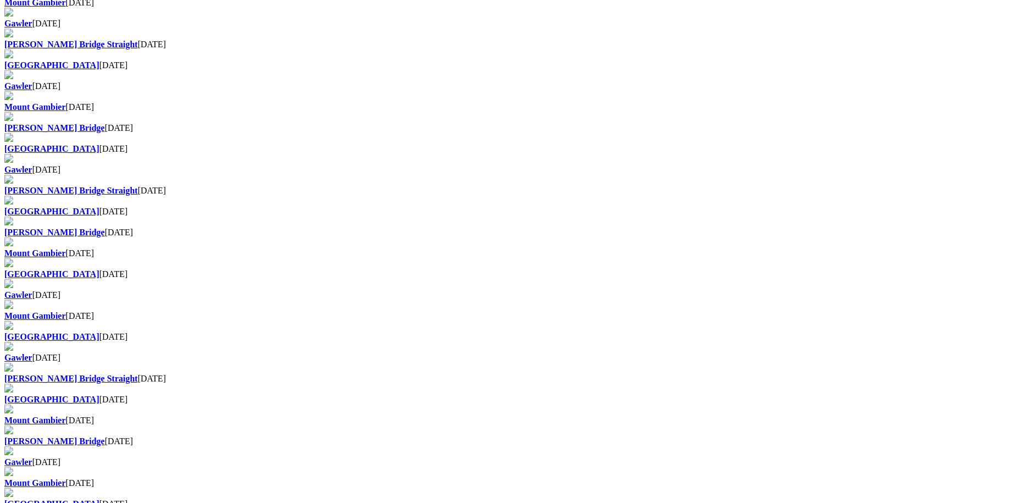
scroll to position [494, 0]
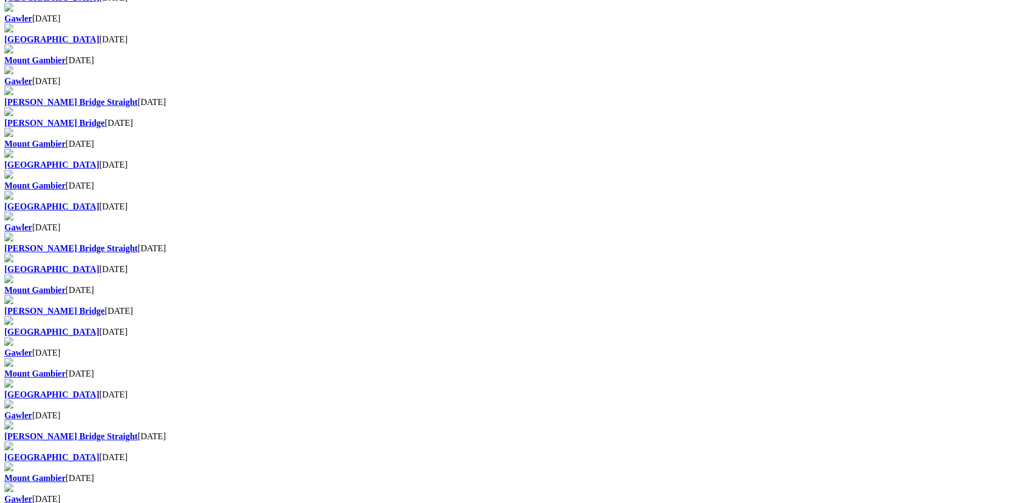
scroll to position [549, 0]
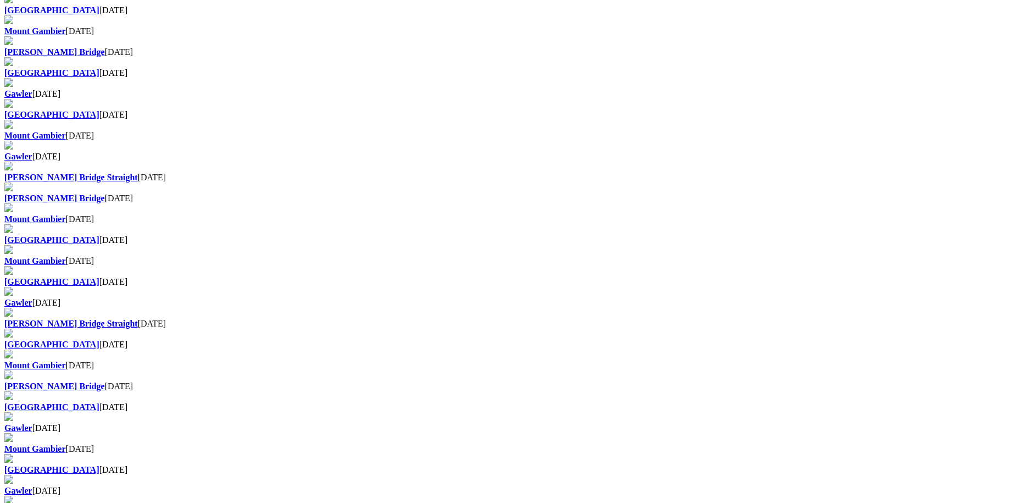
scroll to position [494, 0]
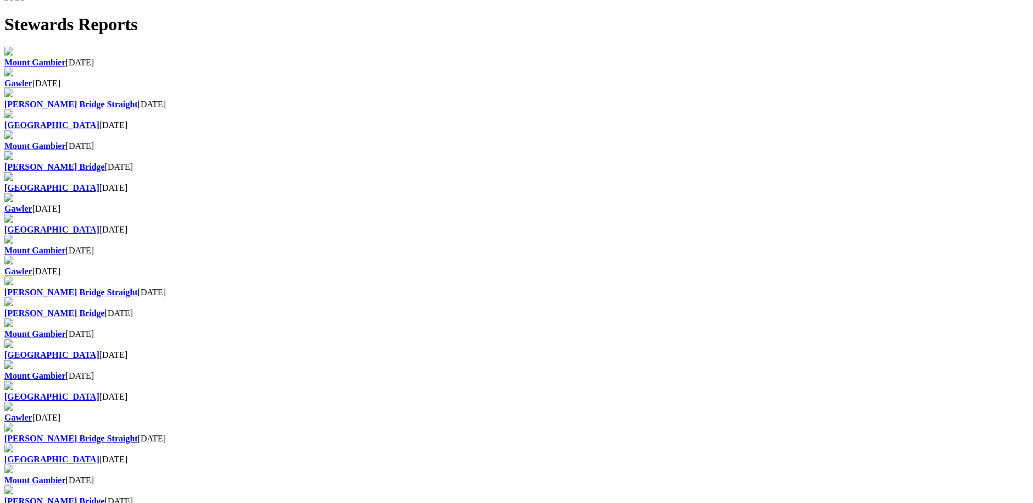
scroll to position [500, 0]
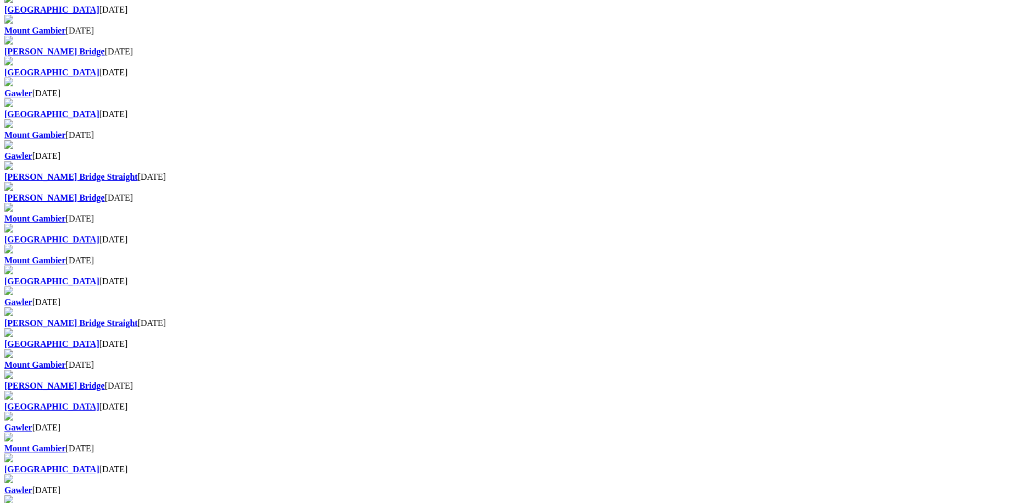
scroll to position [499, 0]
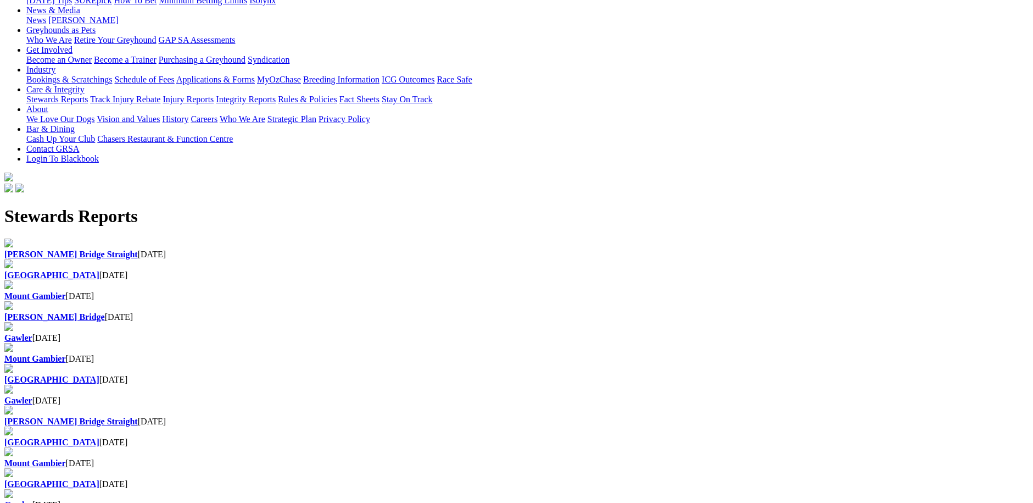
scroll to position [165, 0]
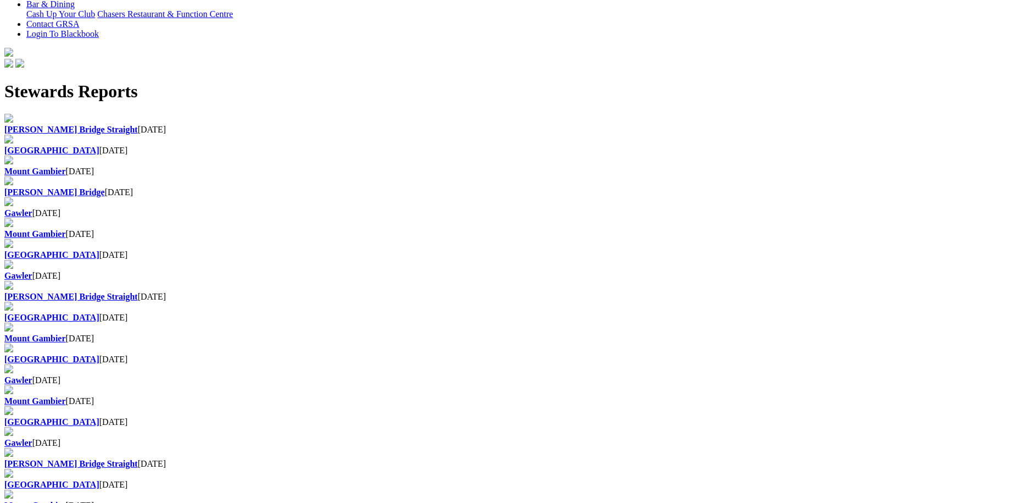
scroll to position [330, 0]
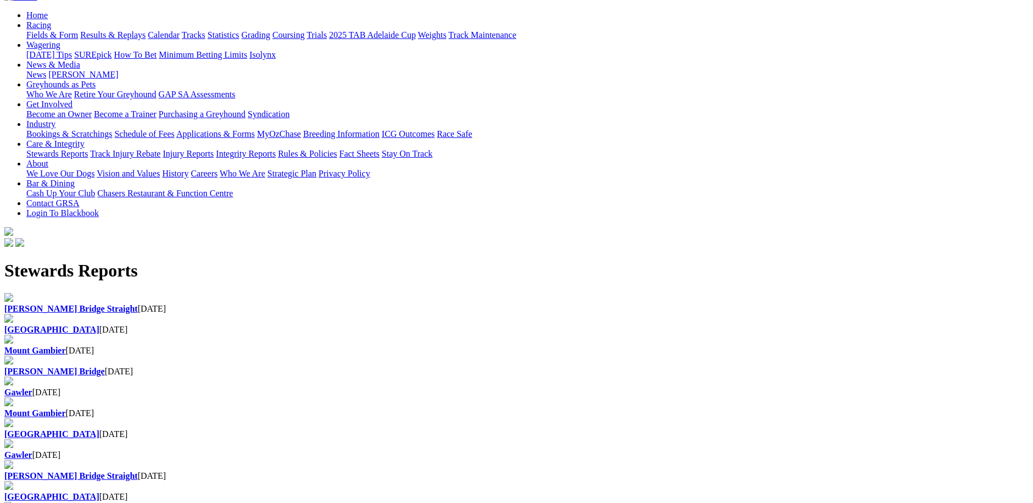
scroll to position [110, 0]
click at [369, 324] on div "Angle Park 12 Feb 2024" at bounding box center [516, 329] width 1025 height 10
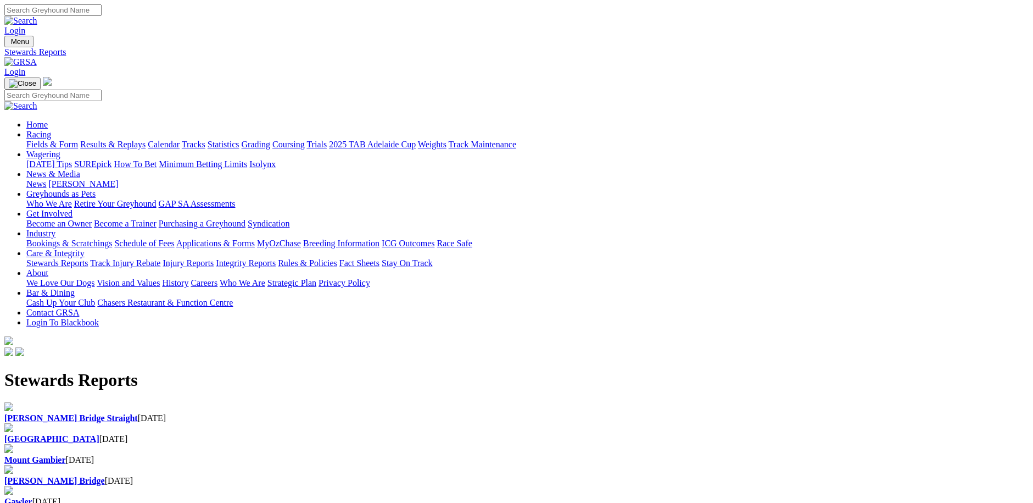
click at [633, 476] on div "Murray Bridge 11 Feb 2024" at bounding box center [516, 481] width 1025 height 10
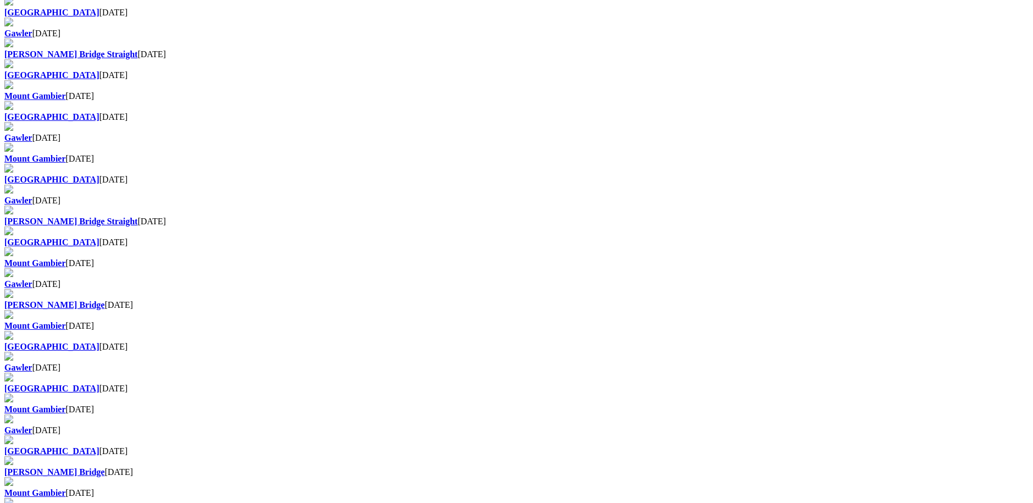
scroll to position [604, 0]
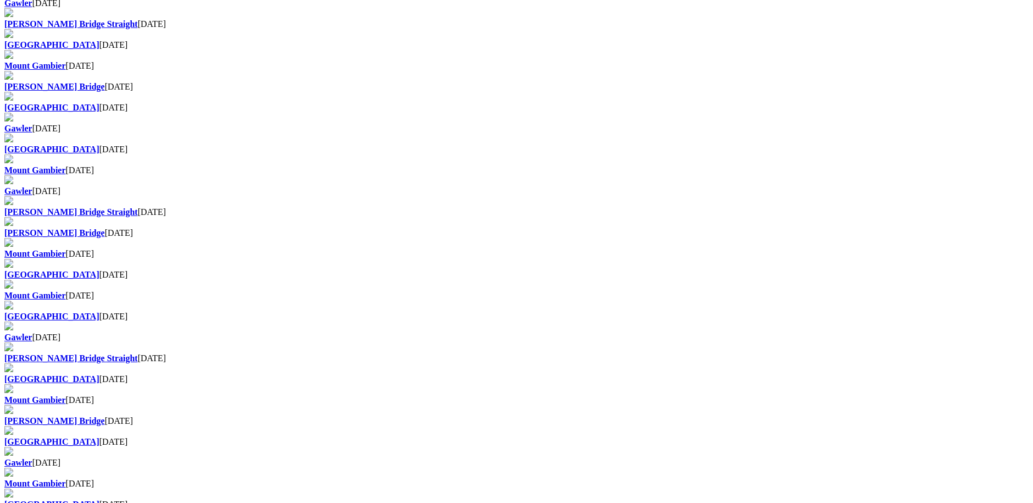
scroll to position [494, 0]
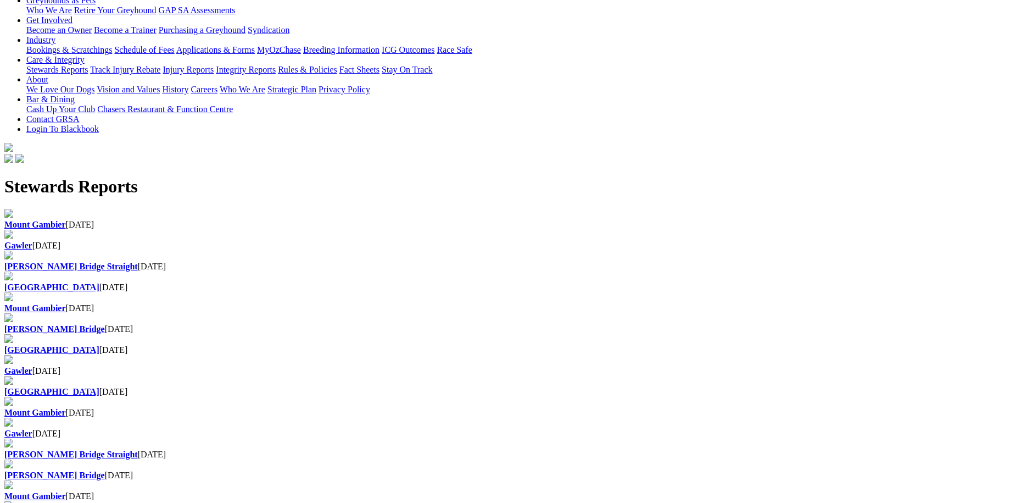
scroll to position [439, 0]
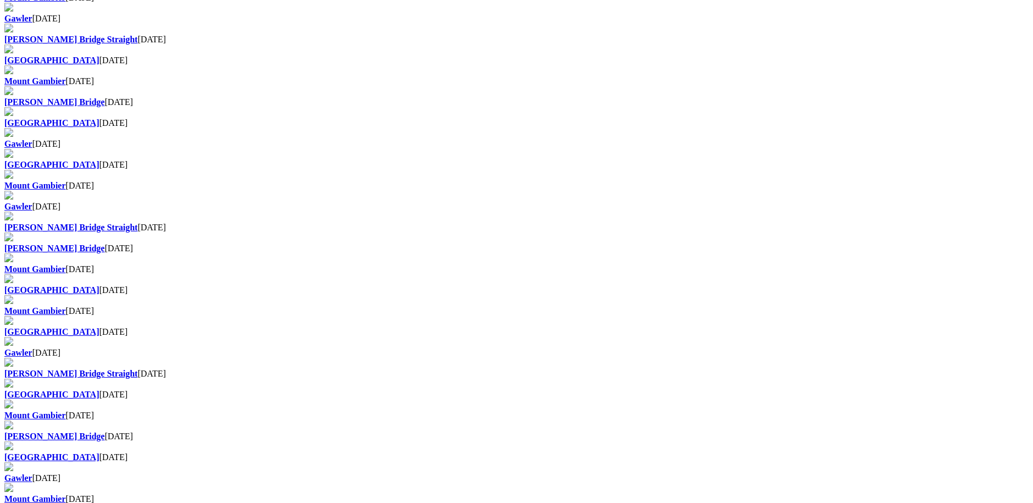
scroll to position [439, 0]
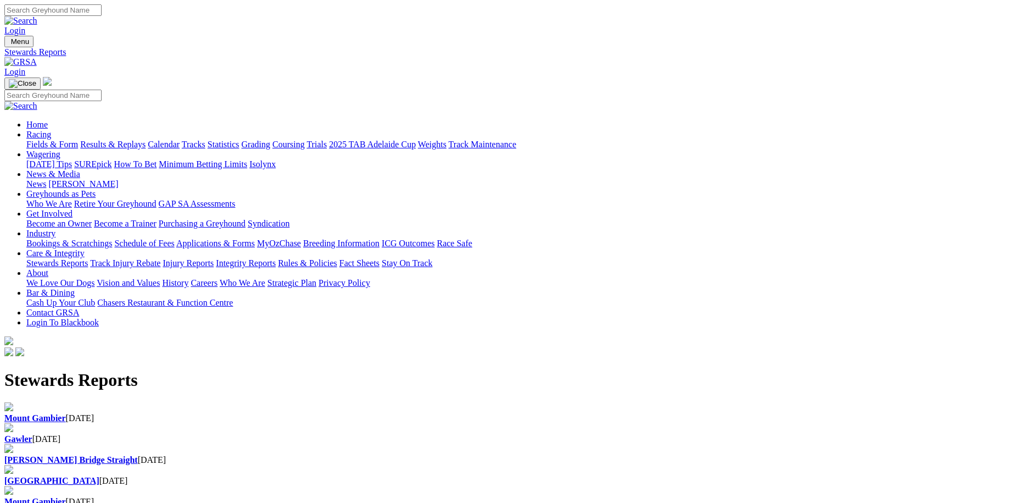
click at [616, 476] on div "Angle Park [DATE]" at bounding box center [516, 481] width 1025 height 10
click at [32, 434] on b "Gawler" at bounding box center [18, 438] width 28 height 9
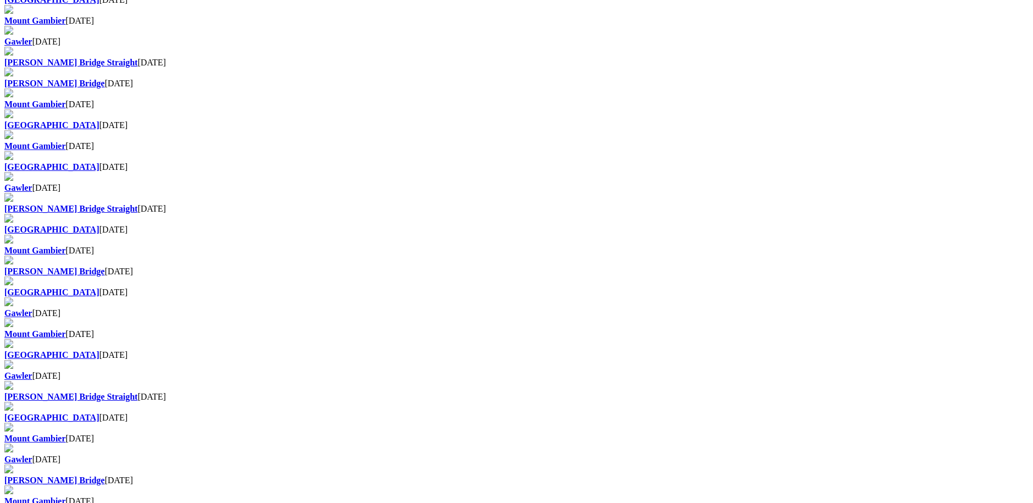
scroll to position [604, 0]
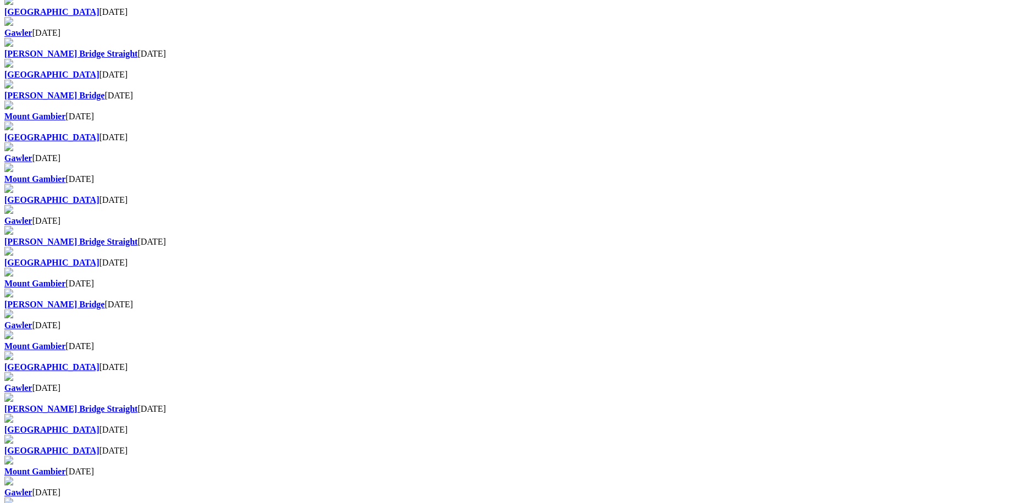
scroll to position [604, 0]
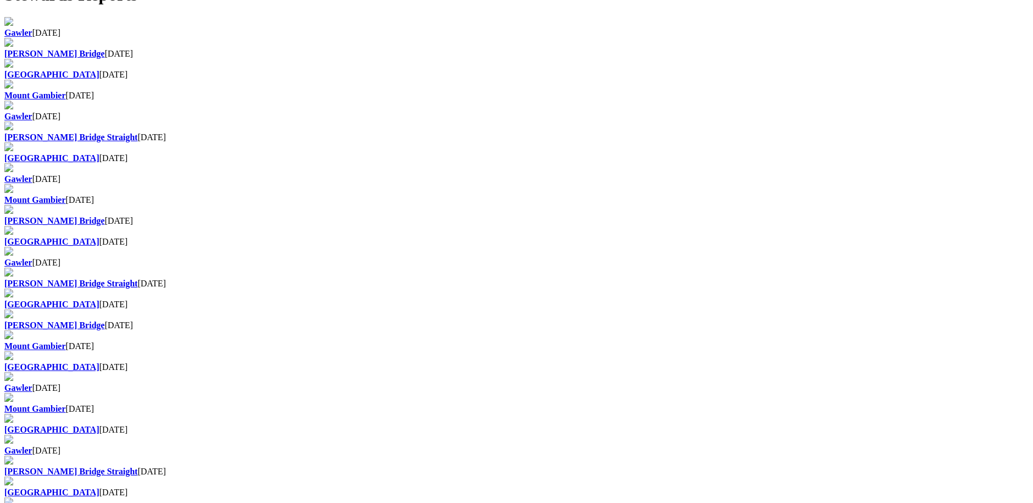
scroll to position [659, 0]
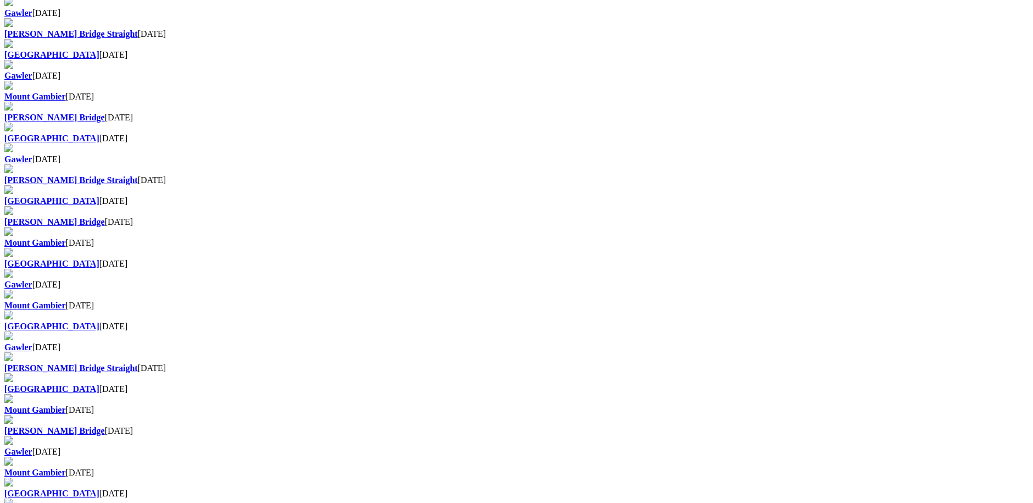
scroll to position [494, 0]
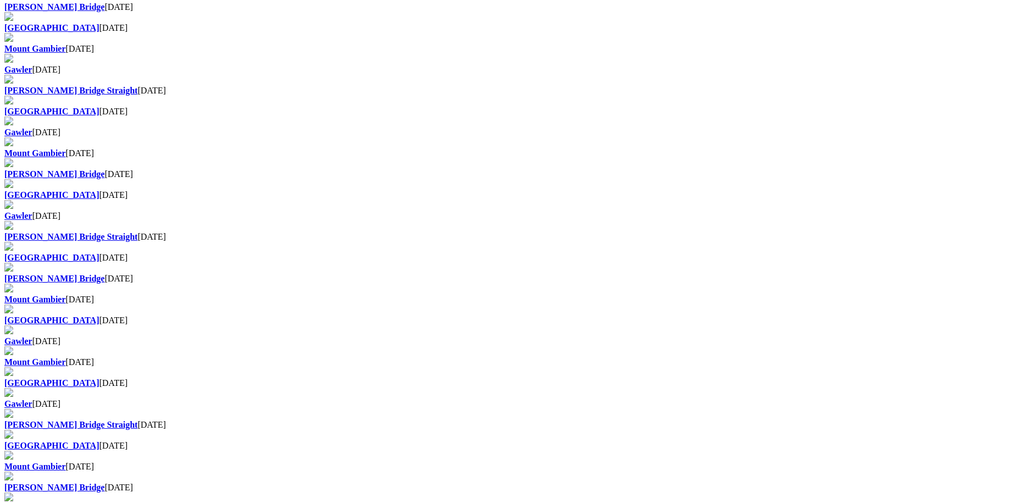
scroll to position [504, 0]
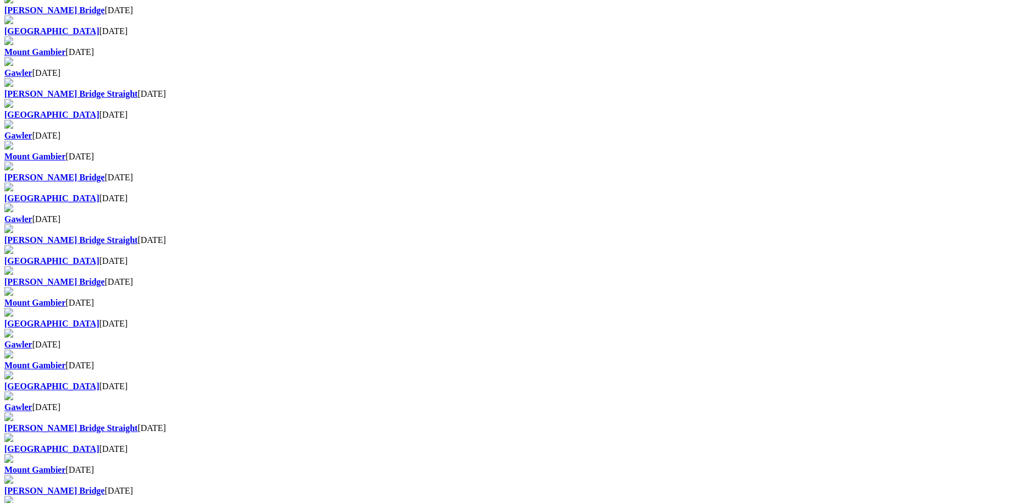
scroll to position [439, 0]
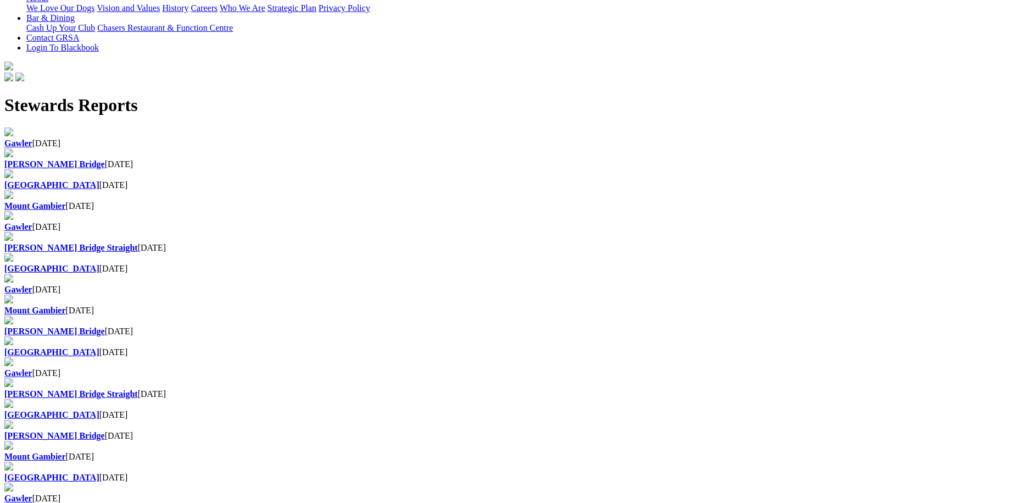
scroll to position [439, 0]
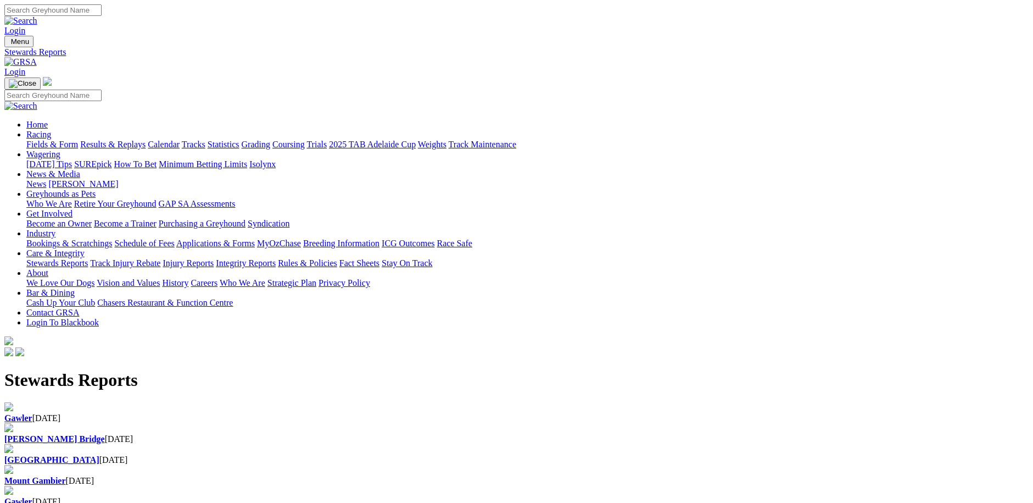
click at [238, 402] on div "Gawler 28 Apr 2024" at bounding box center [516, 412] width 1025 height 21
click at [32, 497] on b "Gawler" at bounding box center [18, 501] width 28 height 9
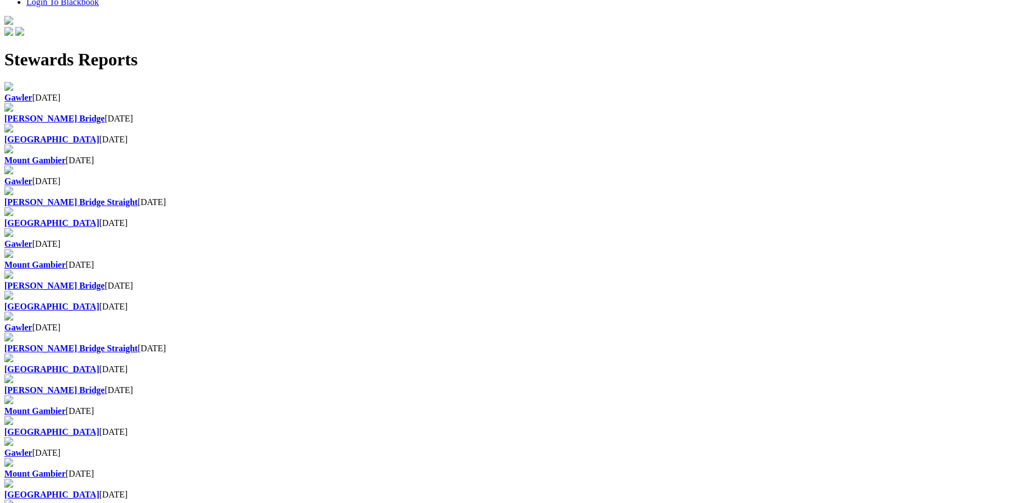
scroll to position [549, 0]
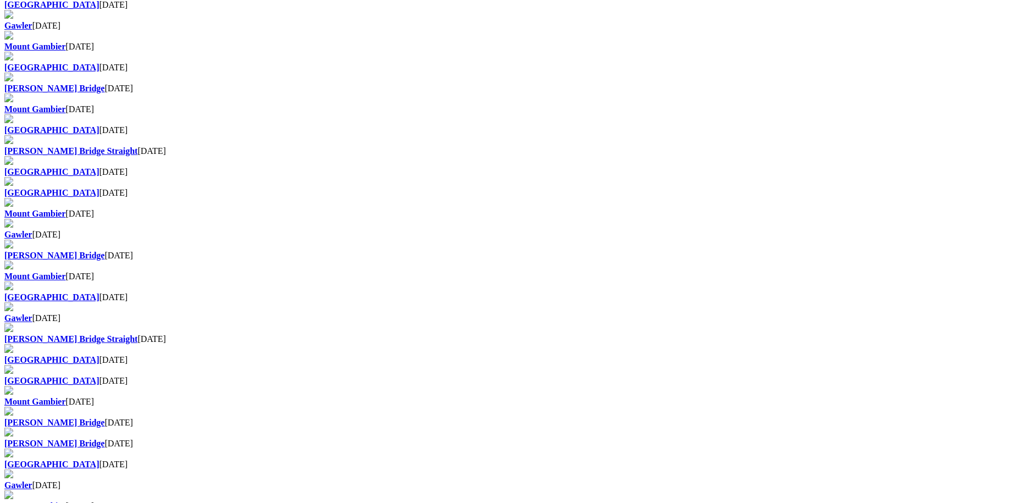
scroll to position [549, 0]
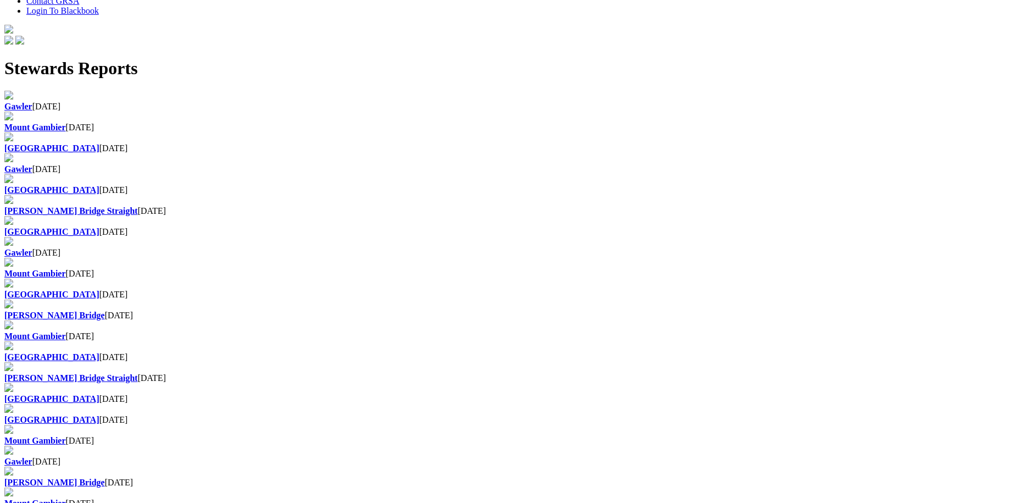
scroll to position [439, 0]
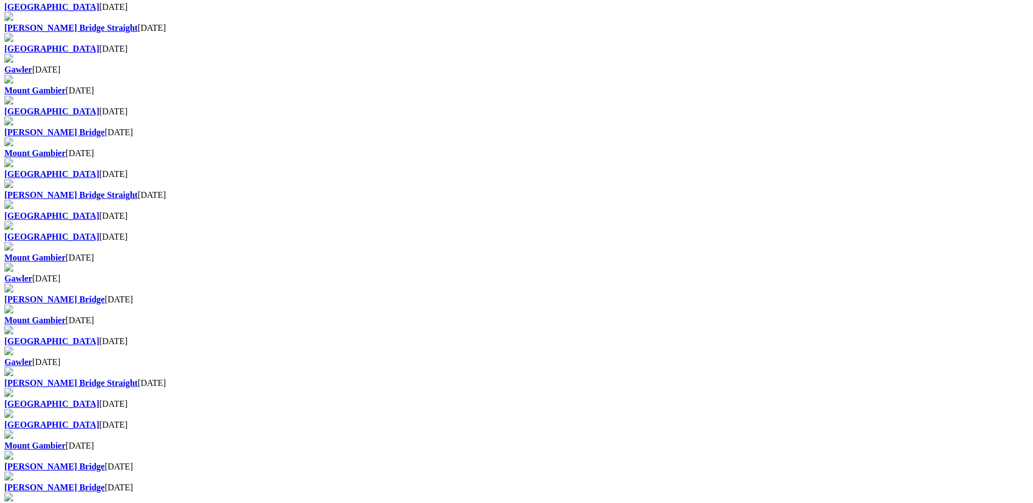
scroll to position [439, 0]
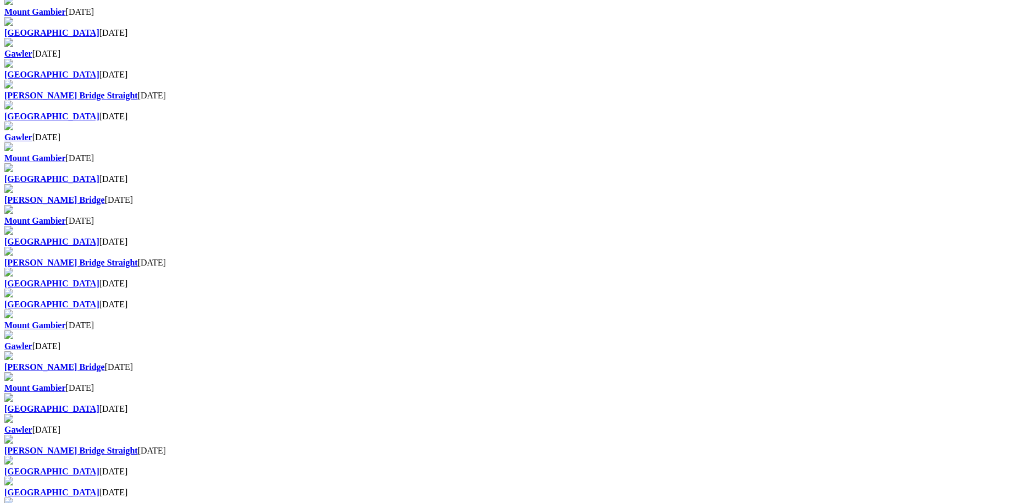
scroll to position [439, 0]
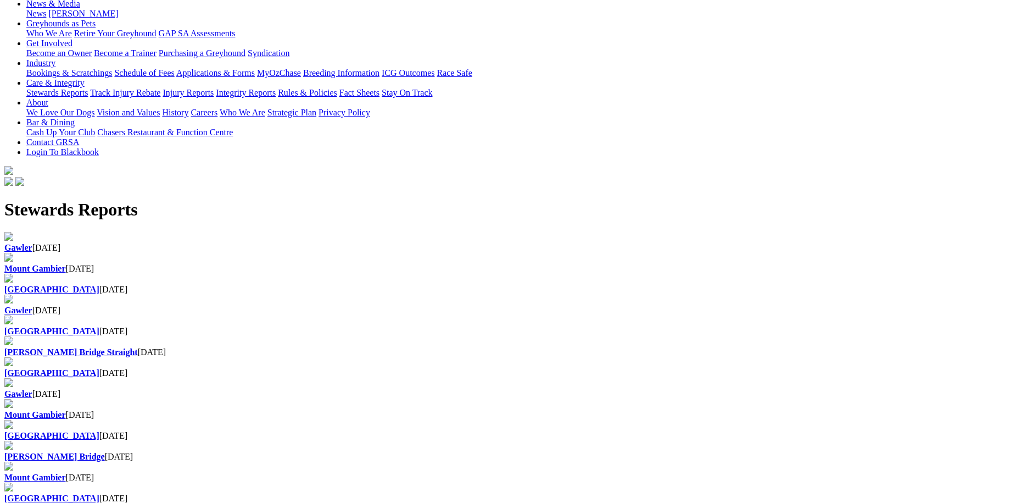
scroll to position [385, 0]
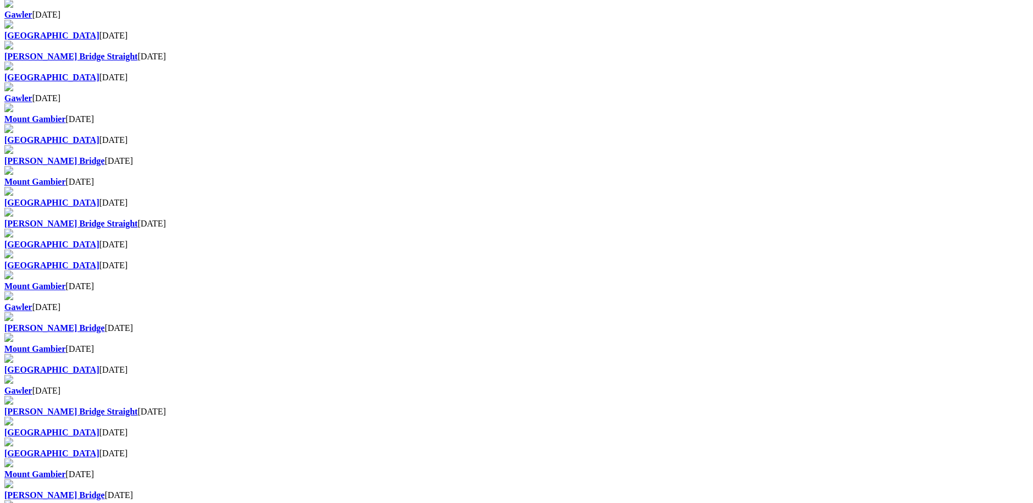
scroll to position [494, 0]
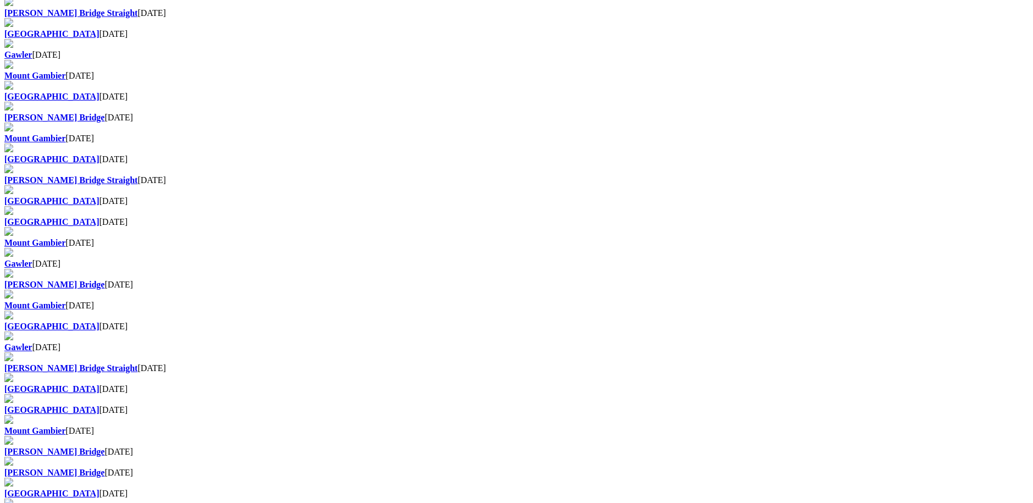
scroll to position [510, 0]
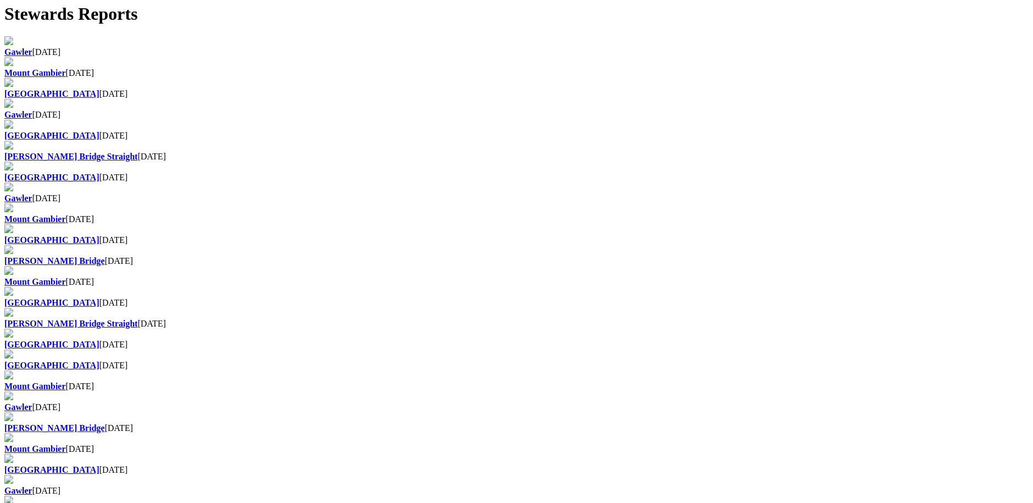
scroll to position [385, 0]
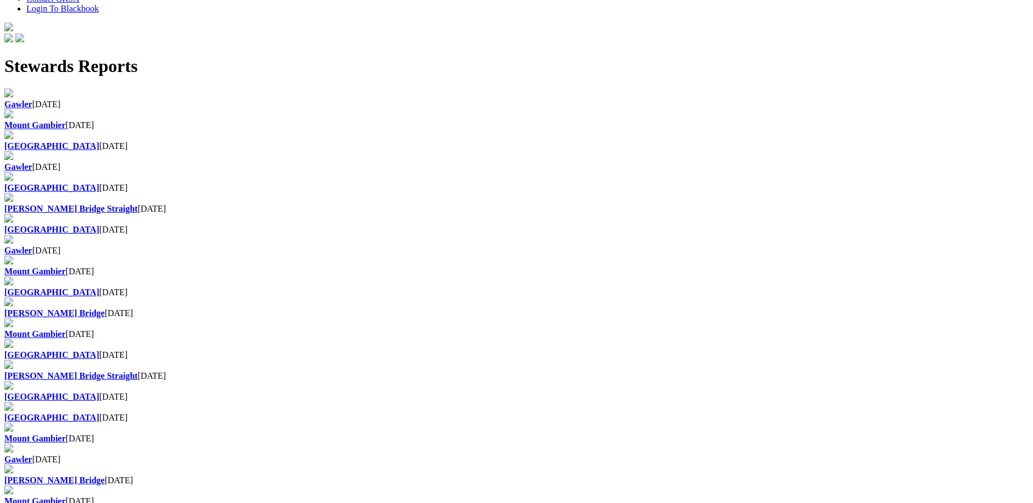
scroll to position [330, 0]
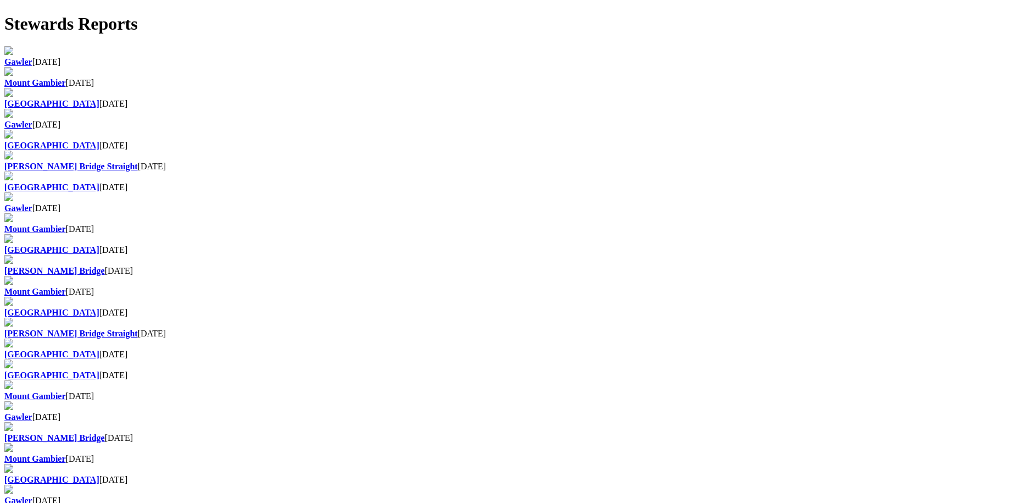
scroll to position [385, 0]
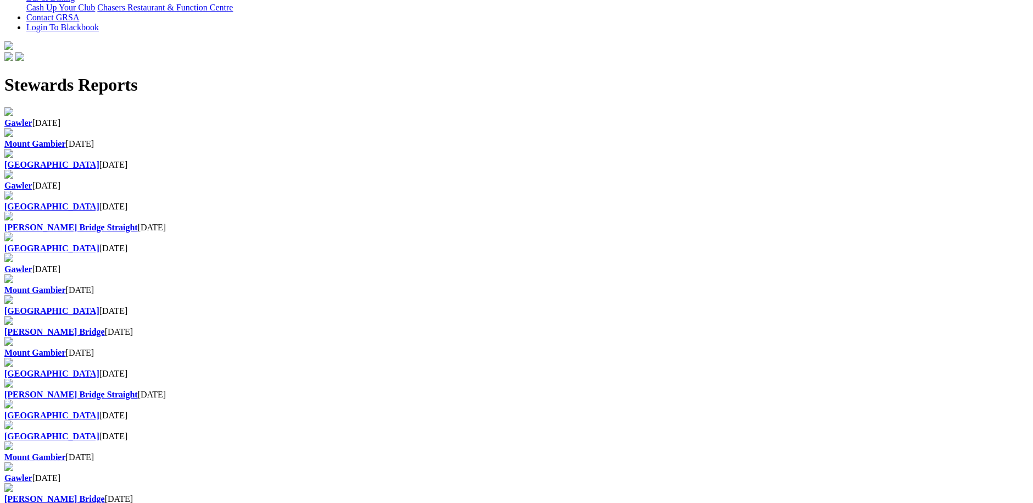
scroll to position [330, 0]
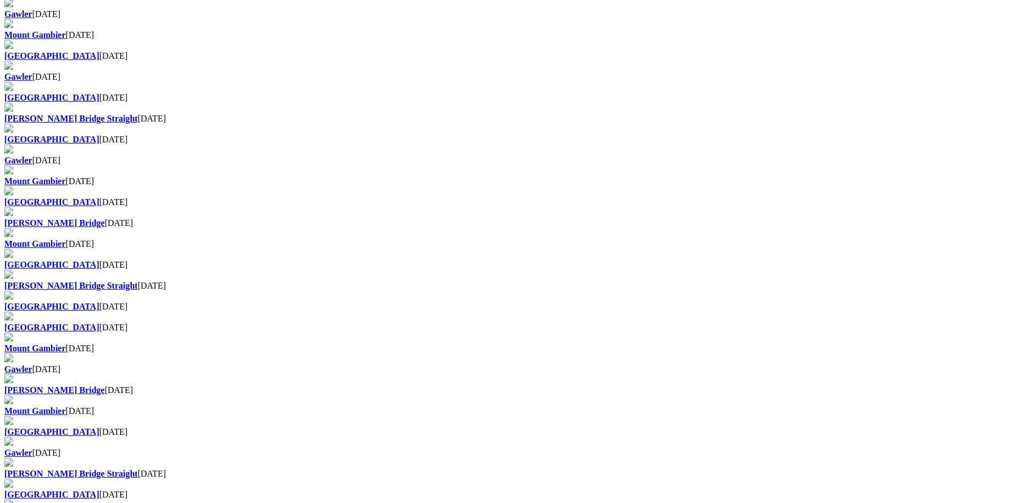
scroll to position [385, 0]
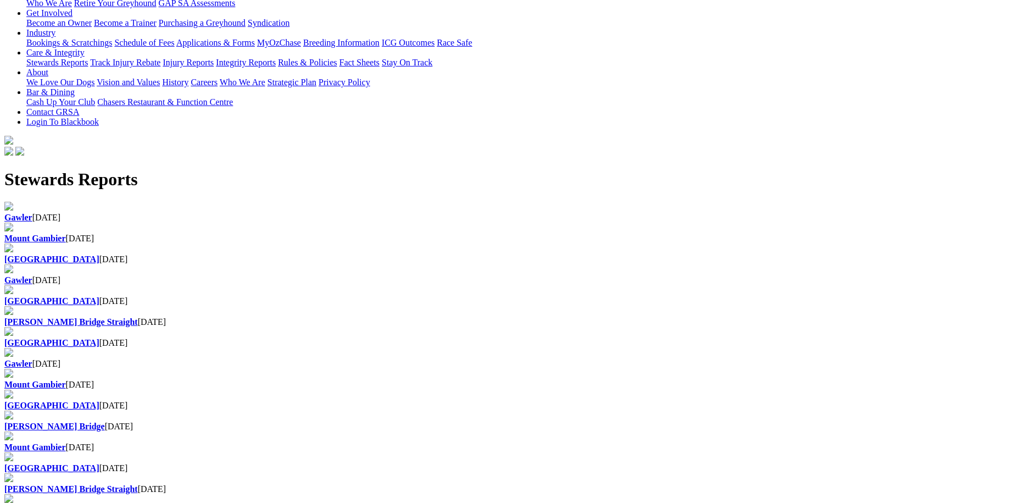
scroll to position [220, 0]
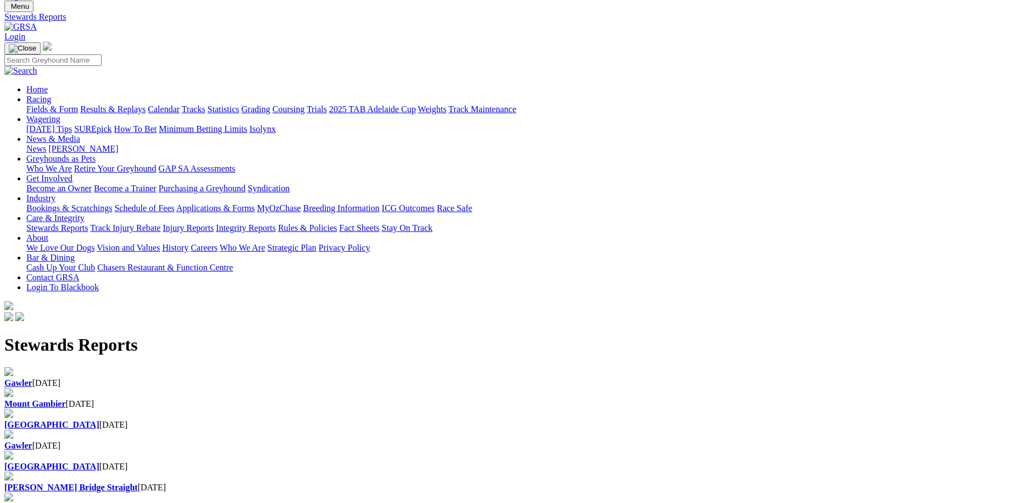
scroll to position [165, 0]
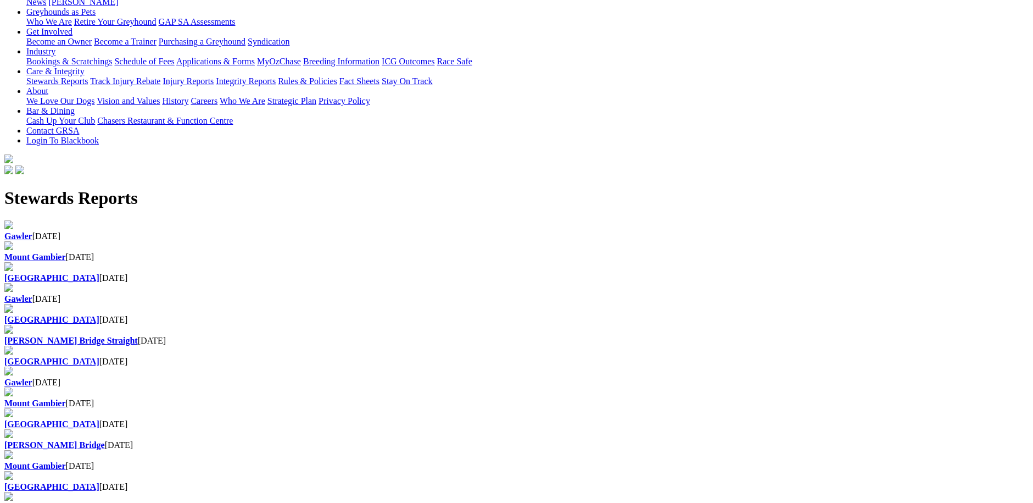
scroll to position [220, 0]
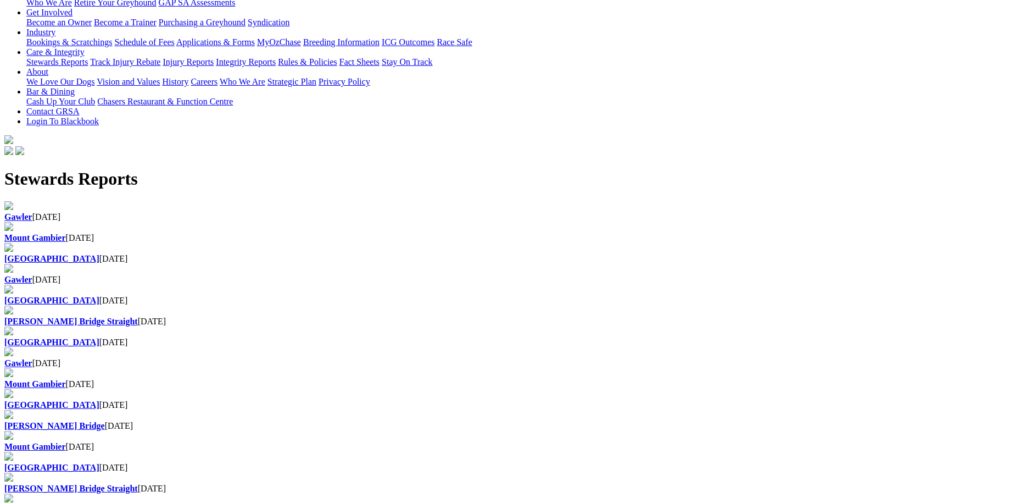
scroll to position [220, 0]
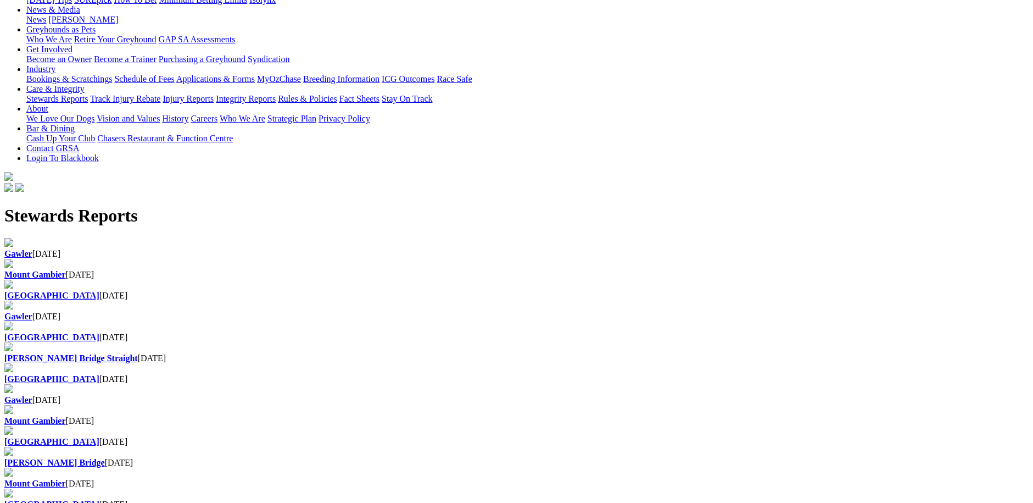
scroll to position [165, 0]
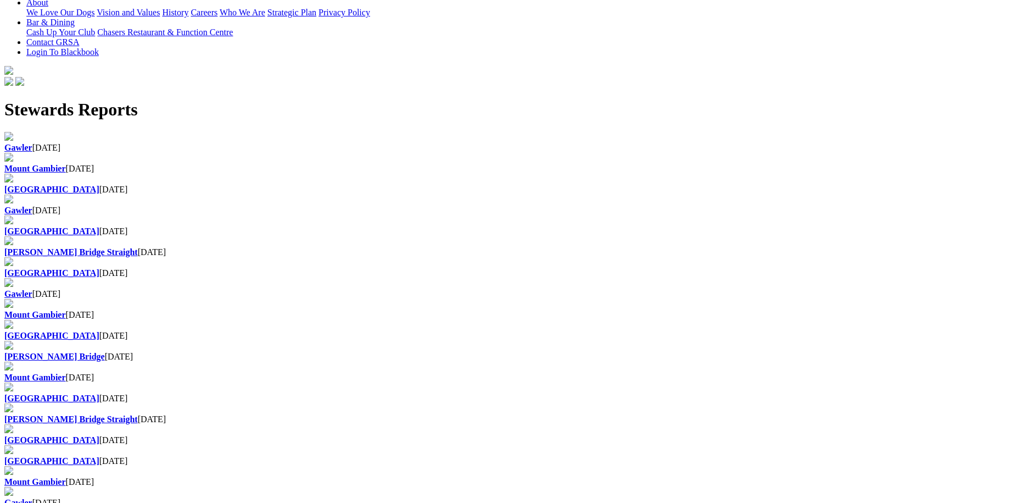
scroll to position [275, 0]
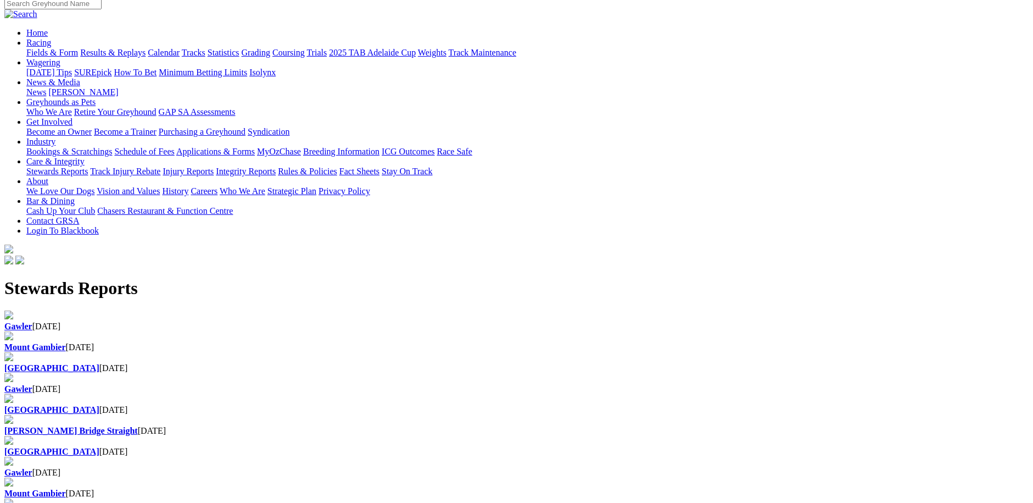
scroll to position [165, 0]
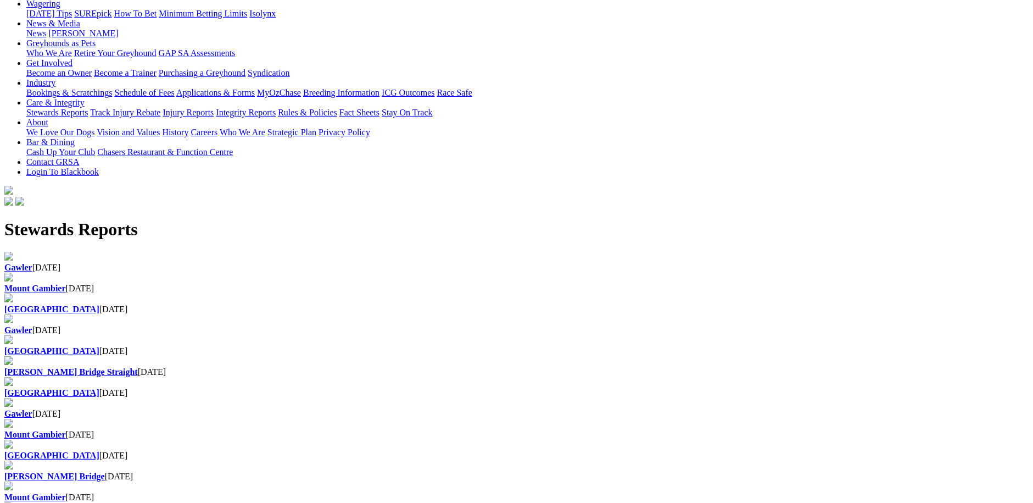
scroll to position [165, 0]
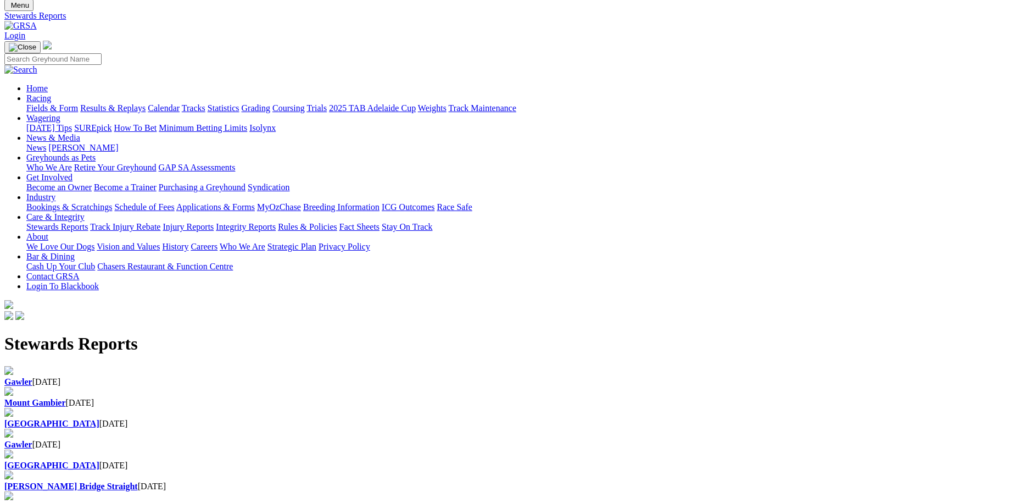
scroll to position [110, 0]
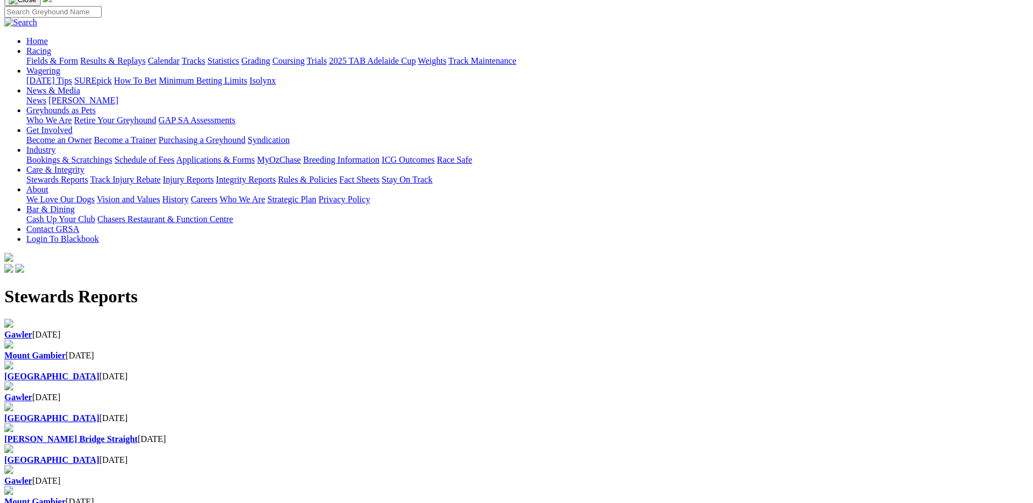
scroll to position [110, 0]
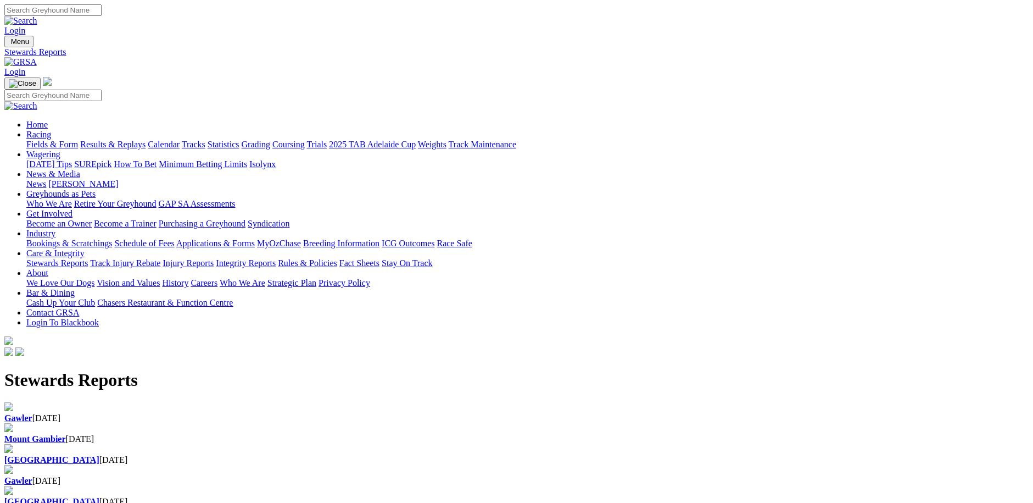
click at [99, 497] on b "[GEOGRAPHIC_DATA]" at bounding box center [51, 501] width 95 height 9
click at [622, 370] on h1 "Stewards Reports" at bounding box center [516, 380] width 1025 height 20
click at [635, 476] on div "Gawler 29 May 2024" at bounding box center [516, 481] width 1025 height 10
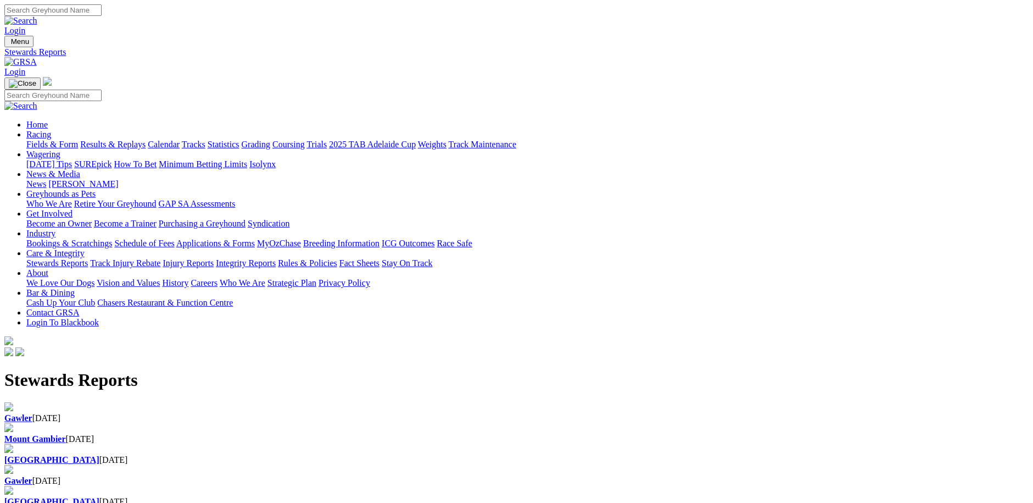
click at [99, 455] on b "[GEOGRAPHIC_DATA]" at bounding box center [51, 459] width 95 height 9
click at [32, 413] on b "Gawler" at bounding box center [18, 417] width 28 height 9
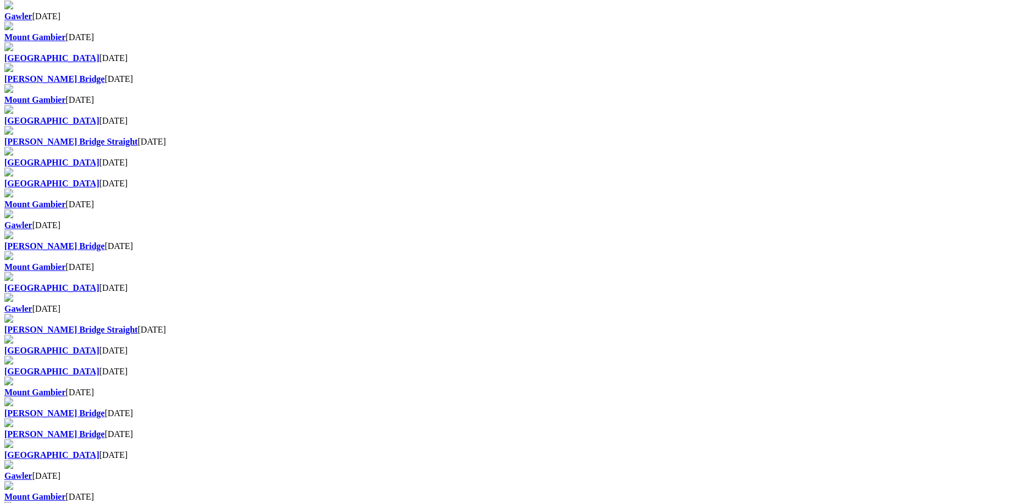
scroll to position [549, 0]
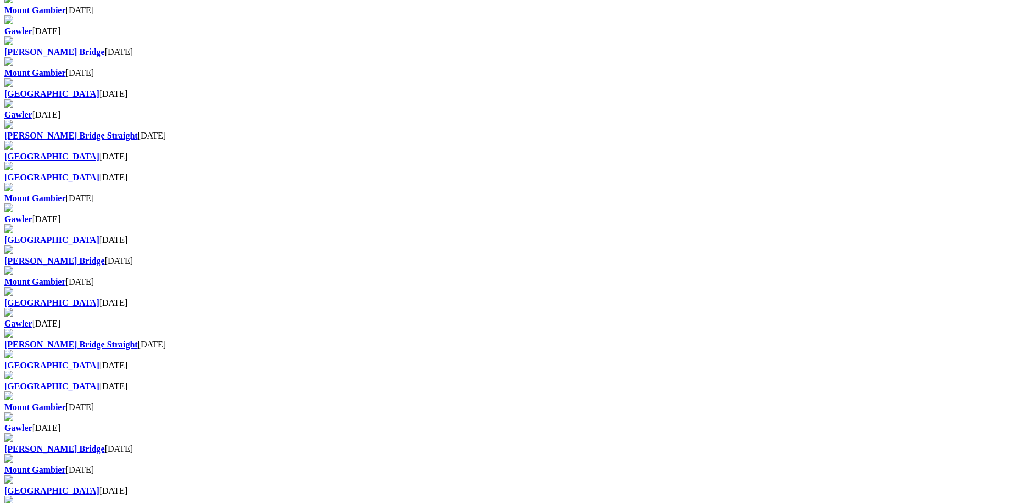
scroll to position [549, 0]
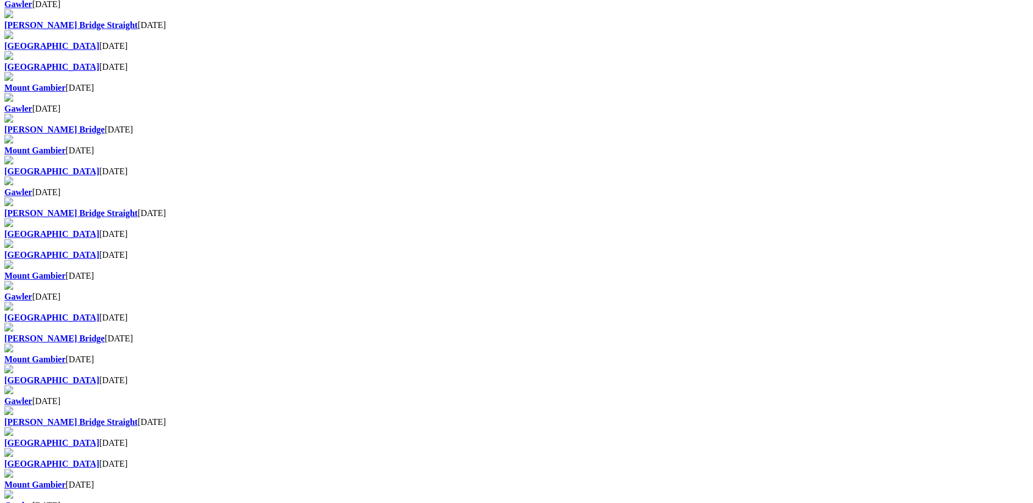
scroll to position [439, 0]
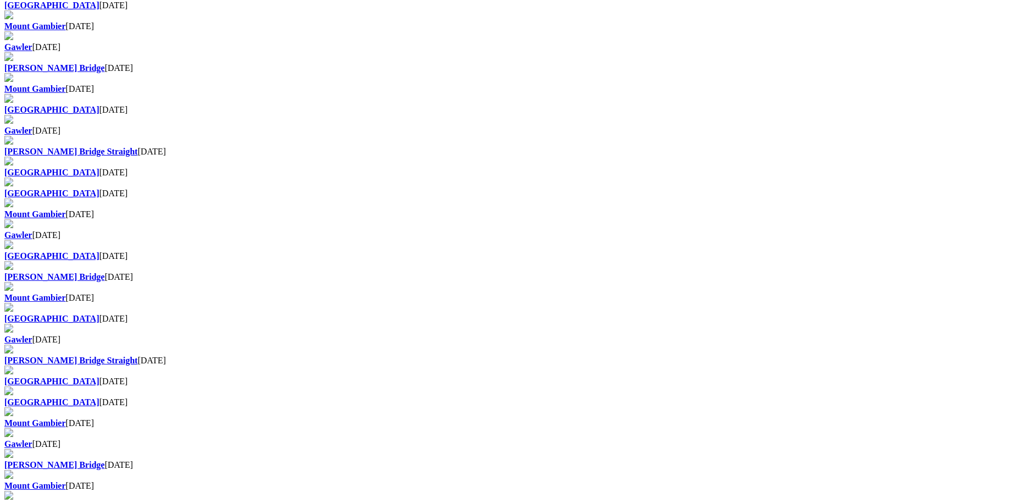
scroll to position [494, 0]
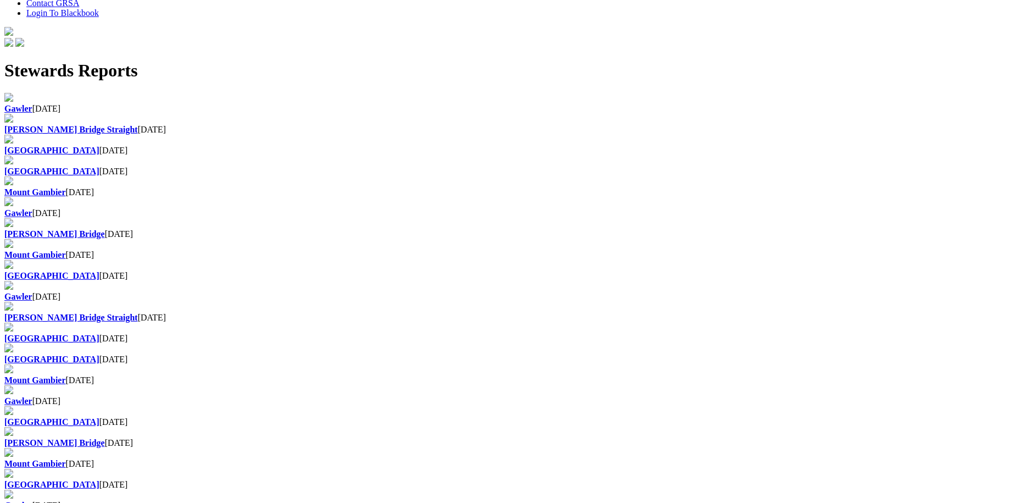
scroll to position [439, 0]
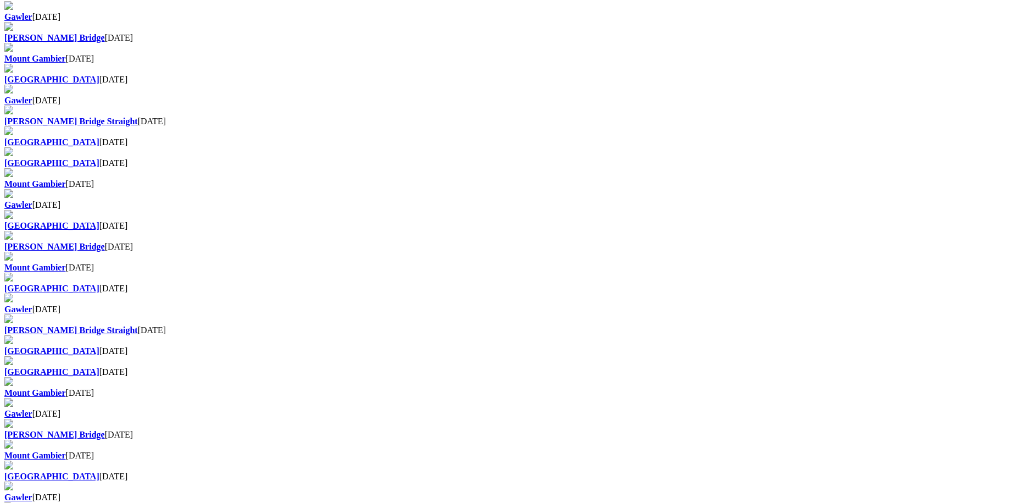
scroll to position [494, 0]
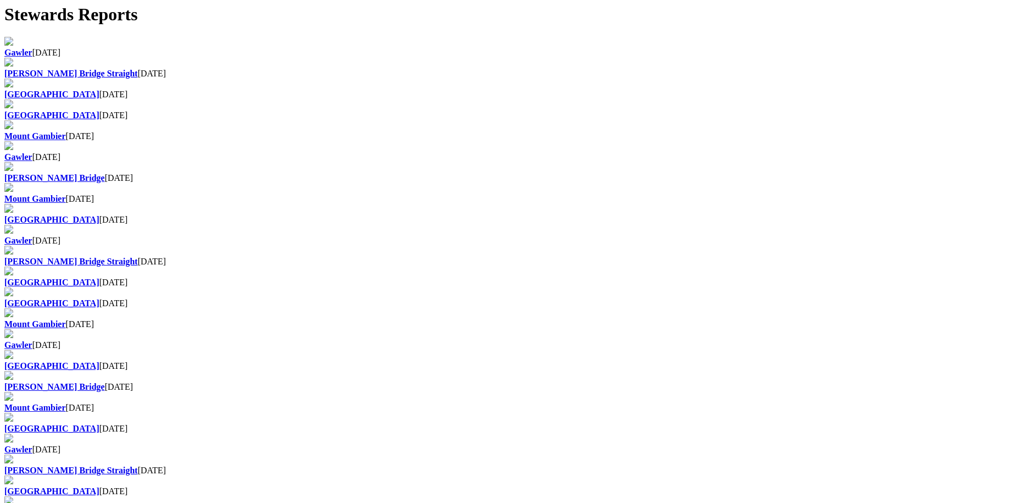
scroll to position [385, 0]
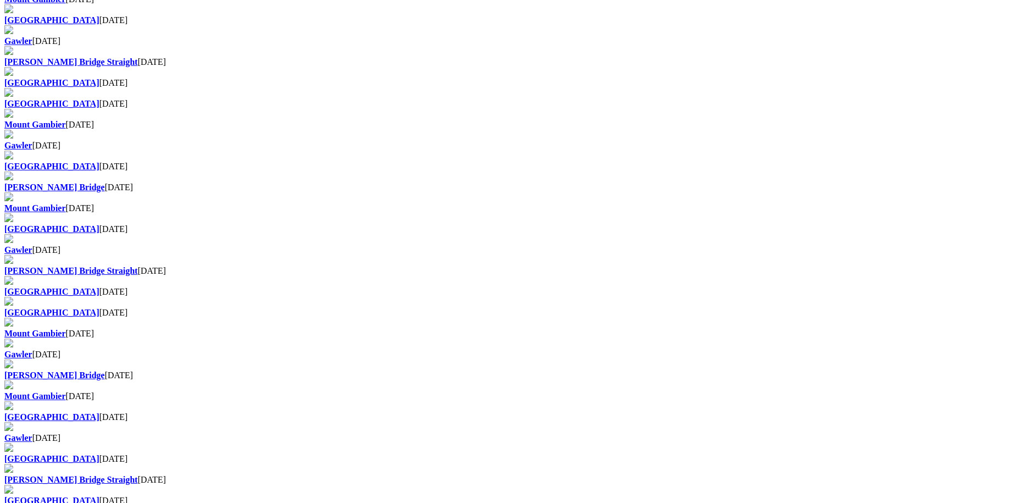
scroll to position [714, 0]
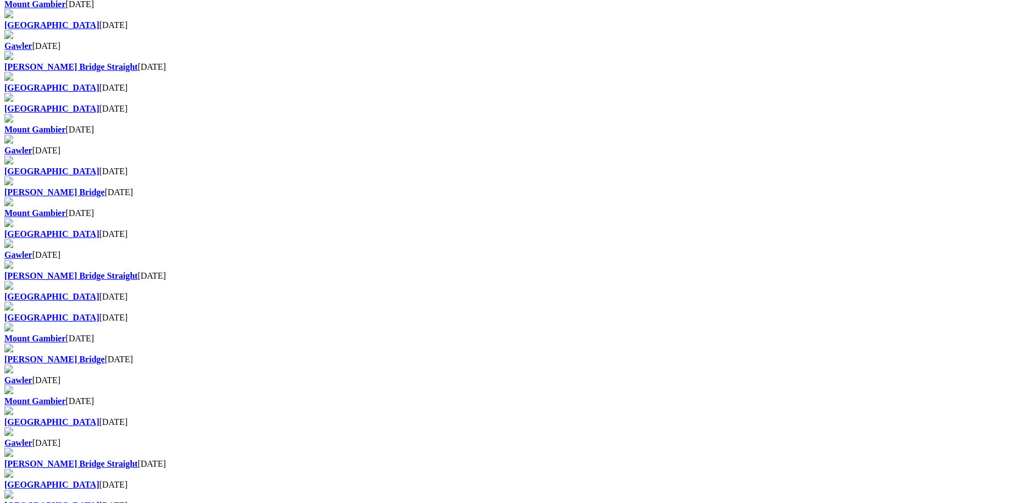
scroll to position [659, 0]
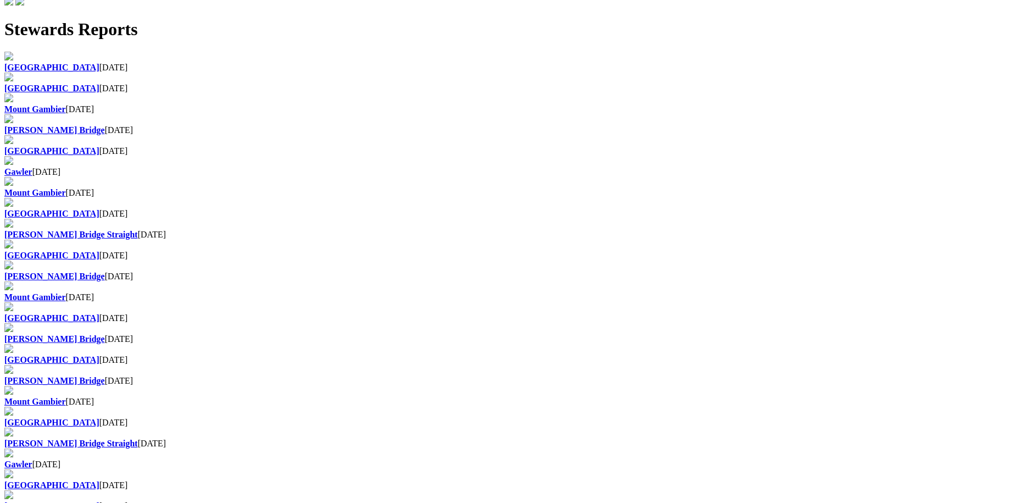
scroll to position [549, 0]
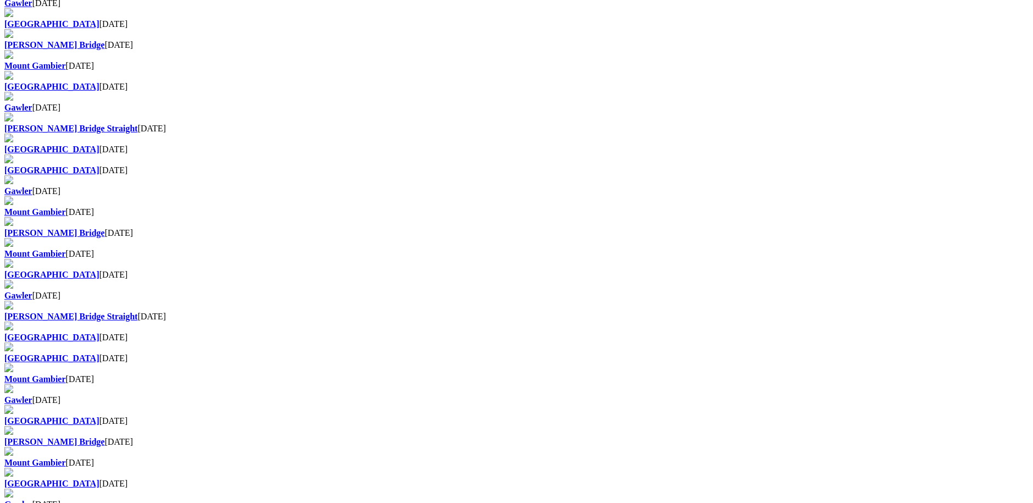
scroll to position [609, 0]
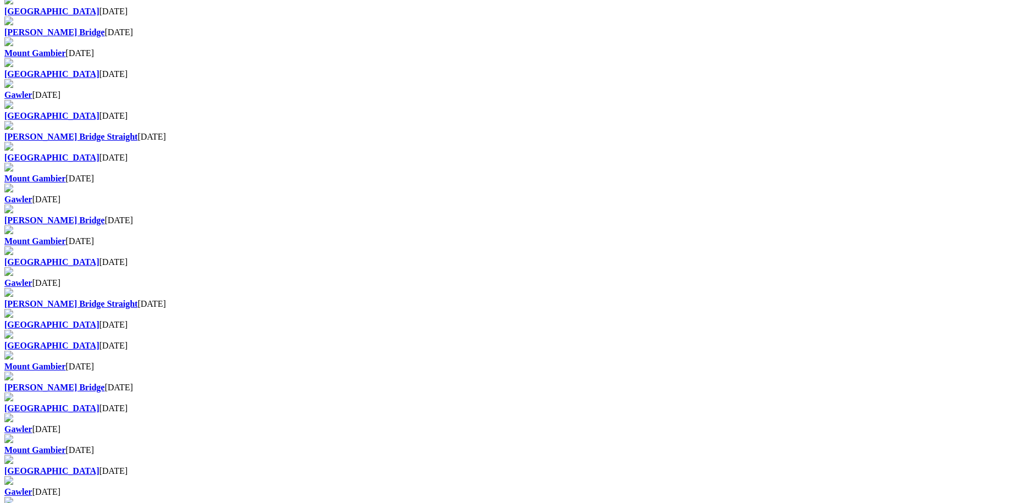
scroll to position [604, 0]
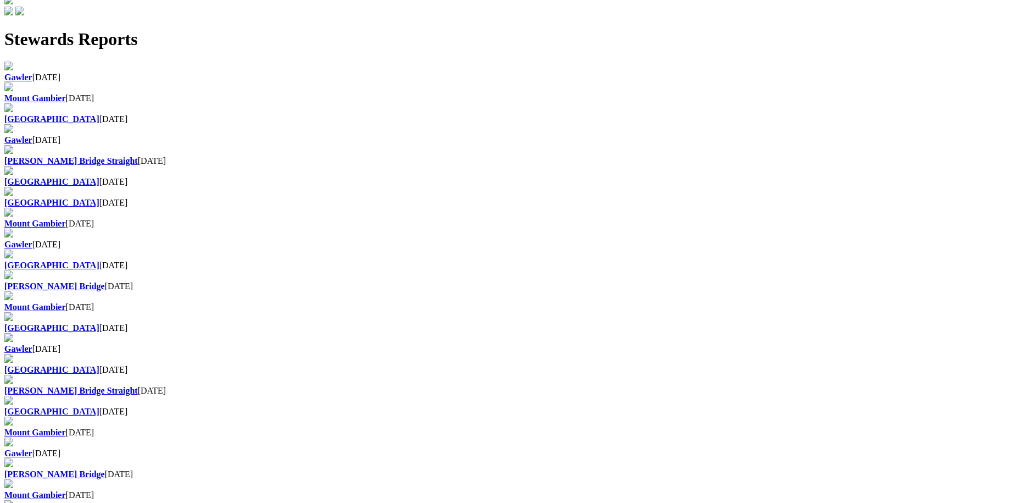
scroll to position [439, 0]
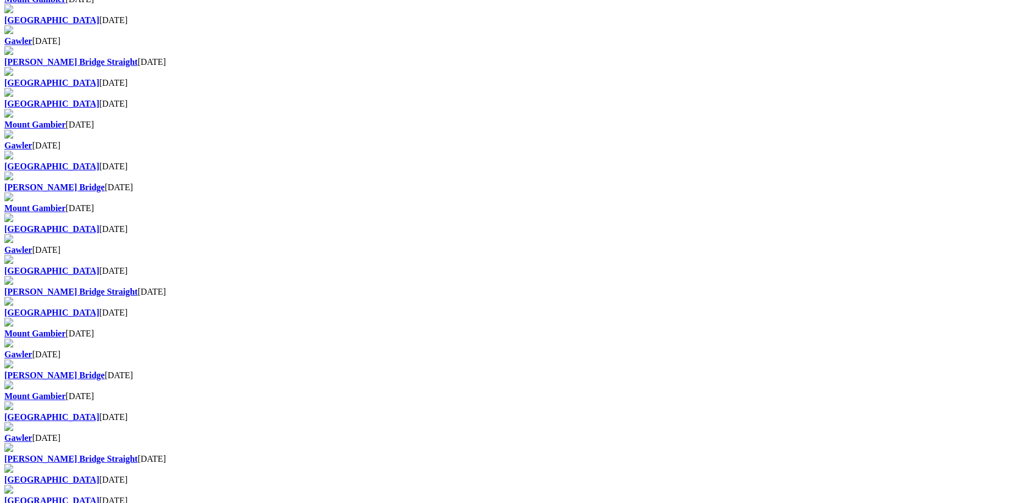
click at [99, 475] on b "[GEOGRAPHIC_DATA]" at bounding box center [51, 479] width 95 height 9
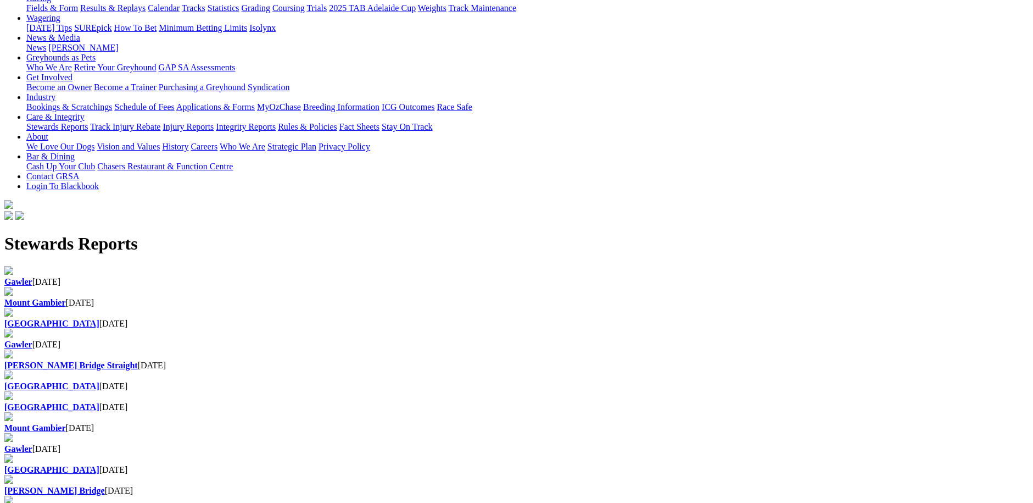
scroll to position [165, 0]
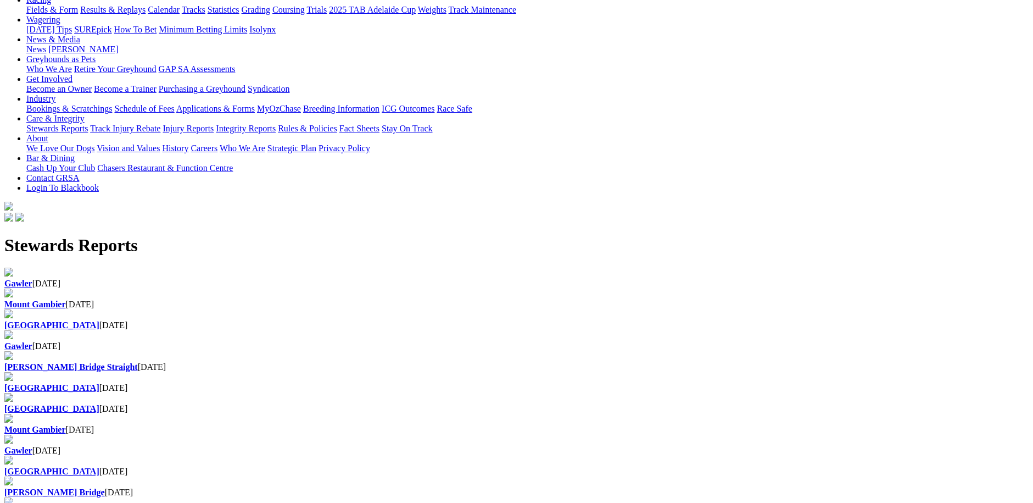
scroll to position [165, 0]
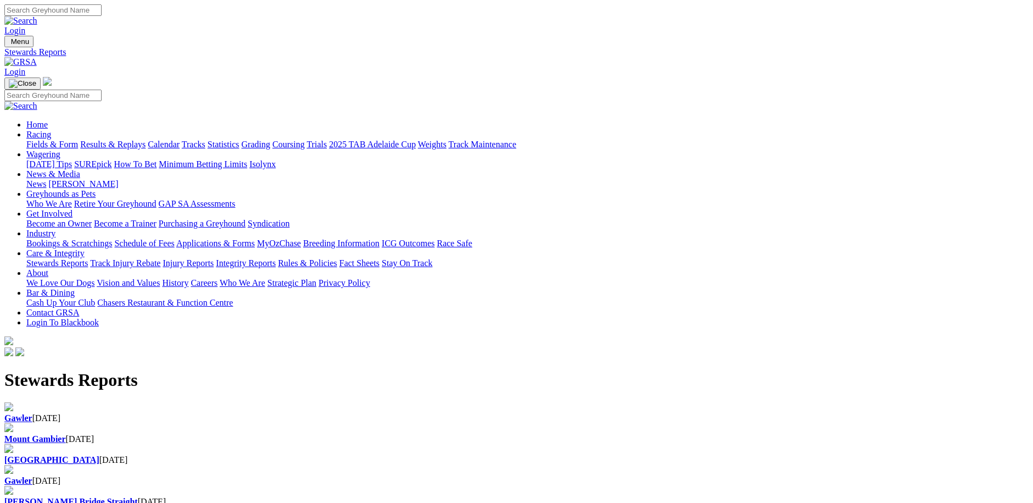
click at [488, 455] on div "Angle Park 02 Oct 2025" at bounding box center [516, 460] width 1025 height 10
